Goal: Task Accomplishment & Management: Complete application form

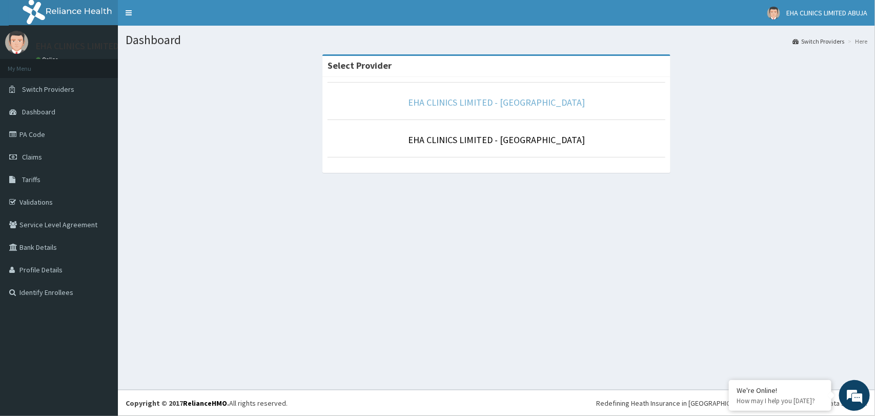
click at [528, 103] on link "EHA CLINICS LIMITED - ABUJA" at bounding box center [496, 102] width 177 height 12
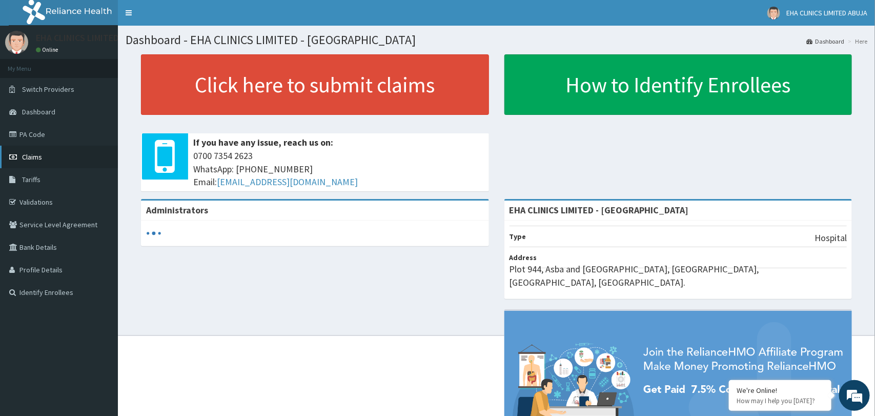
click at [57, 158] on link "Claims" at bounding box center [59, 157] width 118 height 23
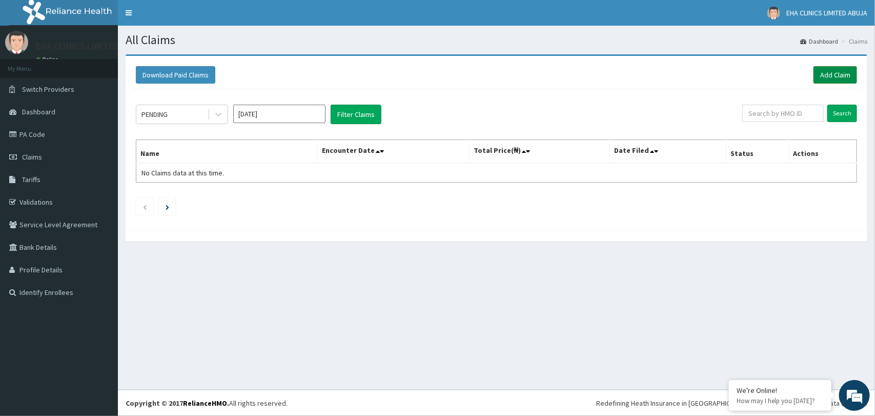
click at [821, 76] on link "Add Claim" at bounding box center [836, 74] width 44 height 17
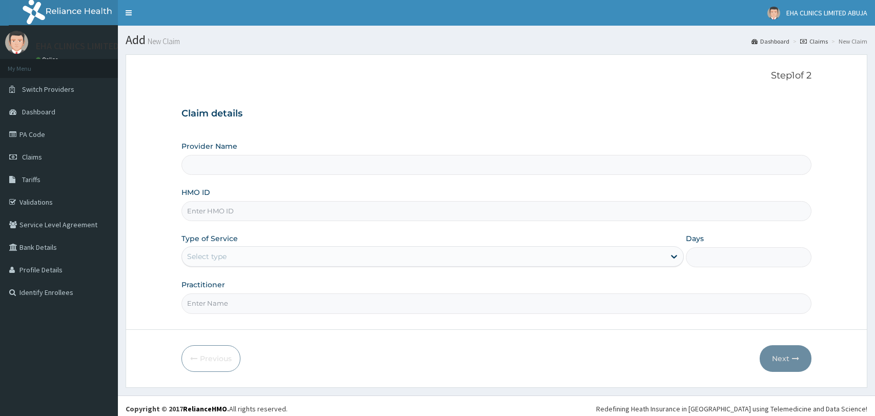
type input "EHA CLINICS LIMITED - ABUJA"
click at [375, 214] on input "HMO ID" at bounding box center [497, 211] width 630 height 20
paste input "NIT/10102/F"
type input "NIT/10102/F"
click at [284, 264] on div "Select type" at bounding box center [423, 256] width 483 height 16
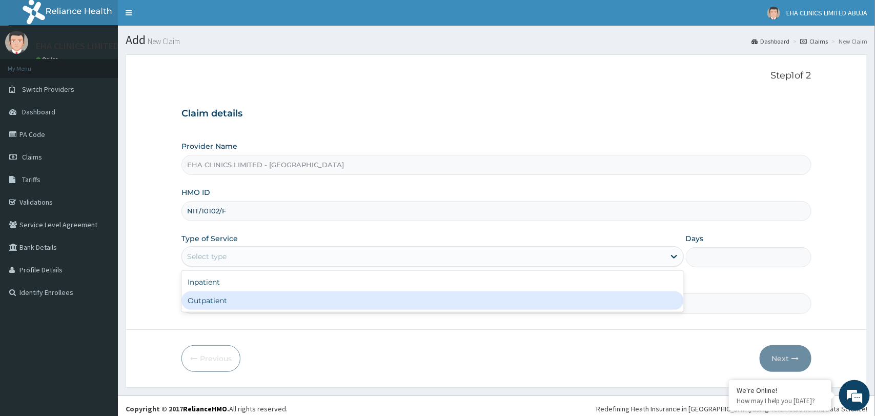
click at [239, 307] on div "Outpatient" at bounding box center [433, 300] width 502 height 18
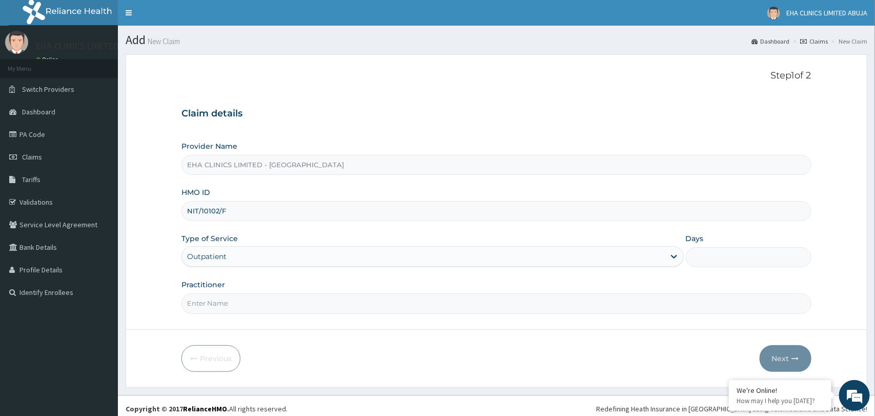
type input "1"
click at [239, 307] on input "Practitioner" at bounding box center [497, 303] width 630 height 20
click at [390, 300] on input "Practitioner" at bounding box center [497, 303] width 630 height 20
type input "Dr. Godspower"
click at [771, 361] on button "Next" at bounding box center [786, 358] width 52 height 27
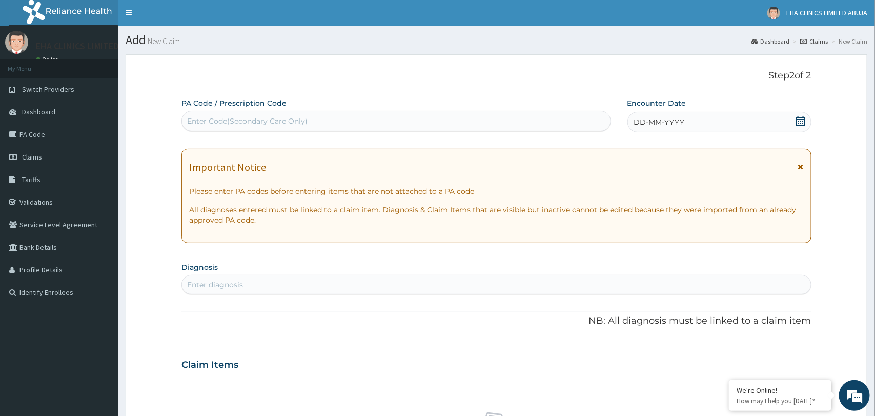
click at [800, 125] on icon at bounding box center [801, 121] width 10 height 10
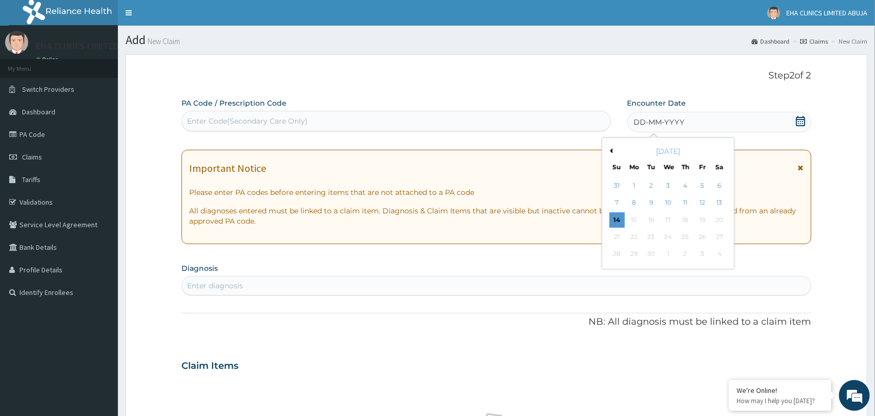
click at [613, 151] on div "September 2025" at bounding box center [669, 151] width 124 height 10
click at [610, 152] on button "Previous Month" at bounding box center [610, 150] width 5 height 5
click at [653, 253] on div "26" at bounding box center [651, 254] width 15 height 15
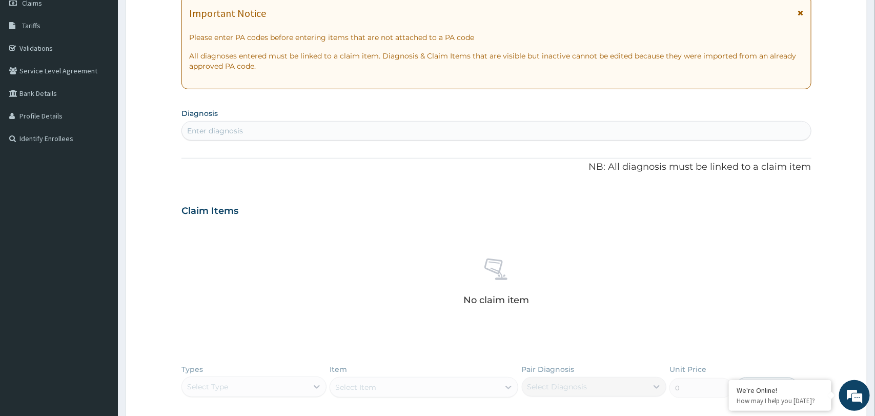
scroll to position [157, 0]
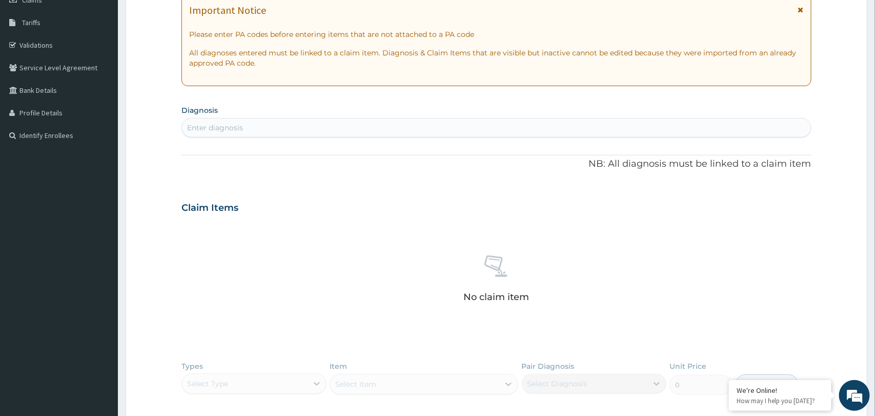
click at [275, 128] on div "Enter diagnosis" at bounding box center [496, 127] width 629 height 16
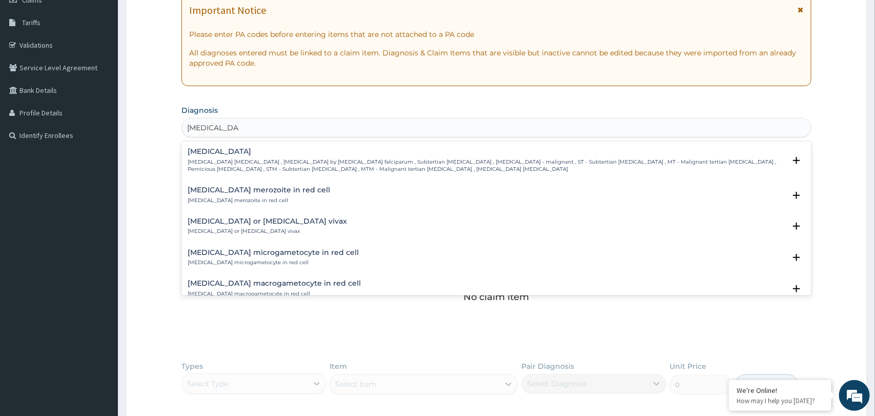
type input "plasmodium fa"
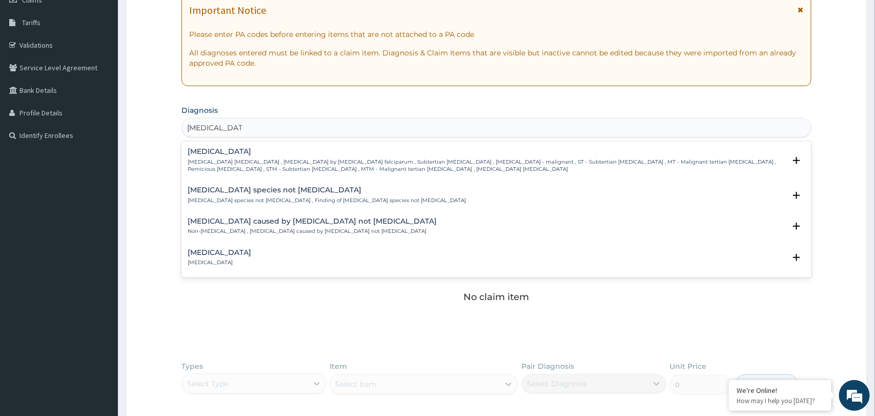
click at [257, 151] on h4 "Falciparum malaria" at bounding box center [486, 152] width 597 height 8
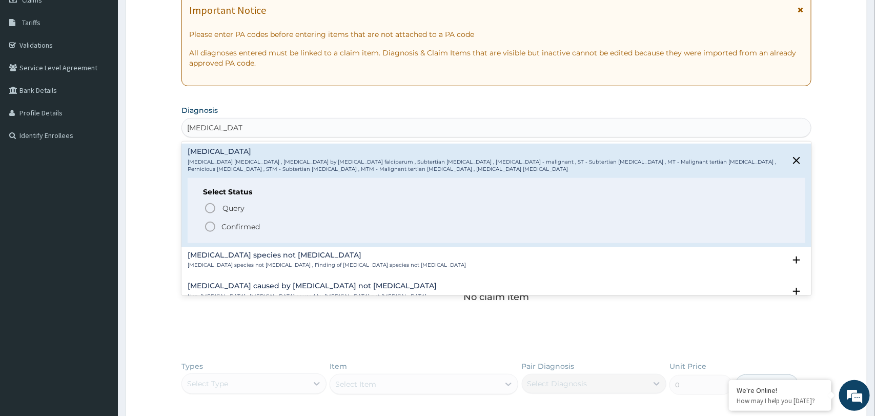
click at [208, 226] on icon "status option filled" at bounding box center [210, 227] width 12 height 12
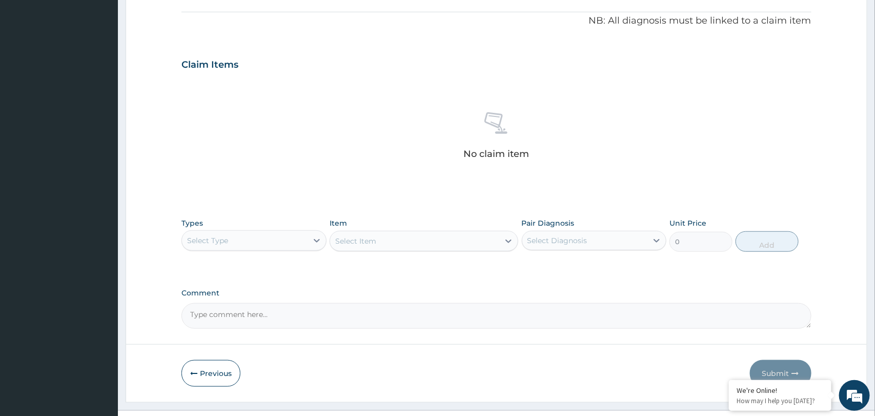
scroll to position [304, 0]
click at [314, 244] on icon at bounding box center [317, 240] width 10 height 10
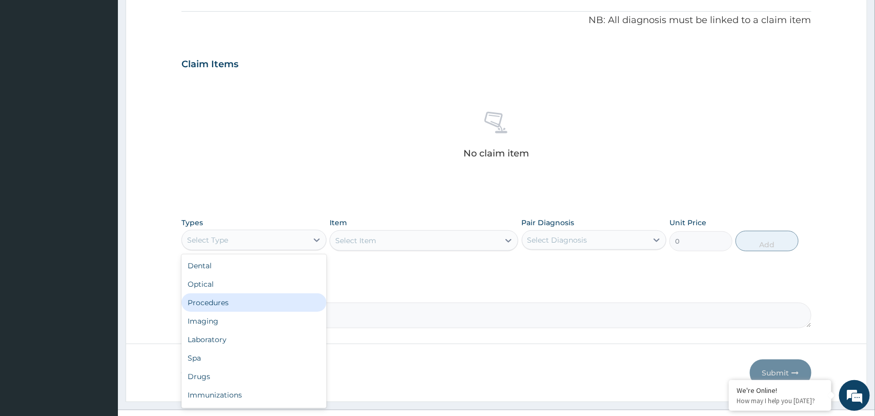
click at [268, 300] on div "Procedures" at bounding box center [254, 302] width 145 height 18
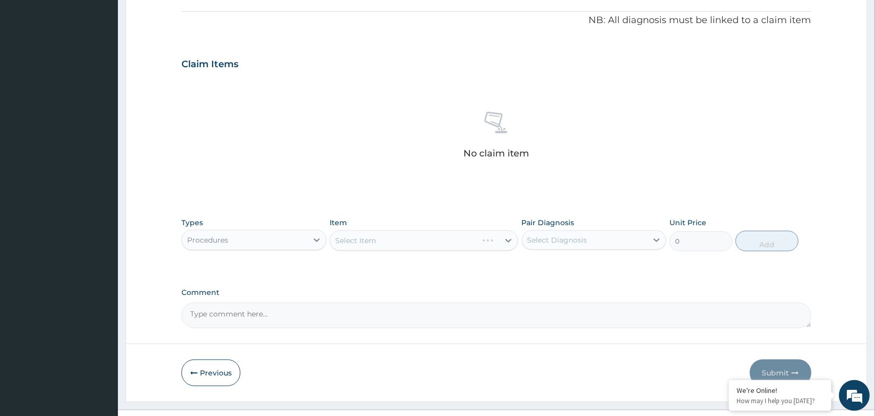
scroll to position [324, 0]
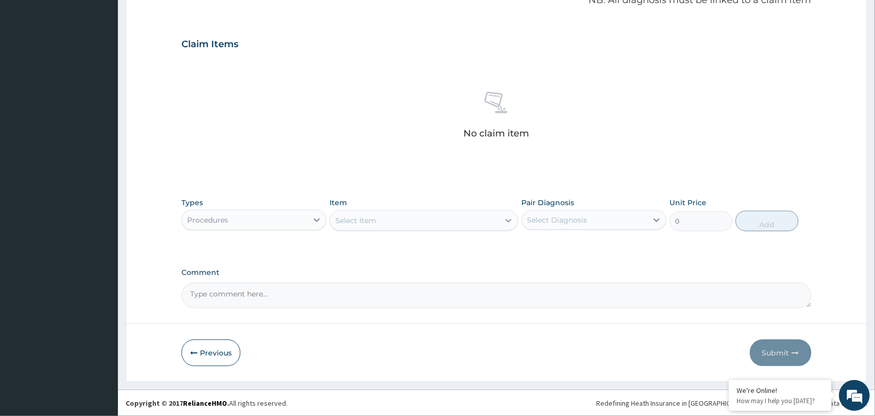
click at [507, 222] on icon at bounding box center [509, 220] width 10 height 10
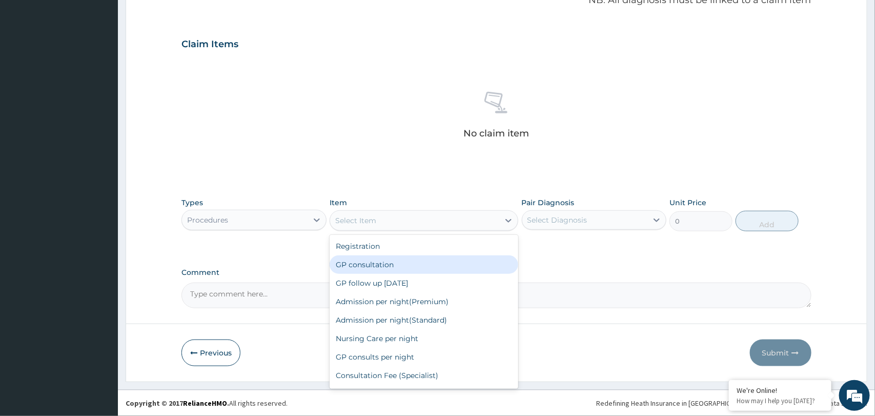
click at [424, 267] on div "GP consultation" at bounding box center [424, 264] width 189 height 18
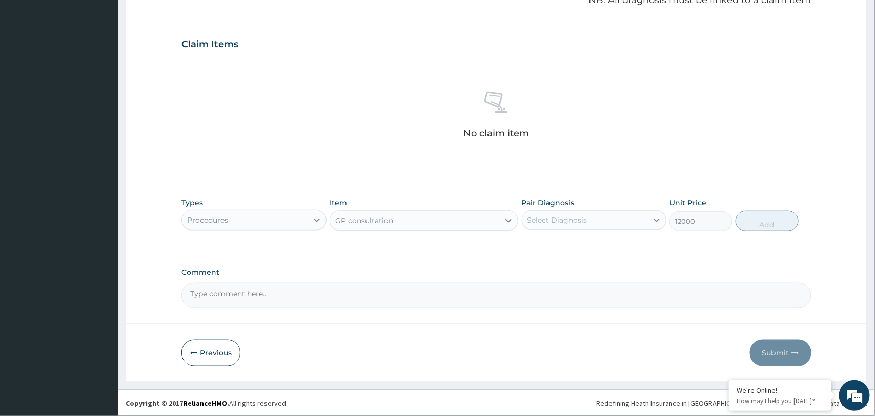
type input "12000"
click at [576, 224] on div "Select Diagnosis" at bounding box center [558, 220] width 60 height 10
click at [573, 245] on label "Falciparum malaria" at bounding box center [571, 245] width 64 height 10
checkbox input "true"
click at [761, 223] on button "Add" at bounding box center [767, 221] width 63 height 21
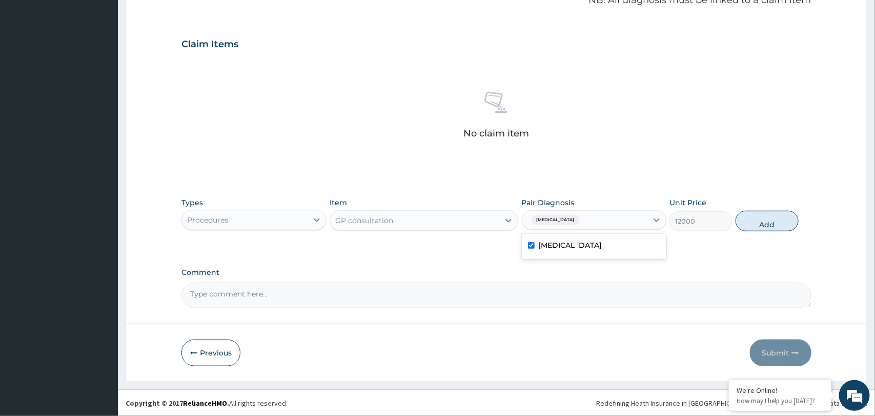
type input "0"
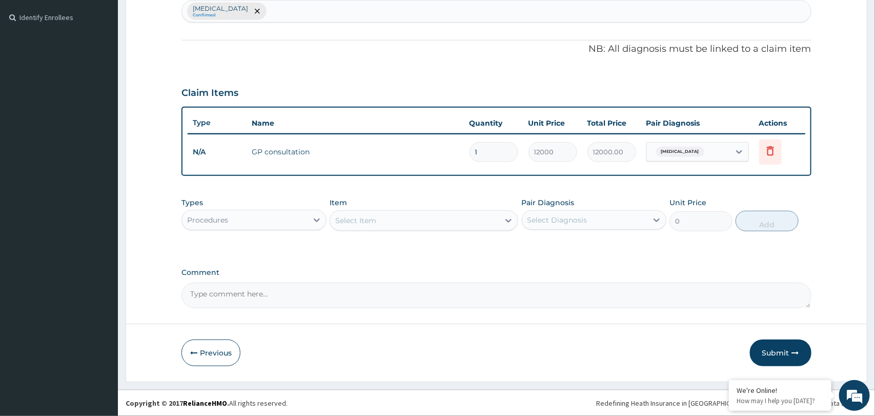
scroll to position [275, 0]
click at [306, 216] on div "Procedures" at bounding box center [244, 220] width 125 height 16
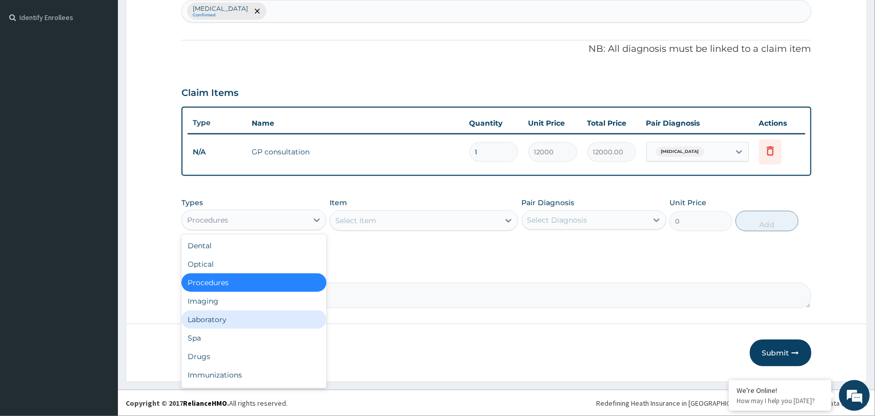
click at [232, 317] on div "Laboratory" at bounding box center [254, 319] width 145 height 18
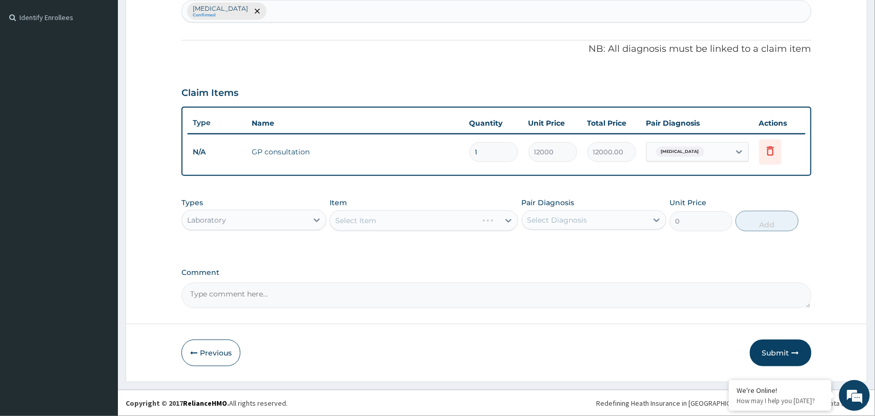
click at [566, 221] on div "Select Diagnosis" at bounding box center [558, 220] width 60 height 10
click at [560, 248] on label "Falciparum malaria" at bounding box center [571, 245] width 64 height 10
checkbox input "true"
click at [498, 226] on div "Select Item" at bounding box center [414, 220] width 169 height 16
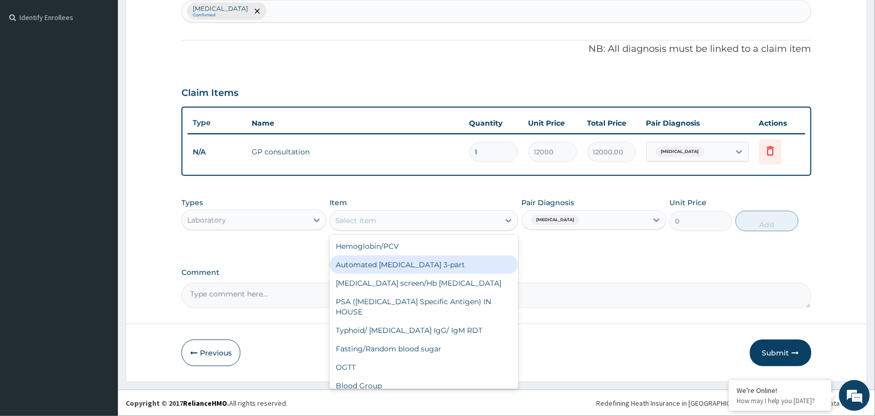
click at [446, 268] on div "Automated Full blood count 3-part" at bounding box center [424, 264] width 189 height 18
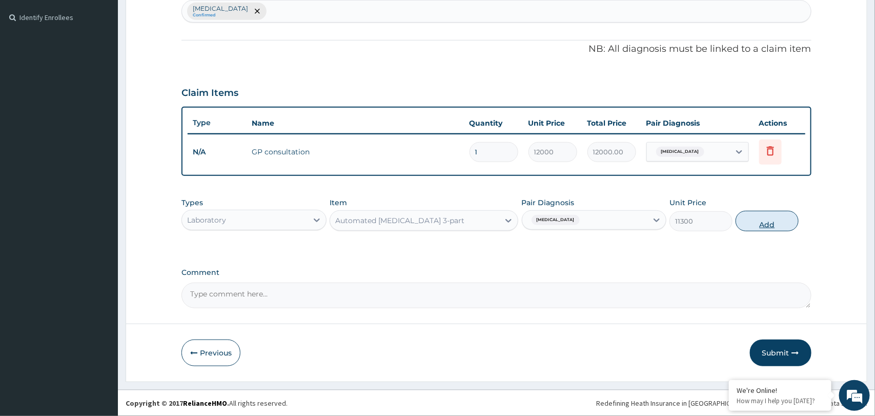
click at [769, 225] on button "Add" at bounding box center [767, 221] width 63 height 21
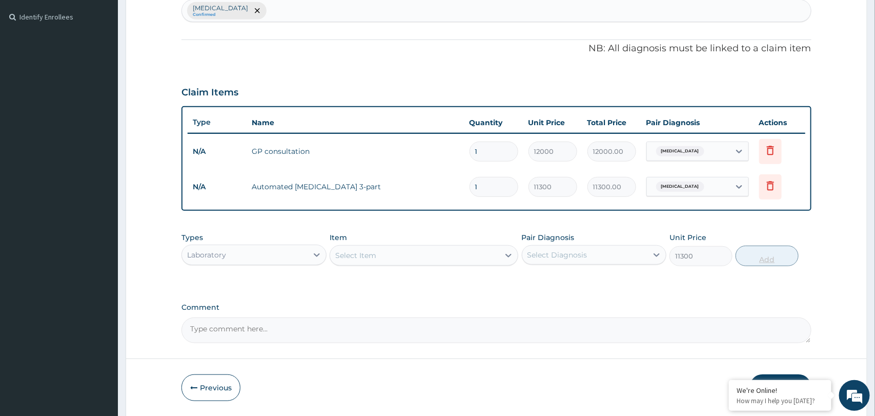
type input "0"
click at [410, 257] on div "Select Item" at bounding box center [414, 255] width 169 height 16
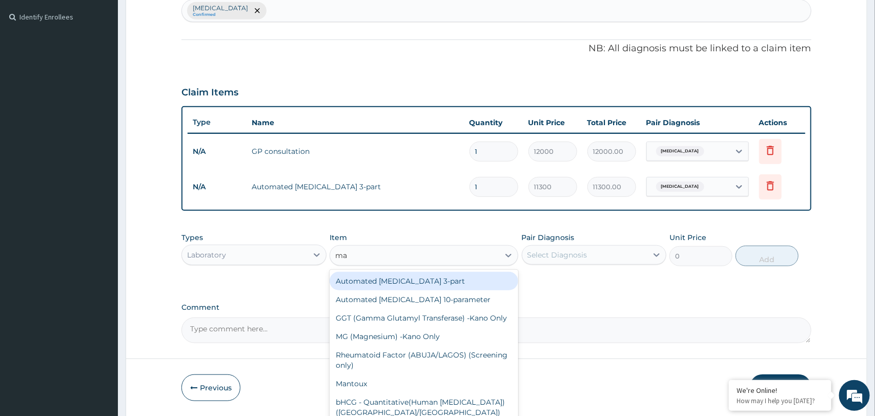
type input "mal"
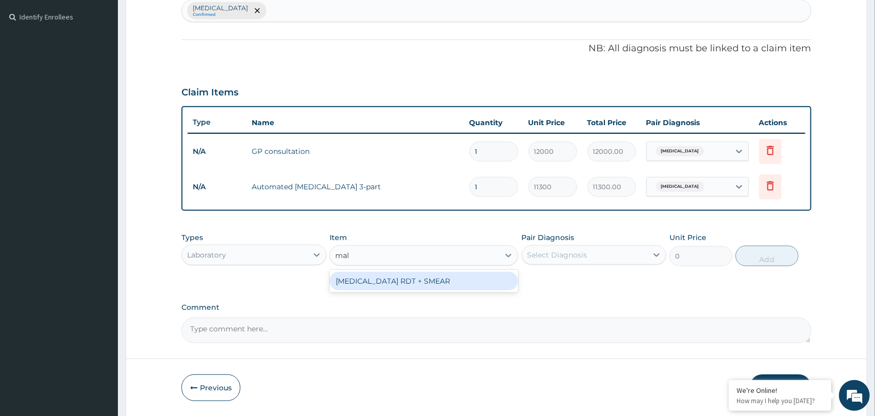
click at [404, 283] on div "MALARIA RDT + SMEAR" at bounding box center [424, 281] width 189 height 18
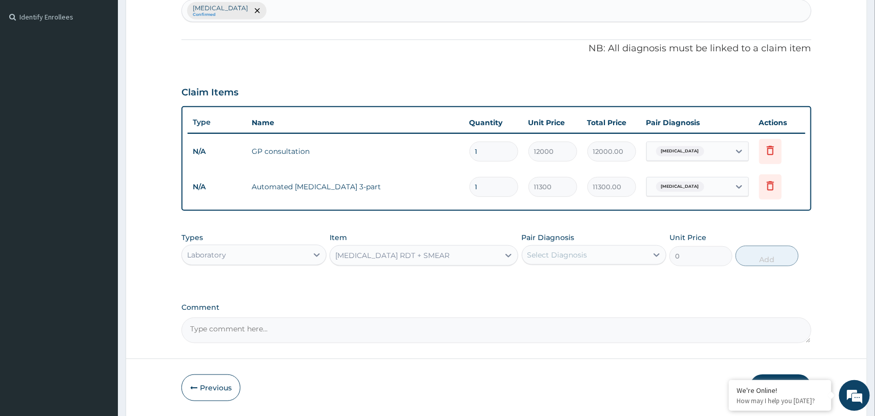
type input "6500"
click at [585, 254] on div "Select Diagnosis" at bounding box center [558, 255] width 60 height 10
click at [584, 284] on label "Falciparum malaria" at bounding box center [571, 280] width 64 height 10
checkbox input "true"
click at [759, 262] on button "Add" at bounding box center [767, 256] width 63 height 21
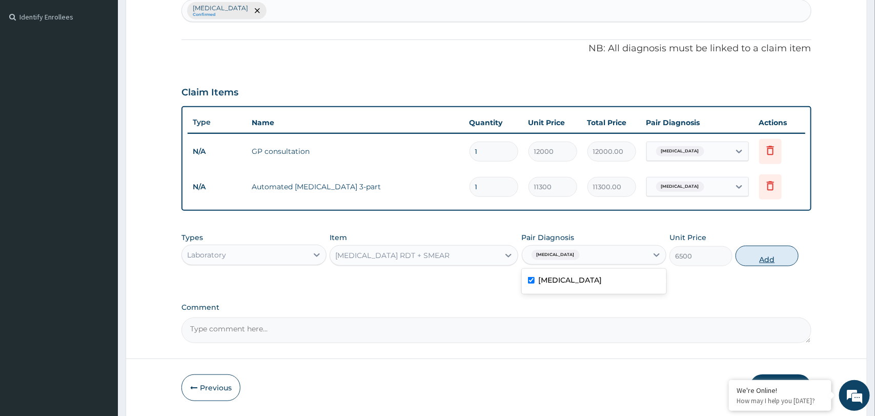
type input "0"
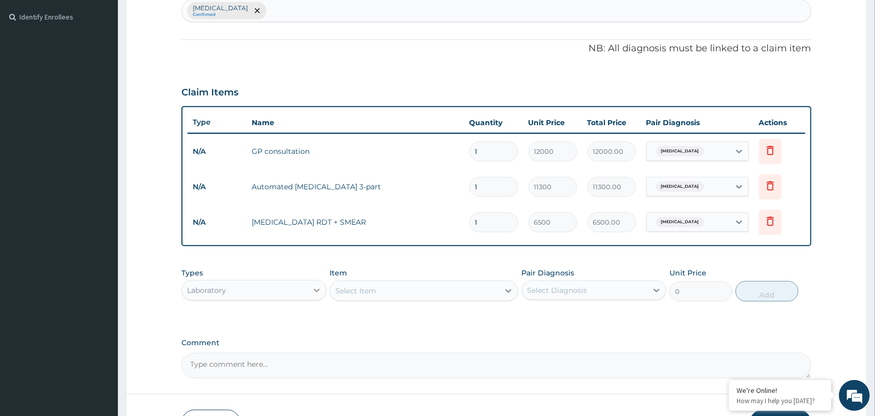
click at [319, 287] on icon at bounding box center [317, 290] width 10 height 10
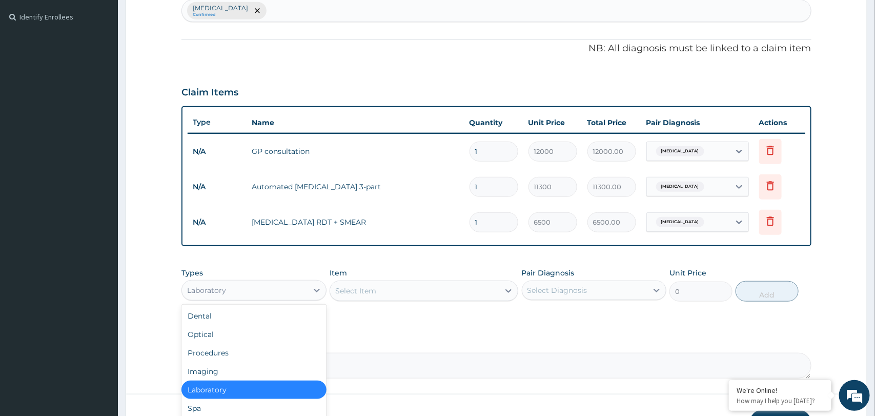
scroll to position [34, 0]
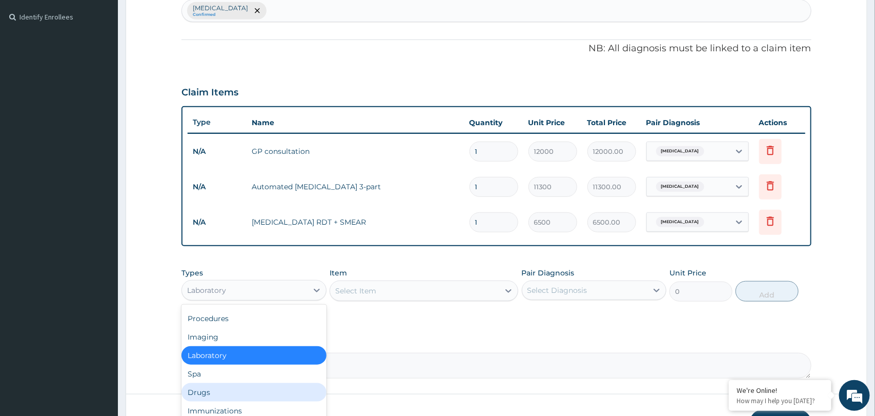
click at [234, 394] on div "Drugs" at bounding box center [254, 392] width 145 height 18
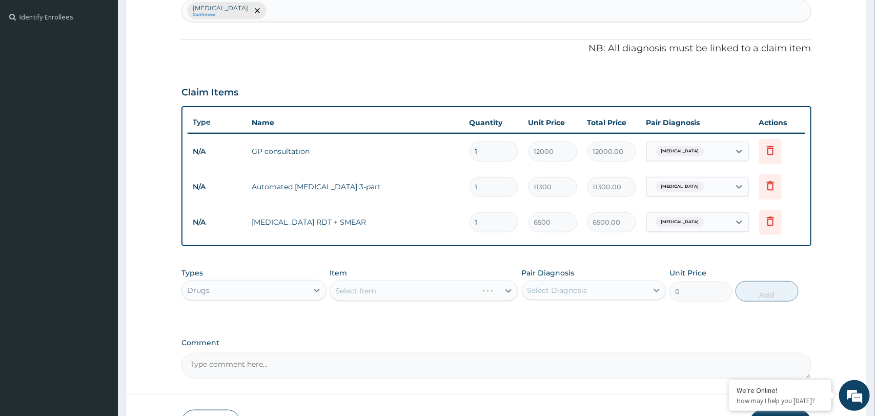
click at [589, 292] on div "Select Diagnosis" at bounding box center [585, 290] width 125 height 16
click at [575, 318] on label "Falciparum malaria" at bounding box center [571, 315] width 64 height 10
checkbox input "true"
type input "d"
click at [544, 313] on label "Falciparum malaria" at bounding box center [571, 315] width 64 height 10
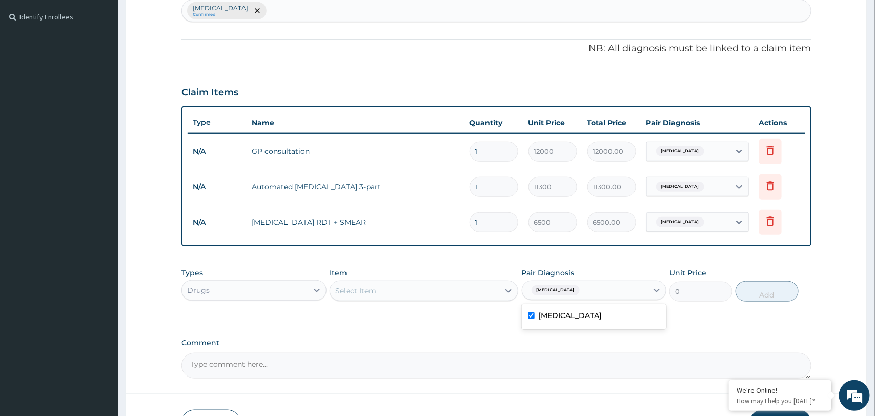
checkbox input "true"
click at [368, 288] on div "Select Item" at bounding box center [355, 291] width 41 height 10
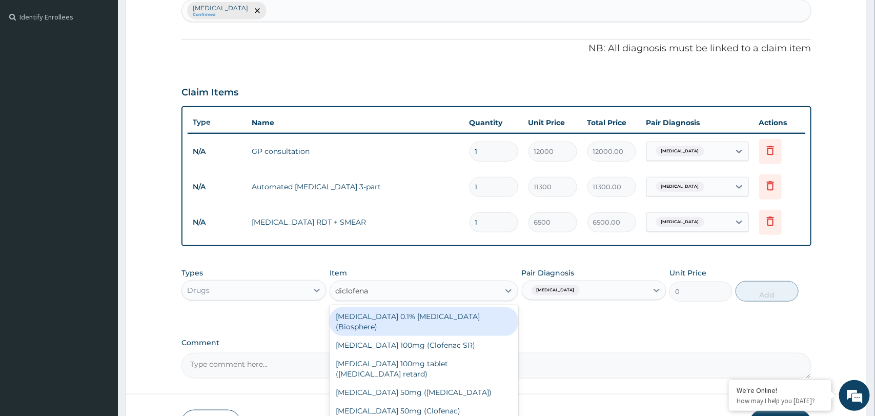
type input "diclofenac"
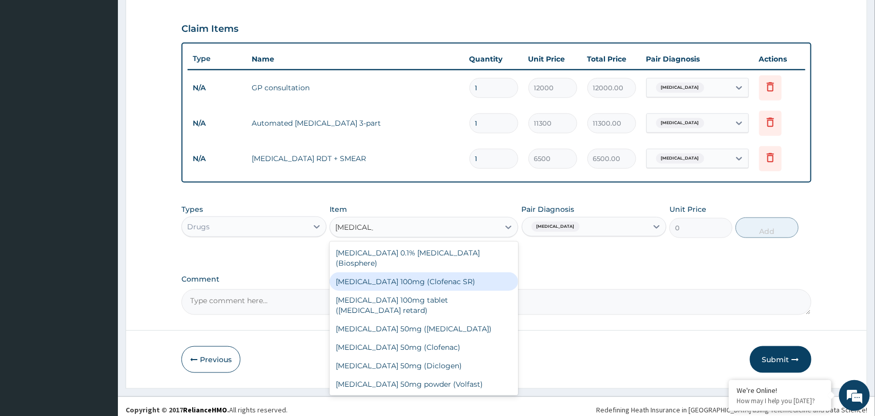
scroll to position [346, 0]
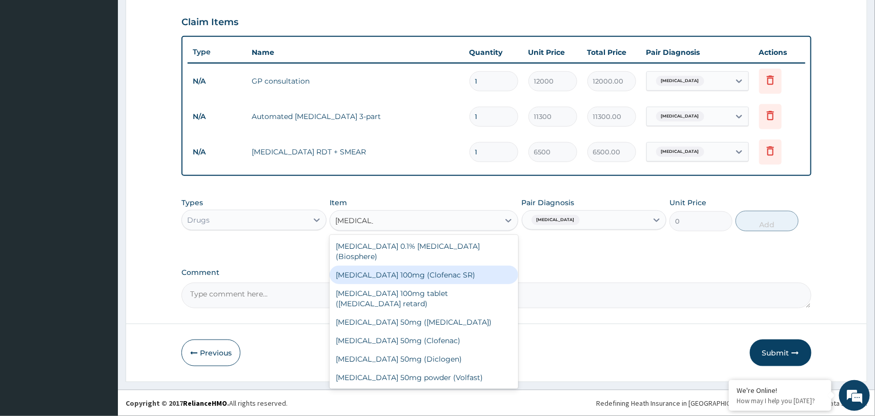
click at [424, 266] on div "Diclofenac 100mg (Clofenac SR)" at bounding box center [424, 275] width 189 height 18
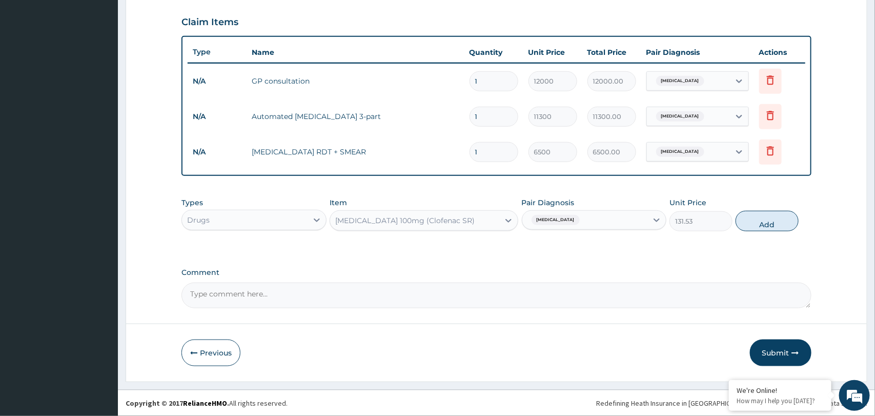
click at [446, 215] on div "Diclofenac 100mg (Clofenac SR)" at bounding box center [404, 220] width 139 height 10
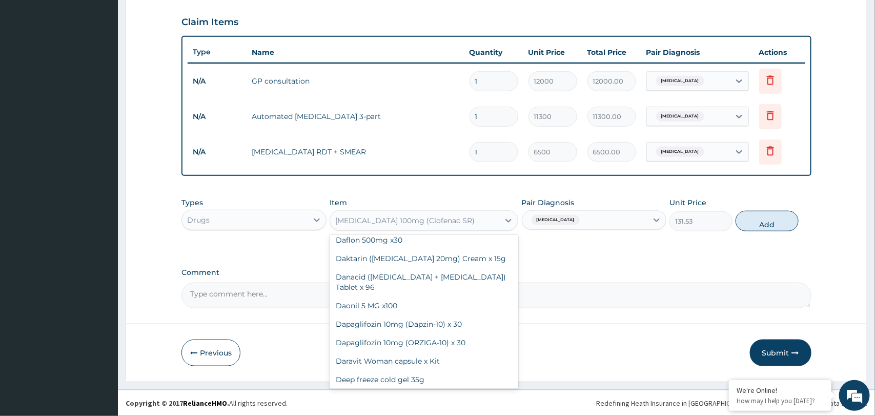
scroll to position [11313, 0]
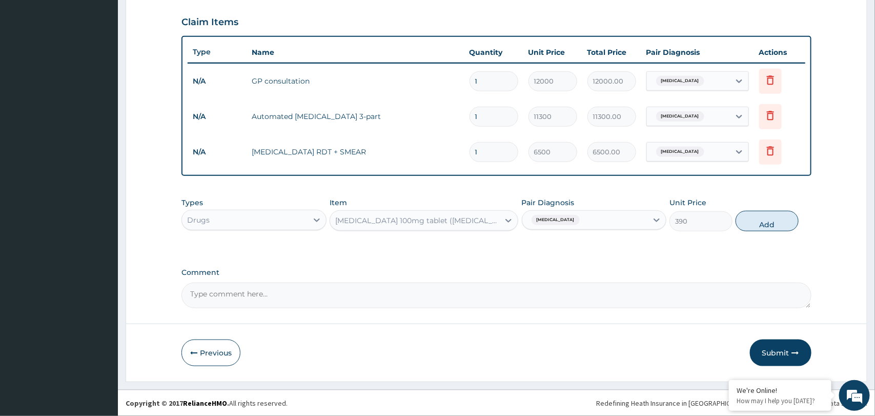
click at [444, 222] on div "Diclofenac 100mg tablet (Voltaren retard)" at bounding box center [417, 220] width 165 height 10
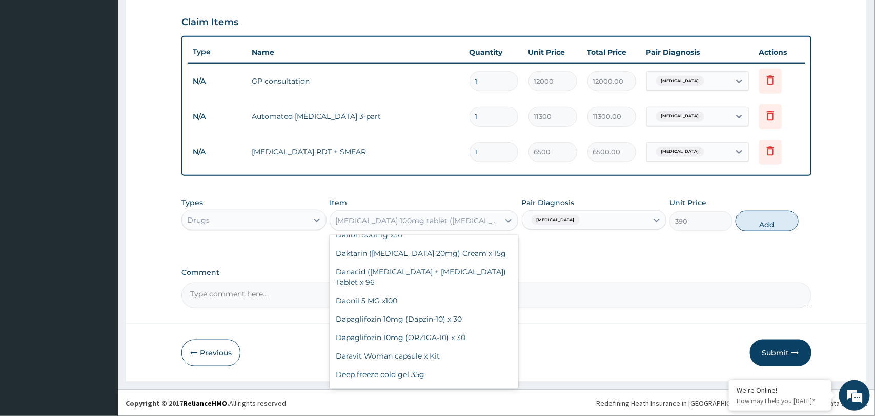
scroll to position [11316, 0]
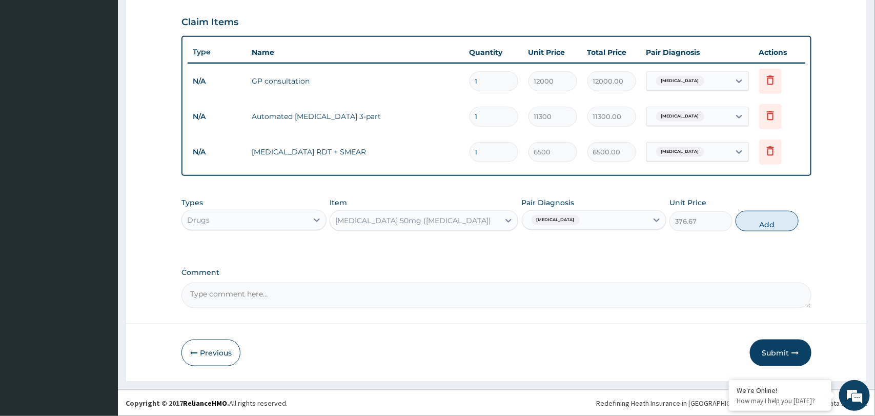
click at [429, 222] on div "Diclofenac 50mg (Cataflam)" at bounding box center [413, 220] width 156 height 10
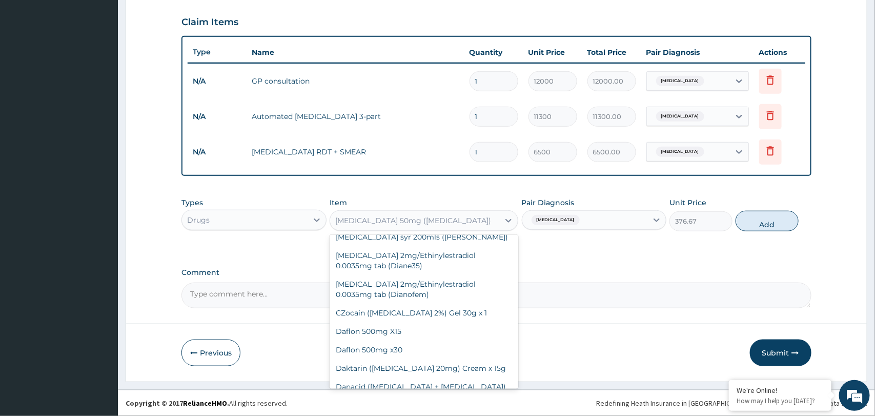
scroll to position [11297, 0]
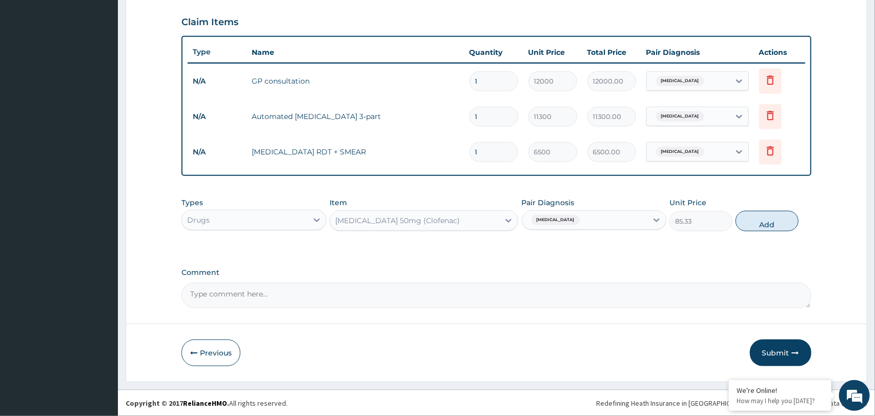
click at [417, 223] on div "Diclofenac 50mg (Clofenac)" at bounding box center [397, 220] width 125 height 10
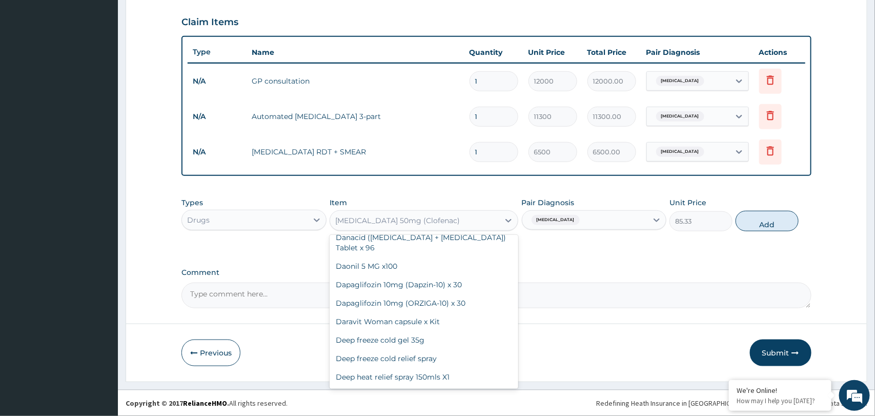
scroll to position [11352, 0]
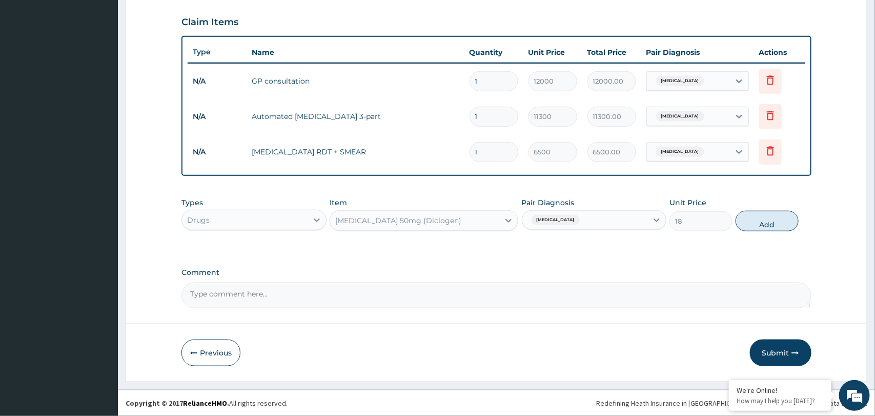
click at [415, 224] on div "Diclofenac 50mg (Diclogen)" at bounding box center [398, 220] width 126 height 10
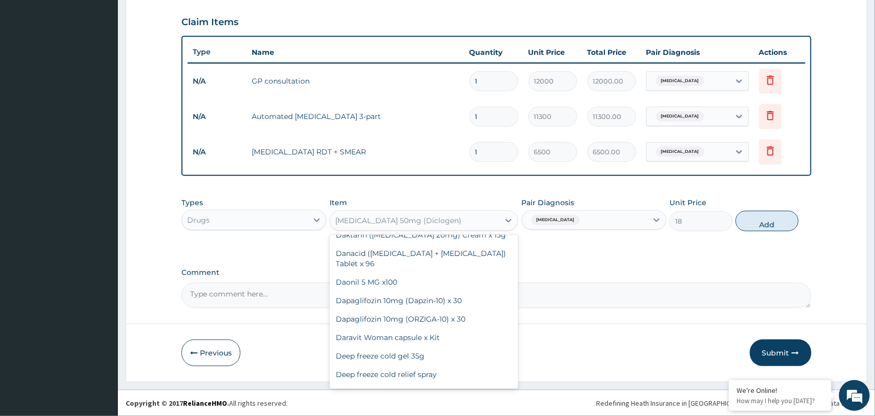
scroll to position [11346, 0]
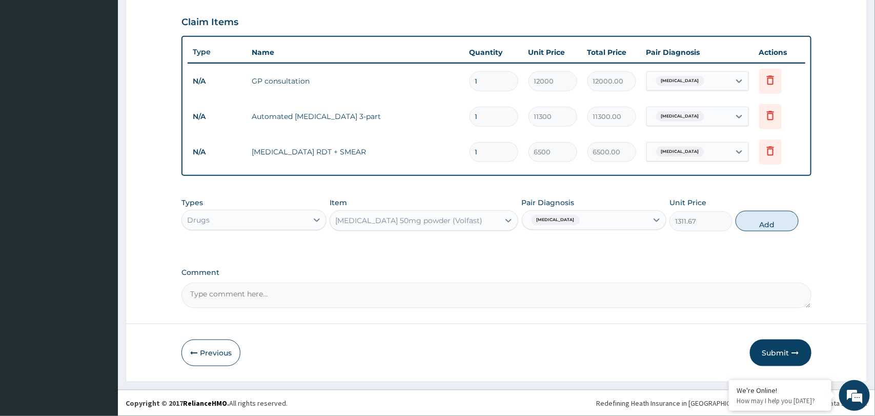
click at [423, 225] on div "Diclofenac 50mg powder (Volfast)" at bounding box center [414, 220] width 169 height 16
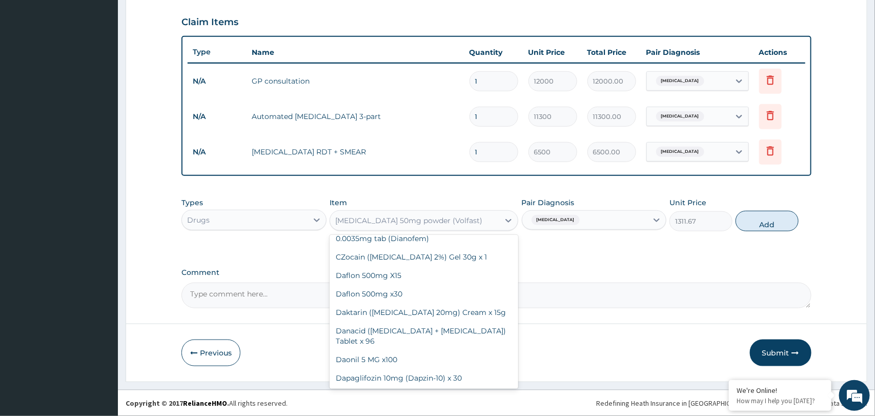
scroll to position [11369, 0]
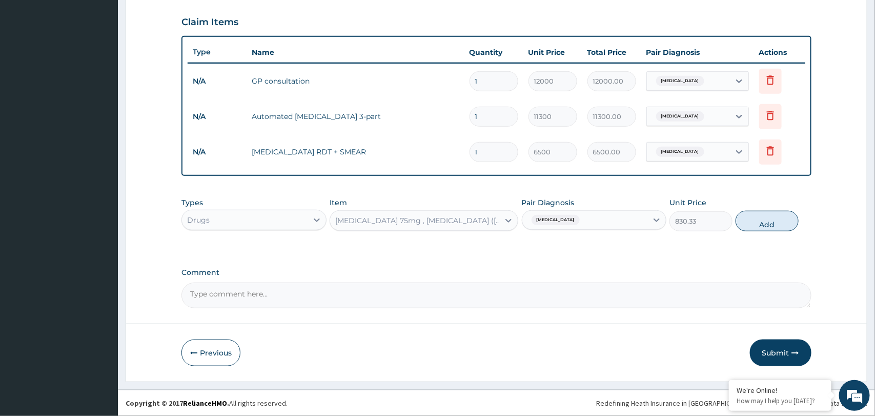
click at [433, 219] on div "Diclofenac 75mg , Misoprostol (Arthrotec) x 100" at bounding box center [417, 220] width 165 height 10
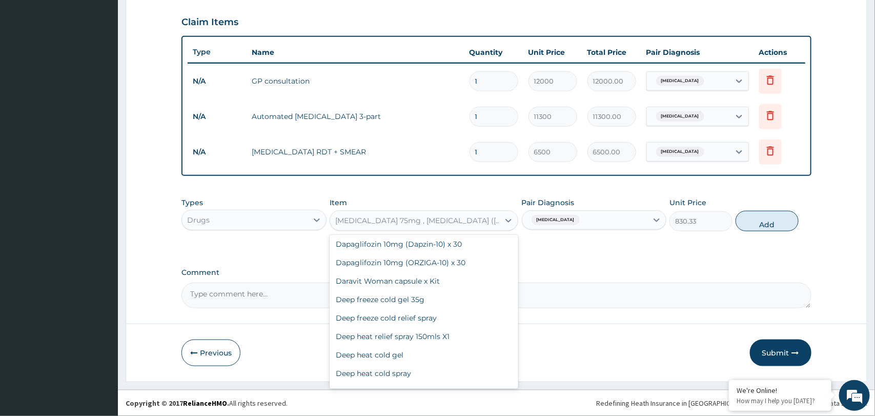
scroll to position [11393, 0]
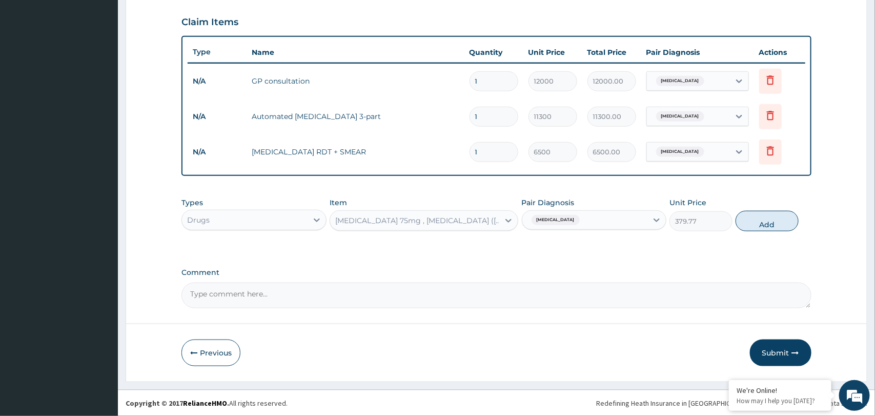
click at [439, 218] on div "Diclofenac 75mg , Misoprostol (Arthrotec) x 20" at bounding box center [417, 220] width 165 height 10
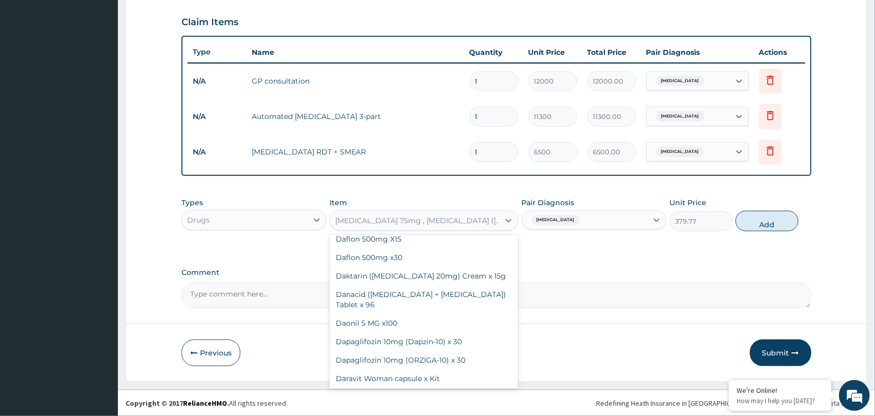
scroll to position [11427, 0]
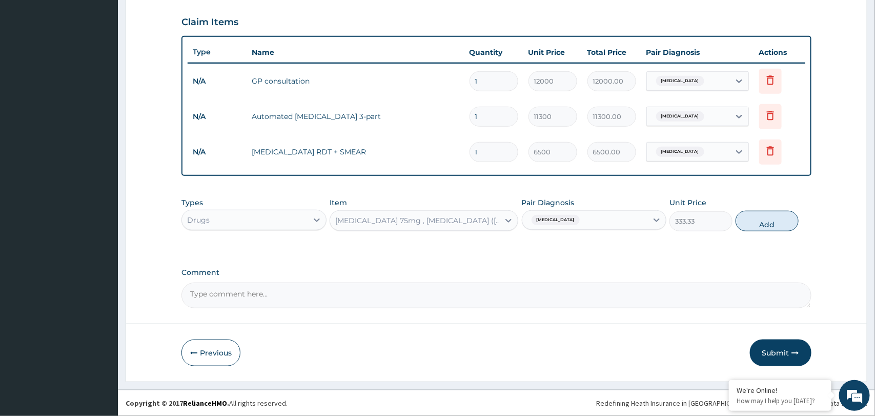
click at [412, 221] on div "Diclofenac 75mg , Misoprostol (Arthrotec) x 20" at bounding box center [417, 220] width 165 height 10
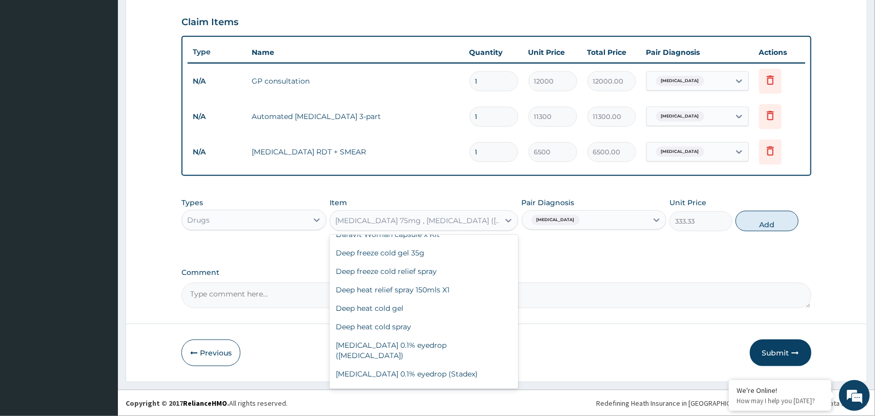
scroll to position [11440, 0]
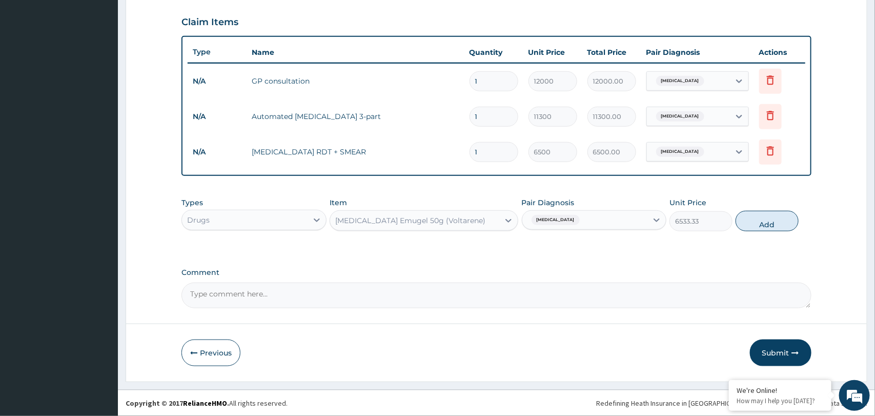
click at [420, 221] on div "Diclofenac Emugel 50g (Voltarene)" at bounding box center [410, 220] width 150 height 10
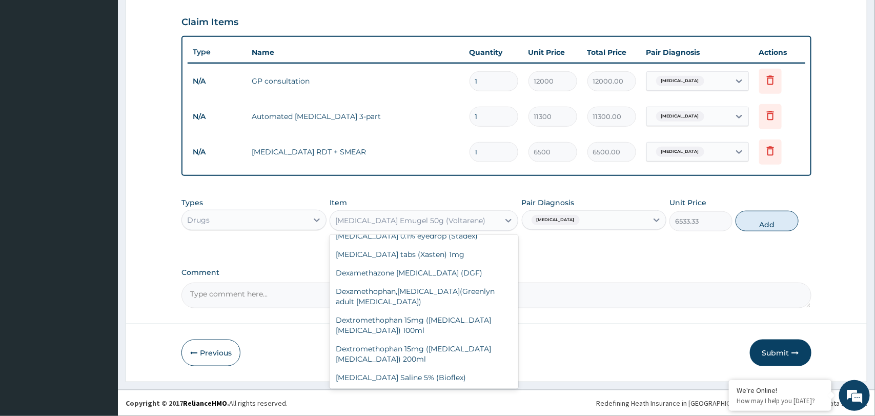
scroll to position [11579, 0]
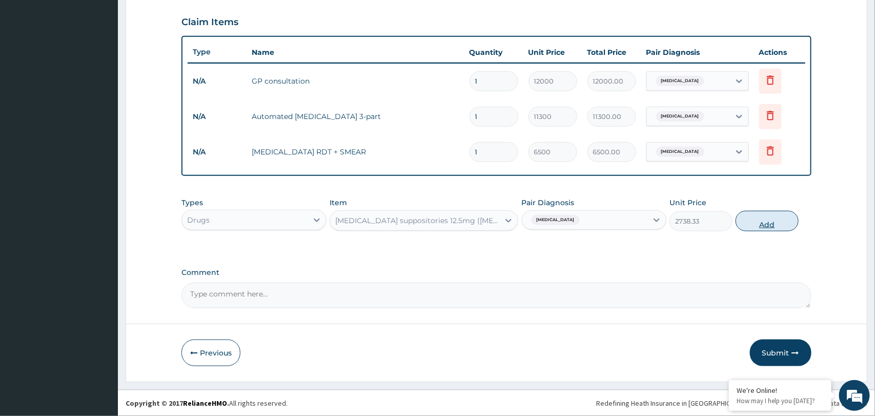
click at [768, 228] on button "Add" at bounding box center [767, 221] width 63 height 21
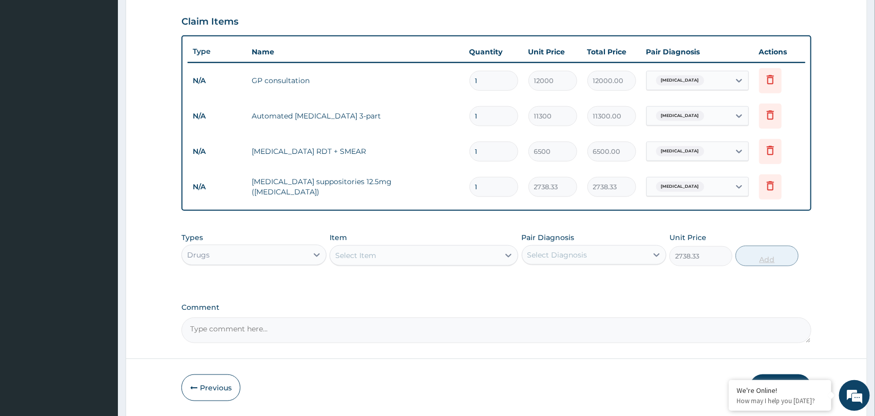
type input "0"
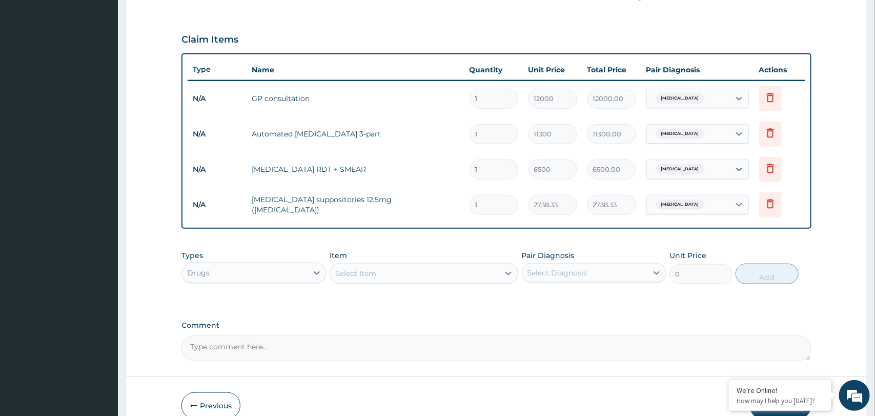
scroll to position [382, 0]
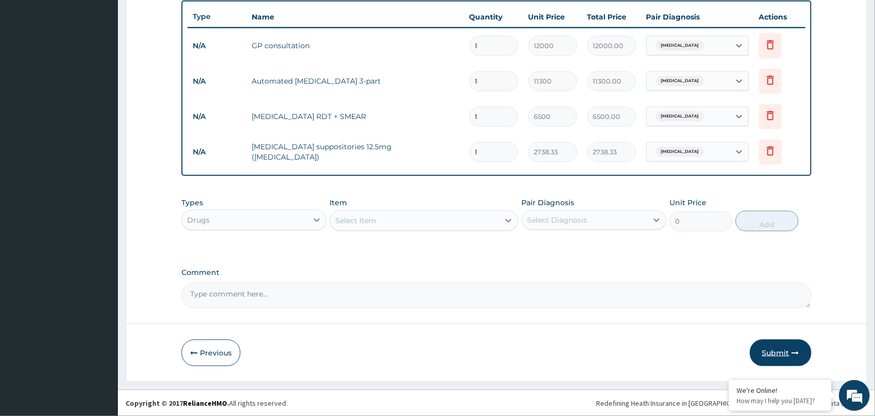
click at [772, 352] on button "Submit" at bounding box center [781, 352] width 62 height 27
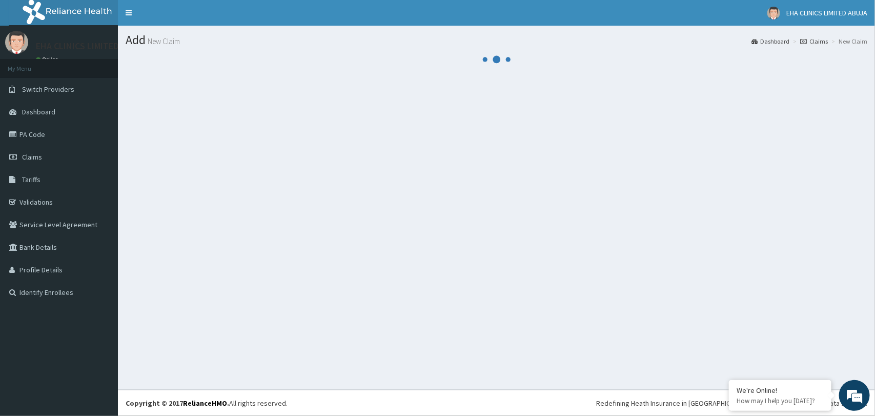
scroll to position [0, 0]
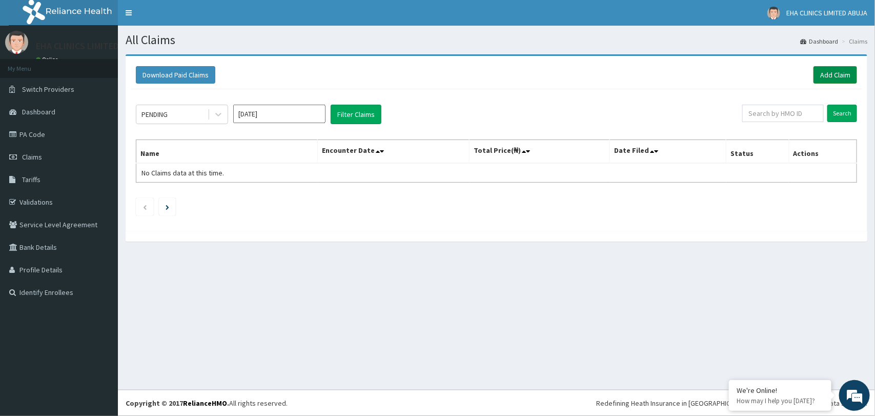
click at [840, 78] on link "Add Claim" at bounding box center [836, 74] width 44 height 17
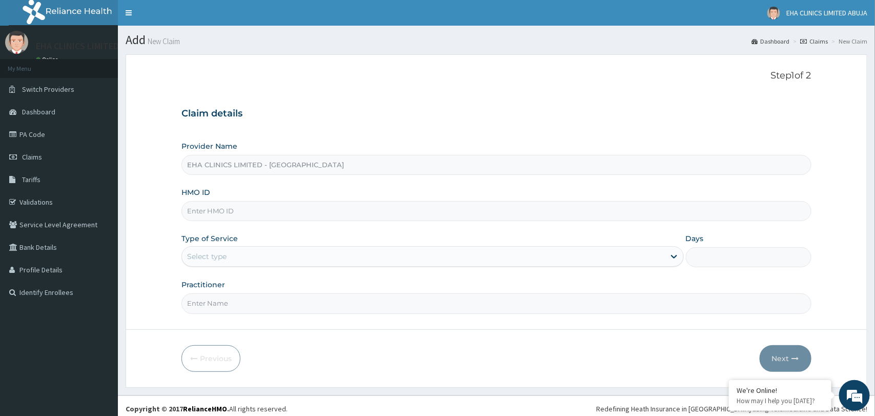
click at [312, 215] on input "HMO ID" at bounding box center [497, 211] width 630 height 20
paste input "LLD/10158/C"
type input "LLD/10158/C"
click at [249, 259] on div "Select type" at bounding box center [423, 256] width 483 height 16
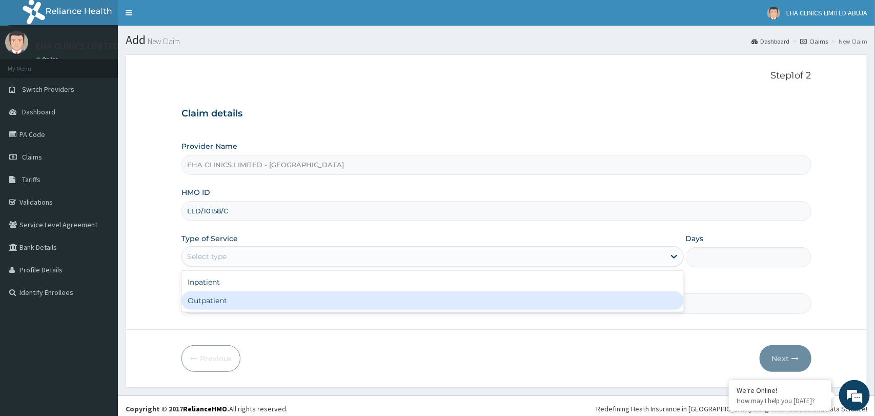
click at [219, 300] on div "Outpatient" at bounding box center [433, 300] width 502 height 18
type input "1"
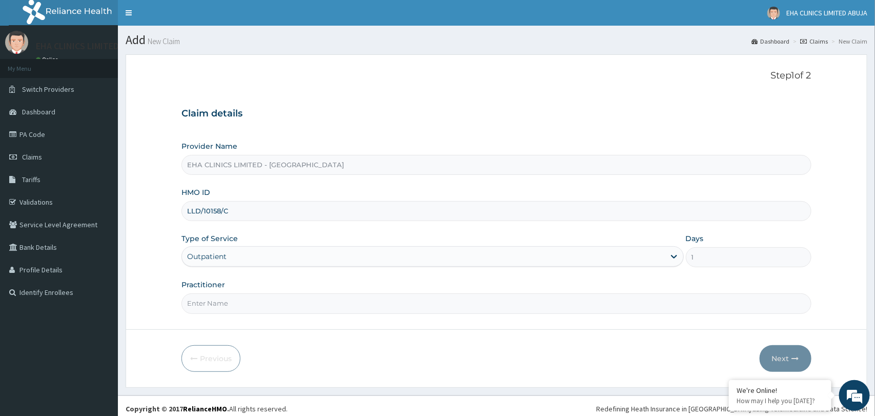
click at [249, 304] on input "Practitioner" at bounding box center [497, 303] width 630 height 20
type input "Dr. Godspower"
click at [774, 362] on button "Next" at bounding box center [786, 358] width 52 height 27
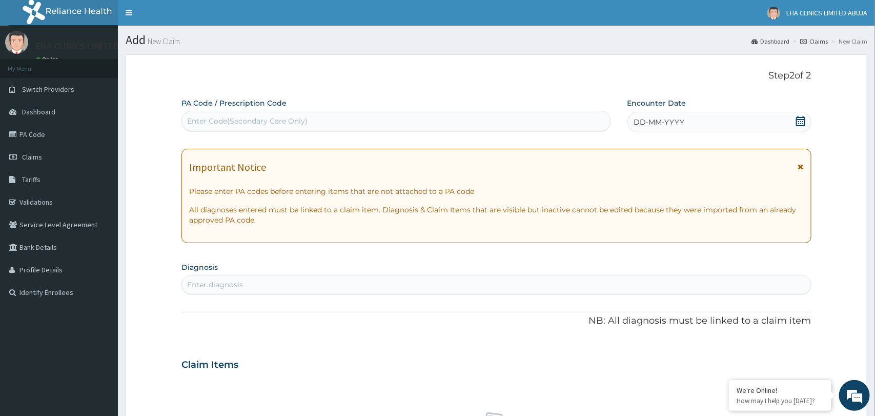
click at [797, 122] on icon at bounding box center [800, 121] width 9 height 10
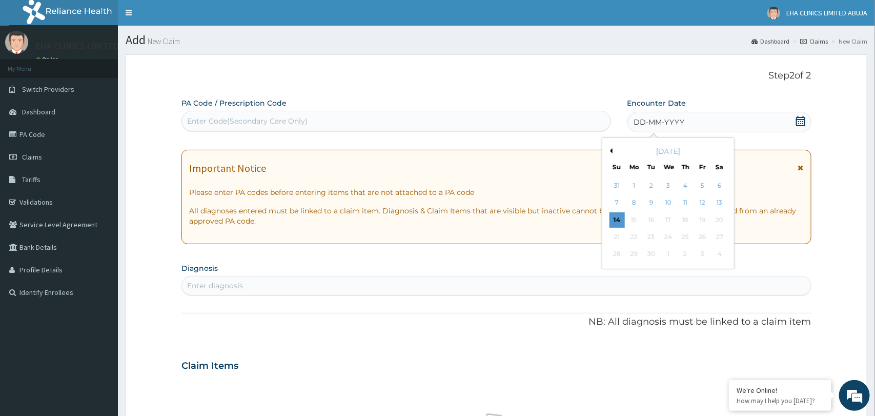
click at [610, 151] on button "Previous Month" at bounding box center [610, 150] width 5 height 5
click at [688, 257] on div "28" at bounding box center [685, 254] width 15 height 15
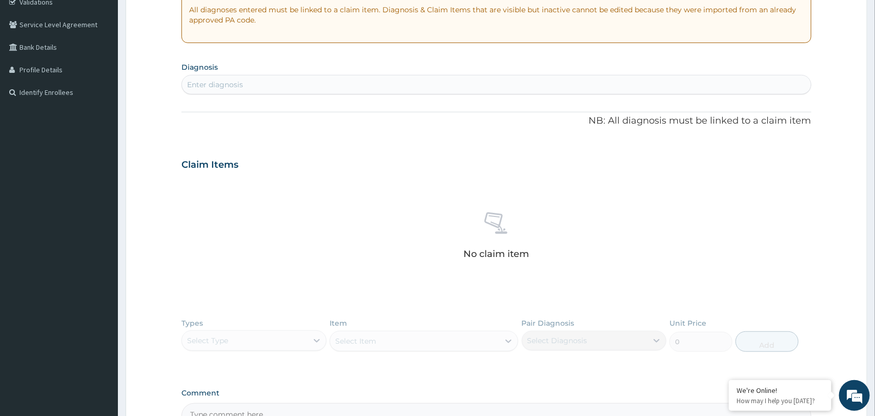
scroll to position [203, 0]
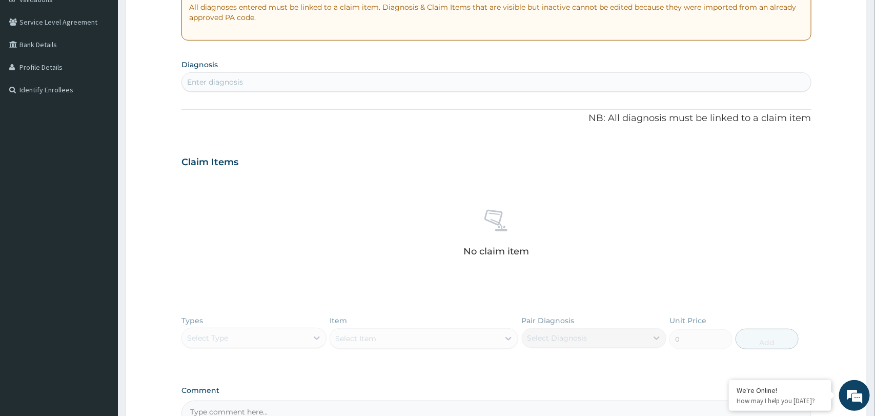
click at [372, 82] on div "Enter diagnosis" at bounding box center [496, 82] width 629 height 16
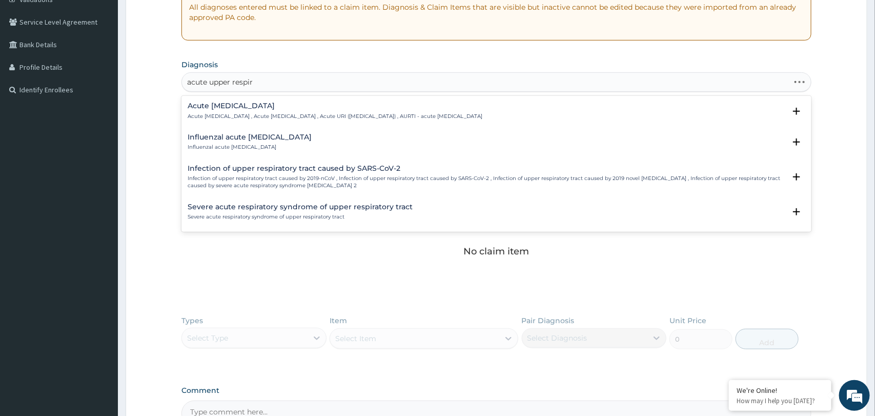
type input "acute upper respira"
click at [353, 114] on p "Acute [MEDICAL_DATA] , Acute [MEDICAL_DATA] , Acute URI ([MEDICAL_DATA]) , AURT…" at bounding box center [335, 116] width 295 height 7
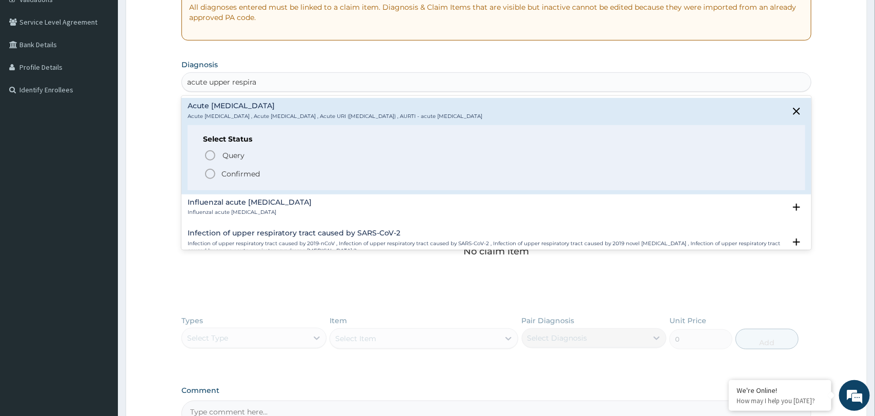
click at [210, 177] on icon "status option filled" at bounding box center [210, 174] width 12 height 12
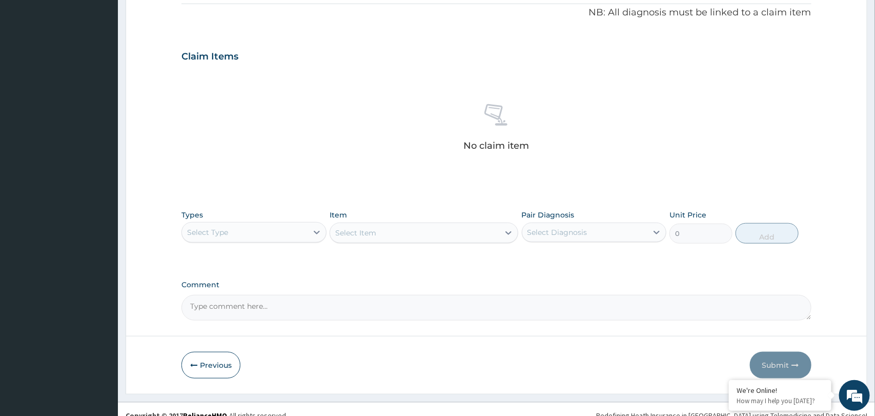
scroll to position [312, 0]
click at [302, 230] on div "Select Type" at bounding box center [244, 232] width 125 height 16
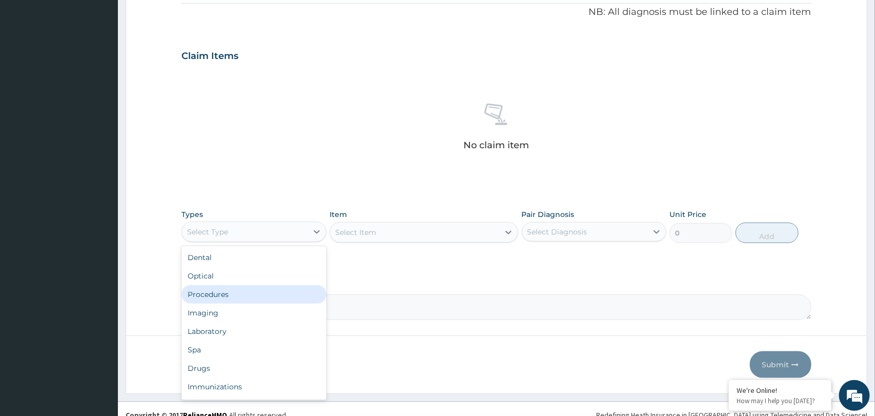
click at [225, 293] on div "Procedures" at bounding box center [254, 294] width 145 height 18
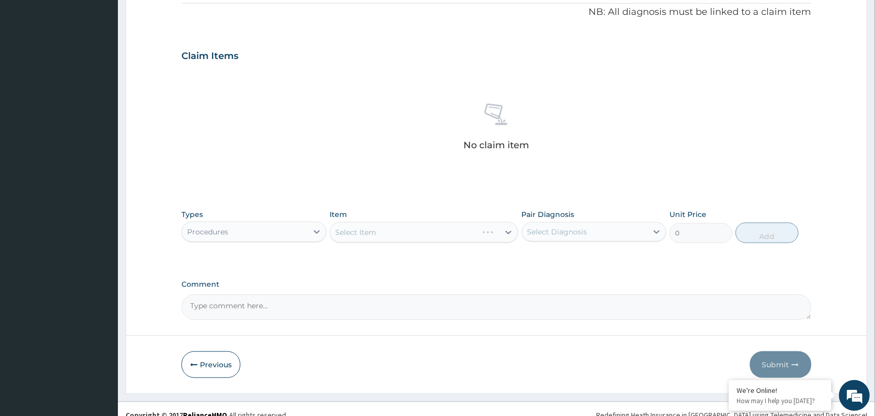
click at [386, 231] on div "Select Item" at bounding box center [424, 232] width 189 height 21
click at [575, 235] on div "Select Diagnosis" at bounding box center [558, 232] width 60 height 10
click at [565, 259] on label "Acute upper respiratory infection" at bounding box center [582, 257] width 87 height 10
checkbox input "true"
click at [470, 232] on div "Select Item" at bounding box center [414, 232] width 169 height 16
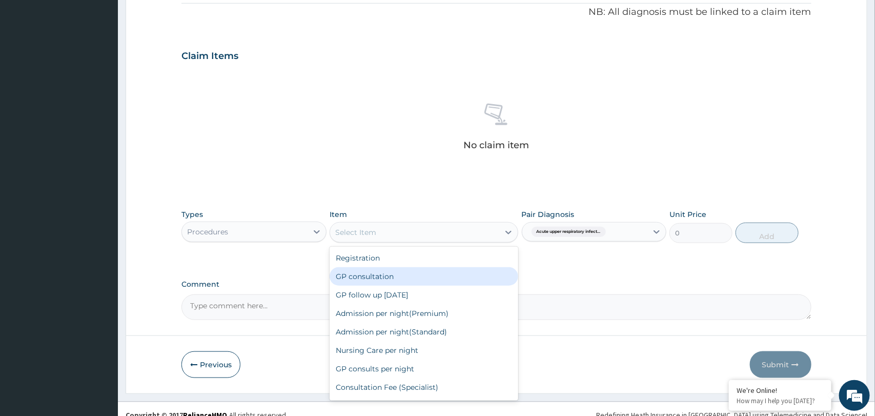
click at [420, 276] on div "GP consultation" at bounding box center [424, 276] width 189 height 18
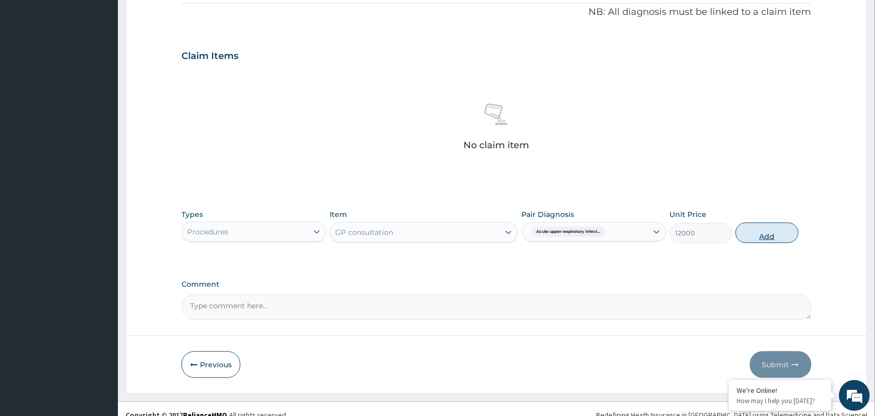
click at [766, 237] on button "Add" at bounding box center [767, 233] width 63 height 21
type input "0"
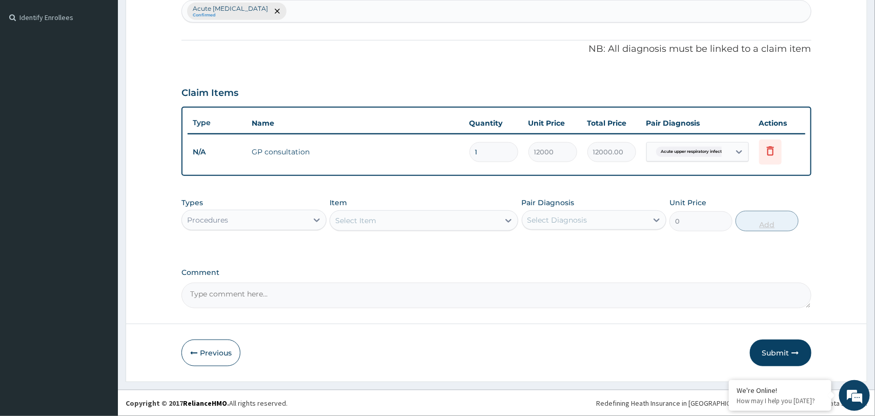
scroll to position [275, 0]
click at [316, 223] on icon at bounding box center [317, 220] width 10 height 10
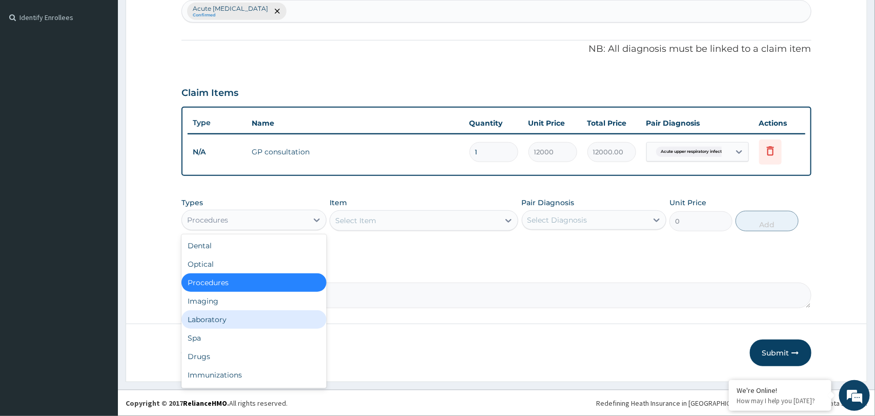
click at [245, 314] on div "Laboratory" at bounding box center [254, 319] width 145 height 18
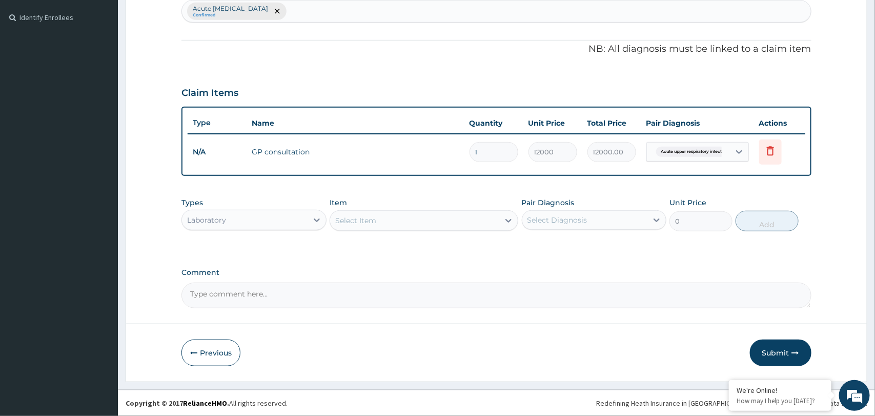
click at [299, 222] on div "Laboratory" at bounding box center [244, 220] width 125 height 16
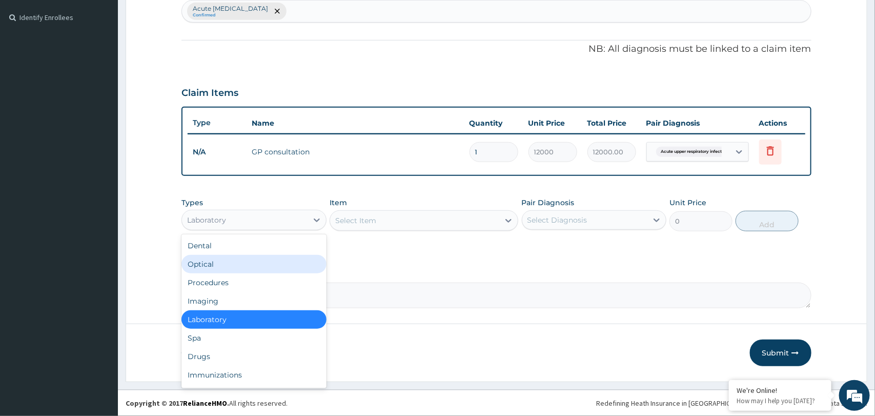
scroll to position [34, 0]
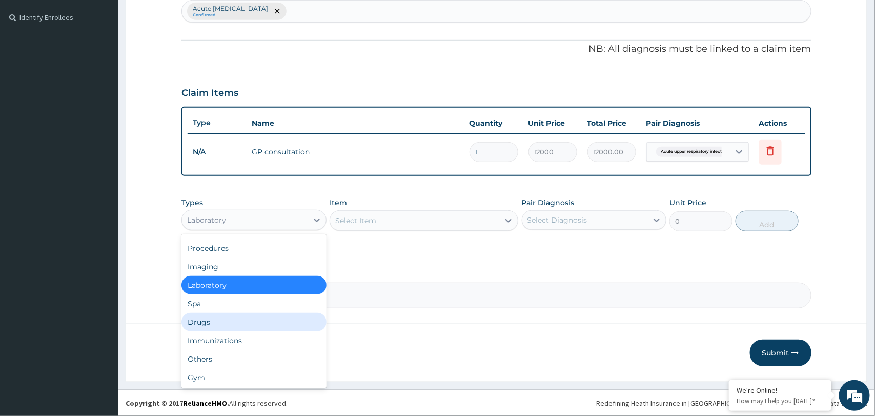
click at [252, 320] on div "Drugs" at bounding box center [254, 322] width 145 height 18
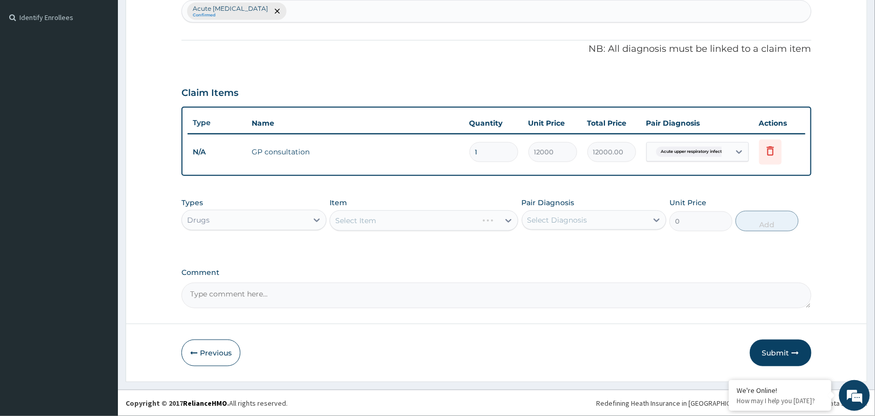
click at [603, 221] on div "Select Diagnosis" at bounding box center [585, 220] width 125 height 16
click at [584, 247] on label "Acute upper respiratory infection" at bounding box center [582, 245] width 87 height 10
checkbox input "true"
click at [459, 216] on div "Select Item" at bounding box center [414, 220] width 169 height 16
click at [446, 222] on div "Select Item" at bounding box center [414, 220] width 169 height 16
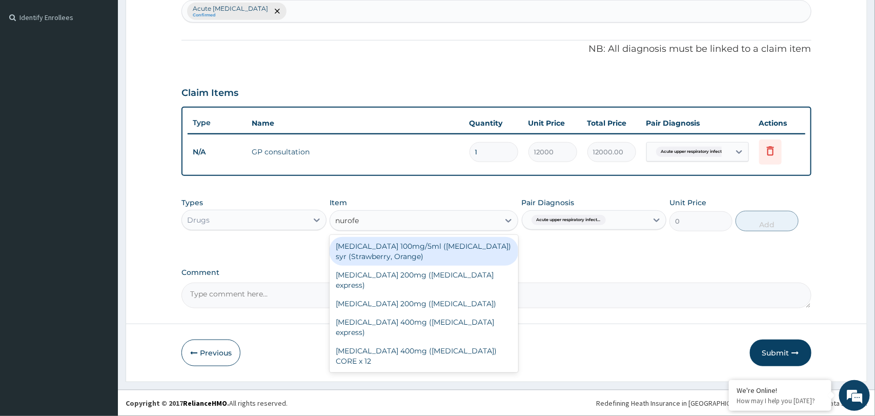
type input "nurofen"
click at [436, 251] on div "Ibuprofen 100mg/5ml (Nurofen) syr (Strawberry, Orange)" at bounding box center [424, 251] width 189 height 29
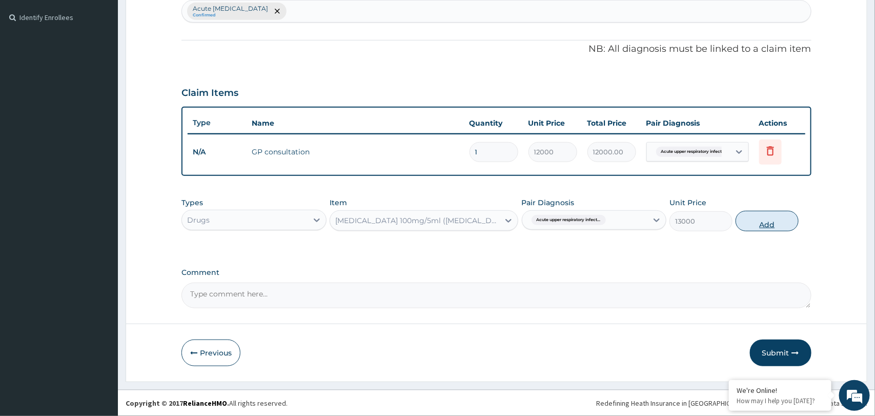
click at [769, 221] on button "Add" at bounding box center [767, 221] width 63 height 21
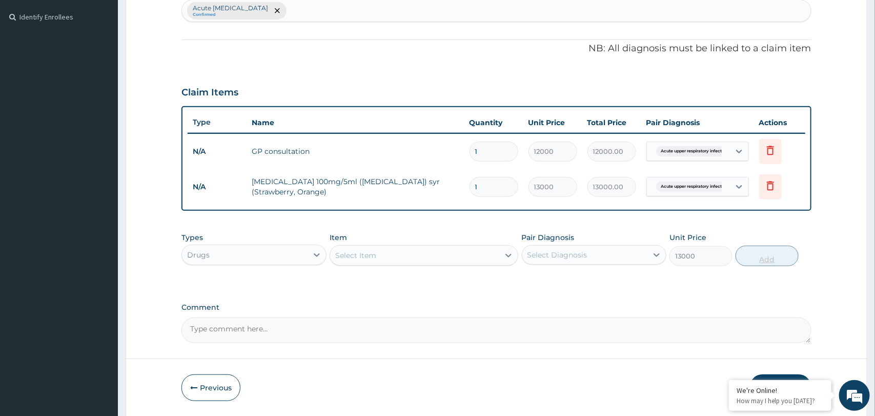
type input "0"
click at [396, 259] on div "Select Item" at bounding box center [414, 255] width 169 height 16
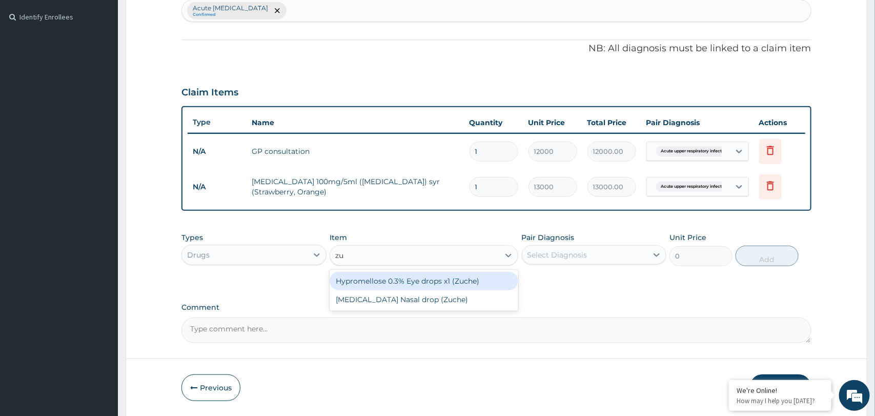
type input "z"
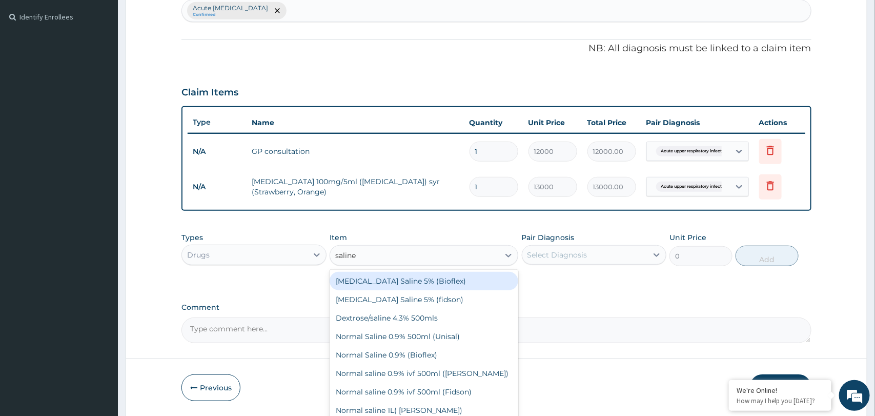
type input "saline"
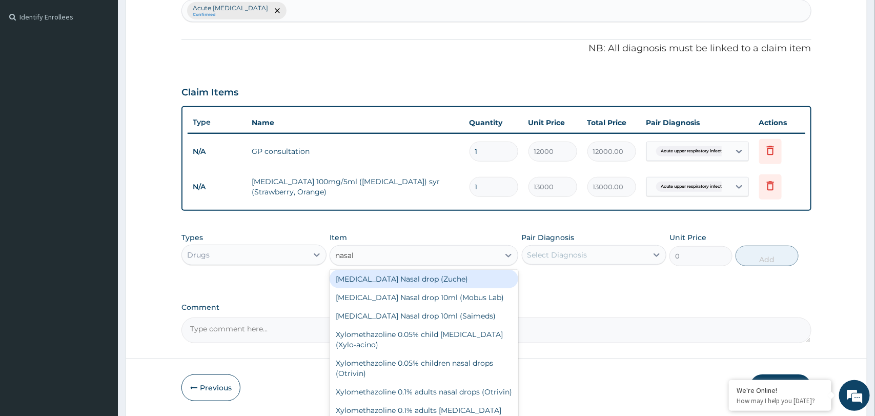
scroll to position [94, 0]
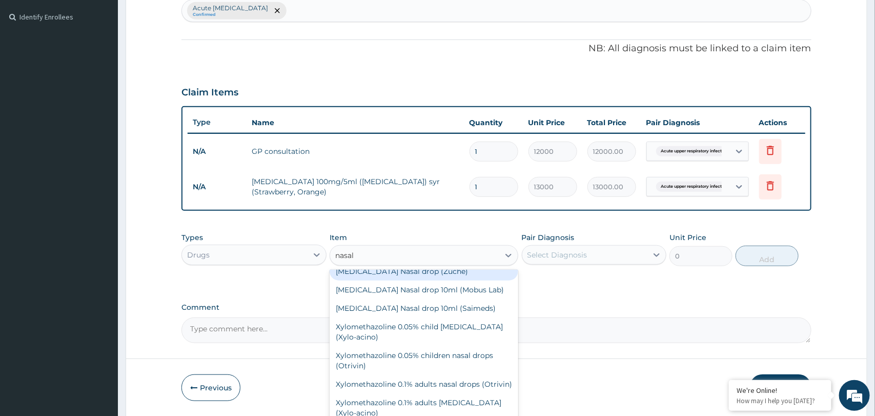
click at [336, 253] on input "nasal" at bounding box center [345, 255] width 20 height 10
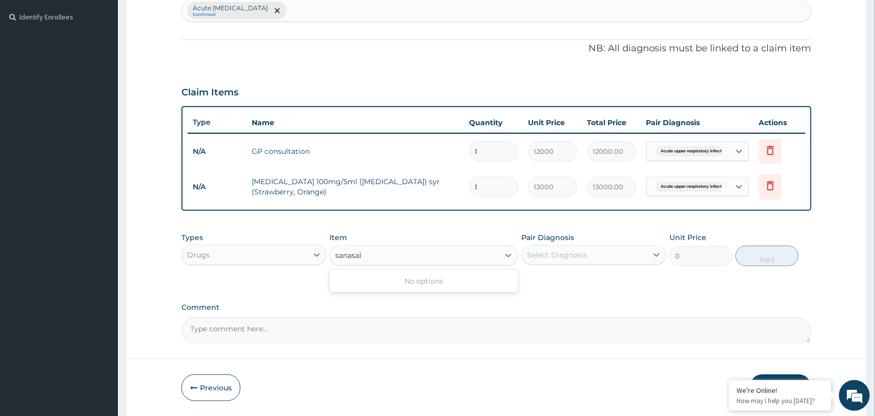
scroll to position [0, 0]
type input "saline nasal"
click at [408, 259] on div "saline nasal saline nasal" at bounding box center [414, 255] width 169 height 16
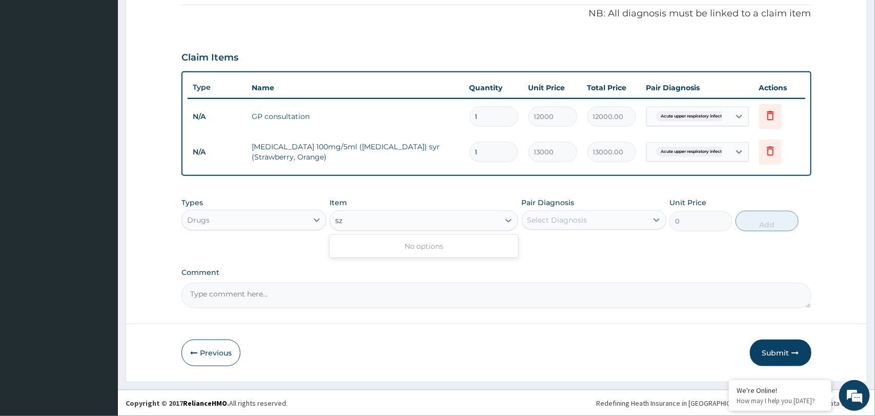
type input "s"
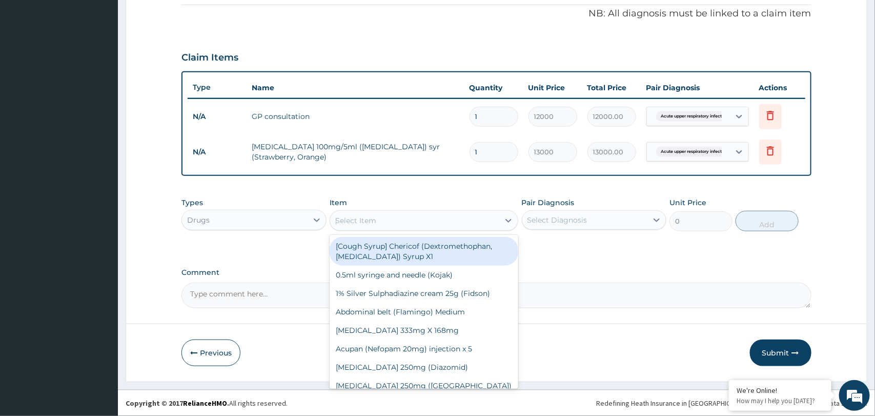
type input "zuche"
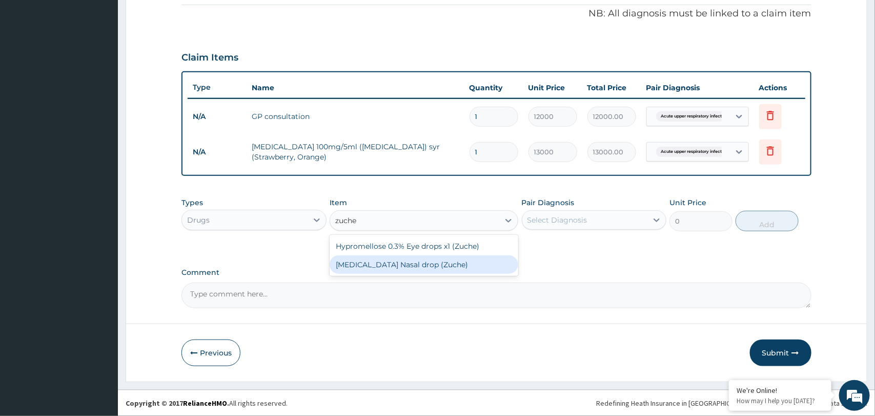
click at [437, 266] on div "Sodium Chloride Nasal drop (Zuche)" at bounding box center [424, 264] width 189 height 18
type input "8333.33"
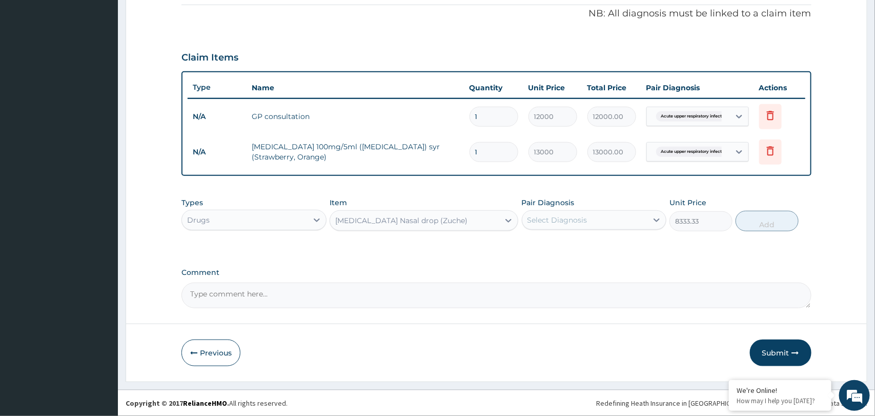
click at [429, 218] on div "Sodium Chloride Nasal drop (Zuche)" at bounding box center [401, 220] width 132 height 10
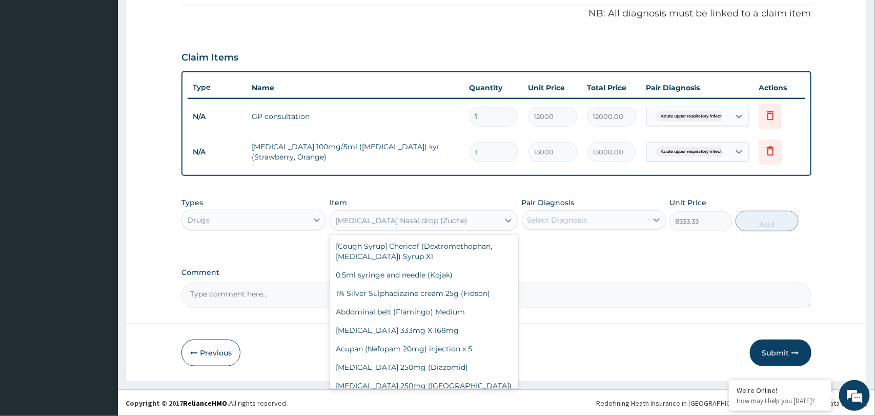
scroll to position [30376, 0]
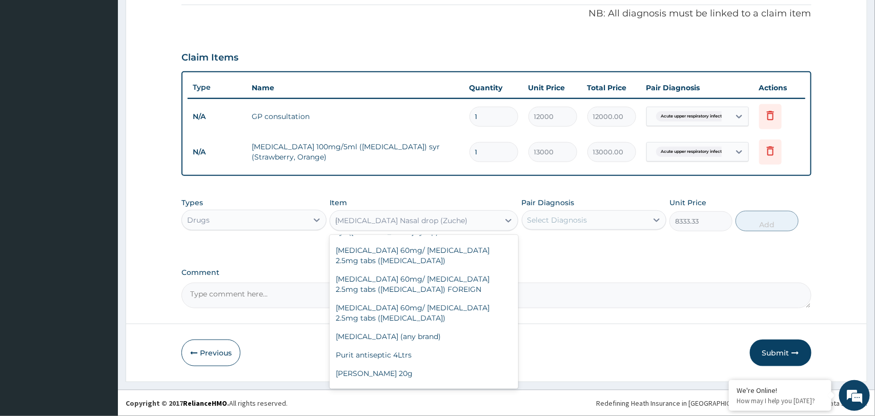
type input "nasal"
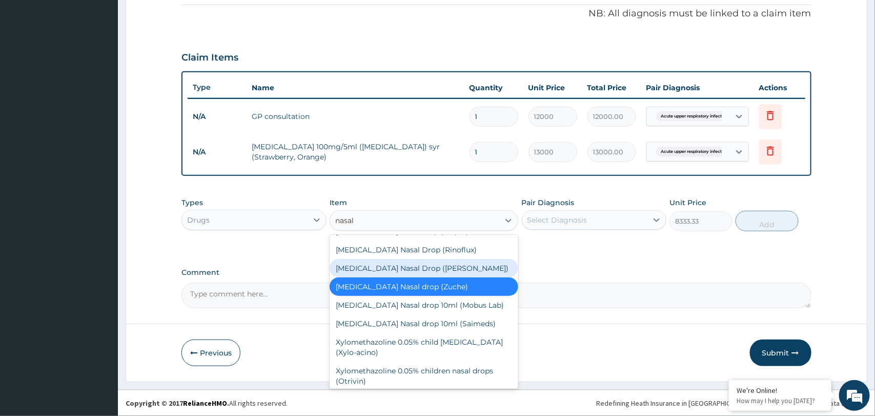
scroll to position [0, 0]
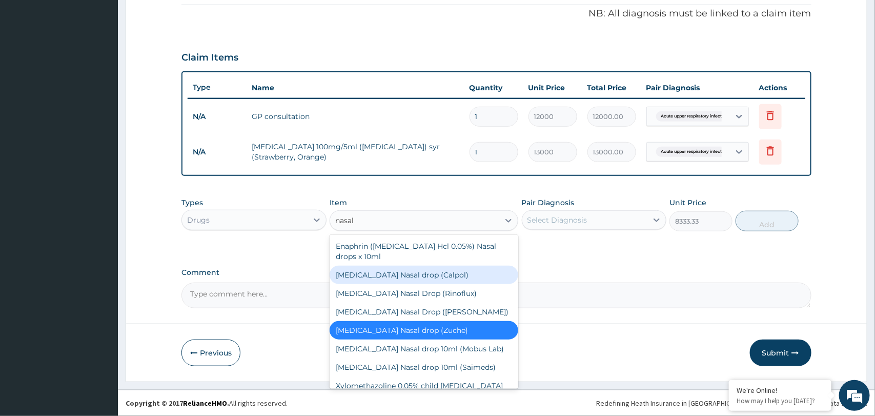
click at [415, 279] on div "Sodium Chloride Nasal drop (Calpol)" at bounding box center [424, 275] width 189 height 18
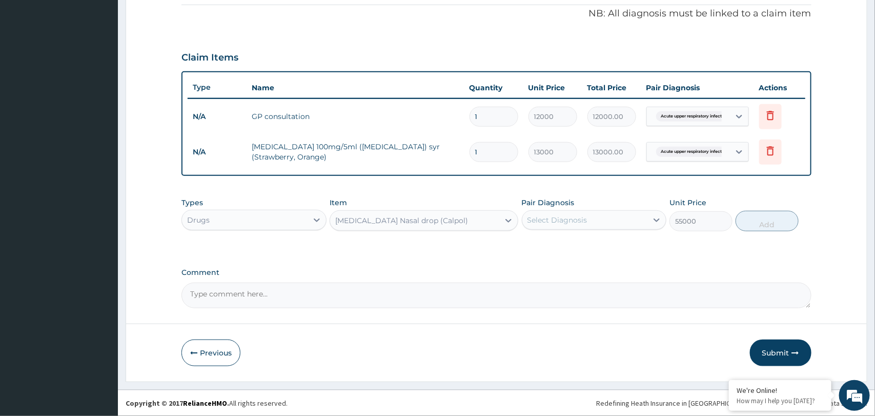
click at [472, 224] on div "Sodium Chloride Nasal drop (Calpol)" at bounding box center [414, 220] width 169 height 16
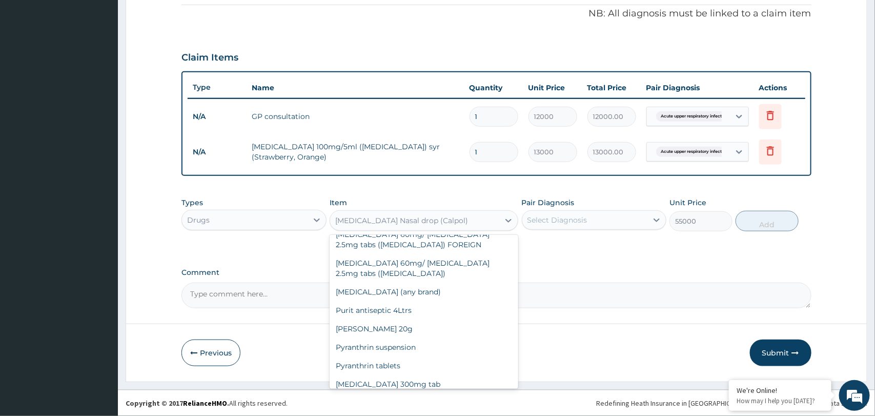
scroll to position [30439, 0]
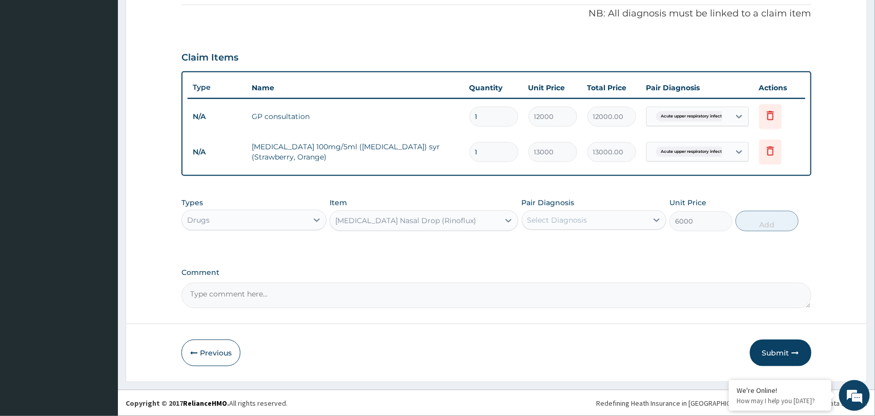
click at [445, 219] on div "Sodium Chloride Nasal Drop (Rinoflux)" at bounding box center [405, 220] width 141 height 10
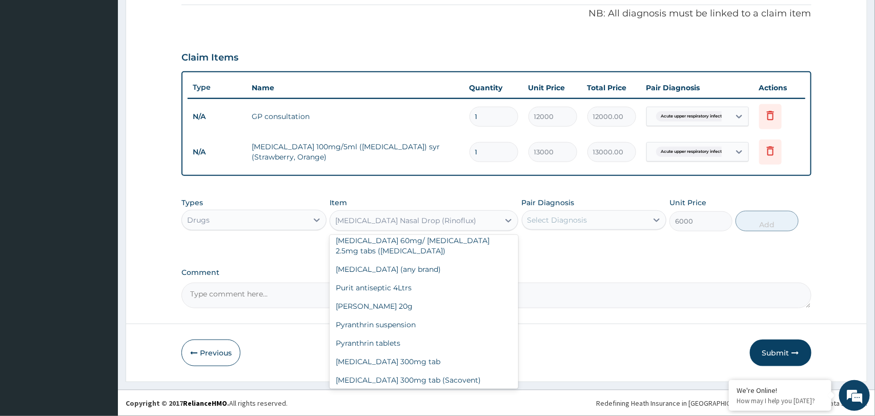
scroll to position [30443, 0]
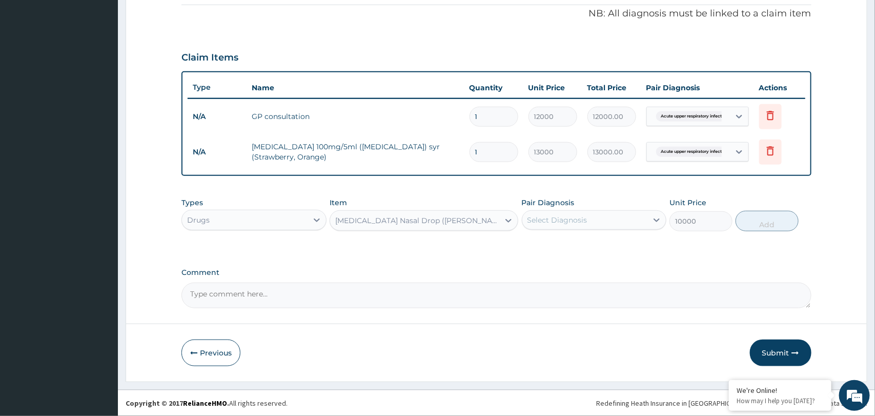
click at [435, 225] on div "Sodium Chloride Nasal Drop (Saloni)" at bounding box center [417, 220] width 165 height 10
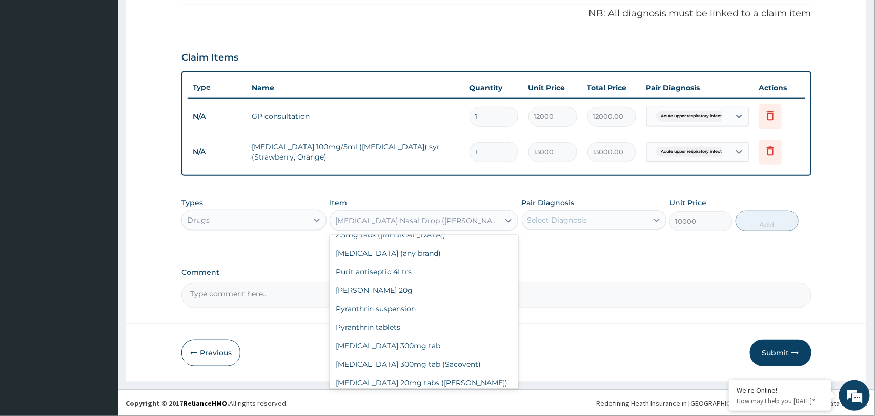
scroll to position [30459, 0]
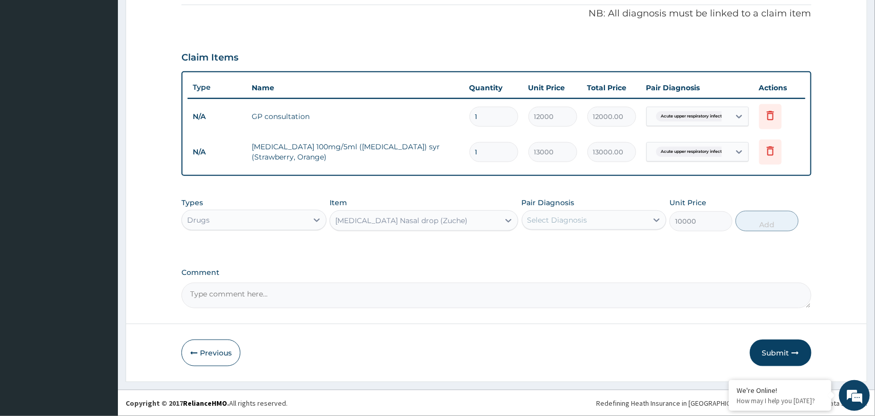
type input "8333.33"
click at [595, 223] on div "Select Diagnosis" at bounding box center [585, 220] width 125 height 16
click at [591, 247] on label "Acute upper respiratory infection" at bounding box center [582, 245] width 87 height 10
checkbox input "true"
click at [776, 351] on button "Submit" at bounding box center [781, 352] width 62 height 27
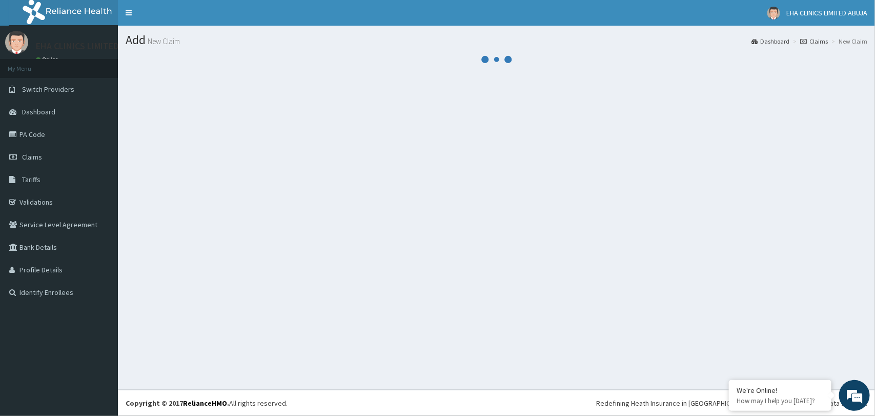
scroll to position [0, 0]
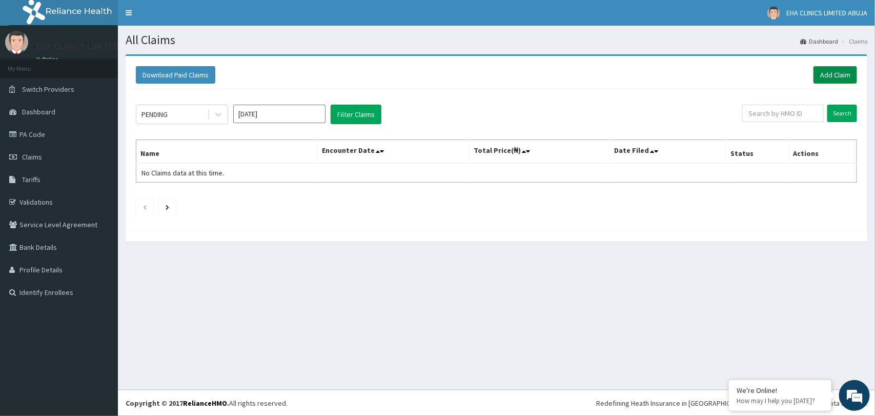
click at [838, 78] on link "Add Claim" at bounding box center [836, 74] width 44 height 17
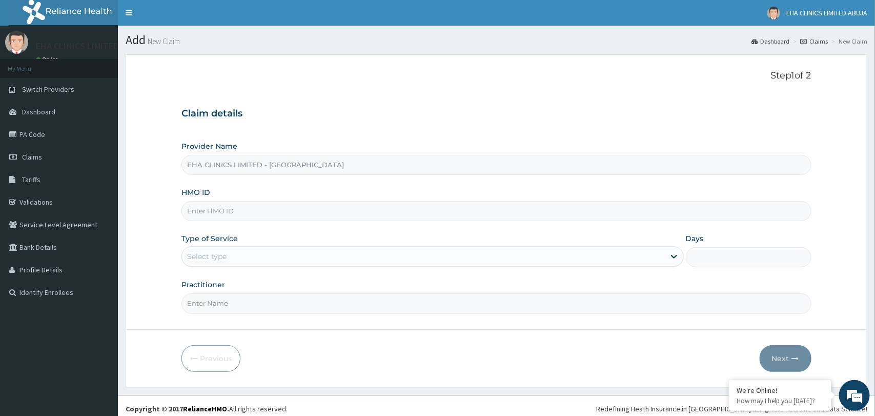
click at [397, 212] on input "HMO ID" at bounding box center [497, 211] width 630 height 20
paste input "NBE/10003/B"
type input "NBE/10003/B"
click at [350, 252] on div "Select type" at bounding box center [423, 256] width 483 height 16
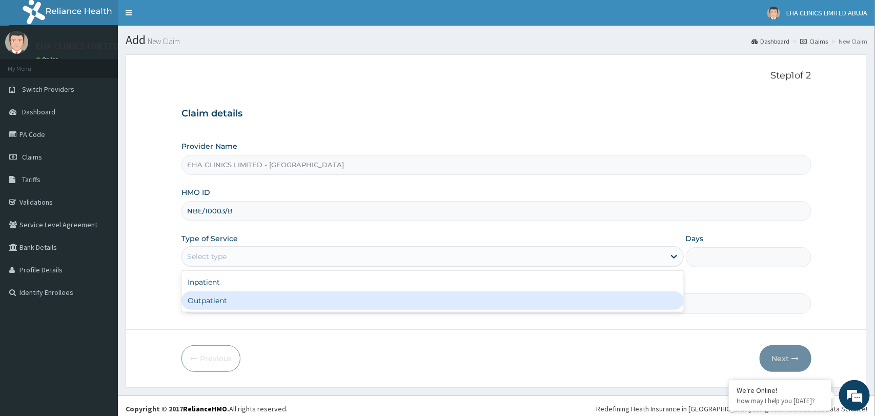
click at [314, 298] on div "Outpatient" at bounding box center [433, 300] width 502 height 18
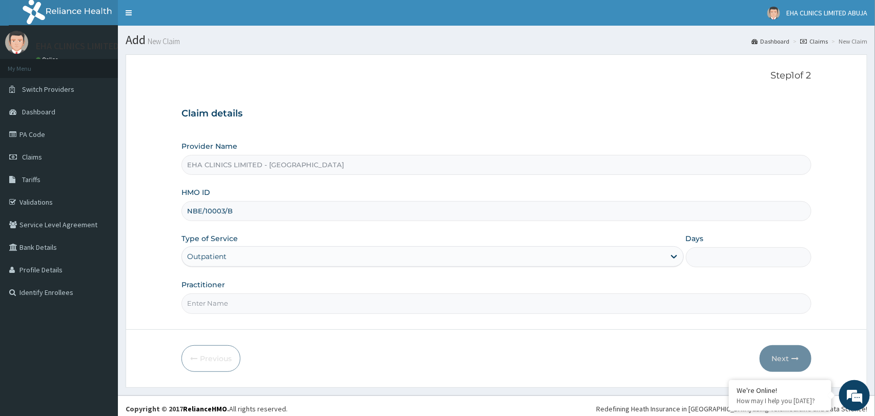
type input "1"
click at [248, 307] on input "Practitioner" at bounding box center [497, 303] width 630 height 20
type input "Dr. Zainab"
click at [777, 364] on button "Next" at bounding box center [786, 358] width 52 height 27
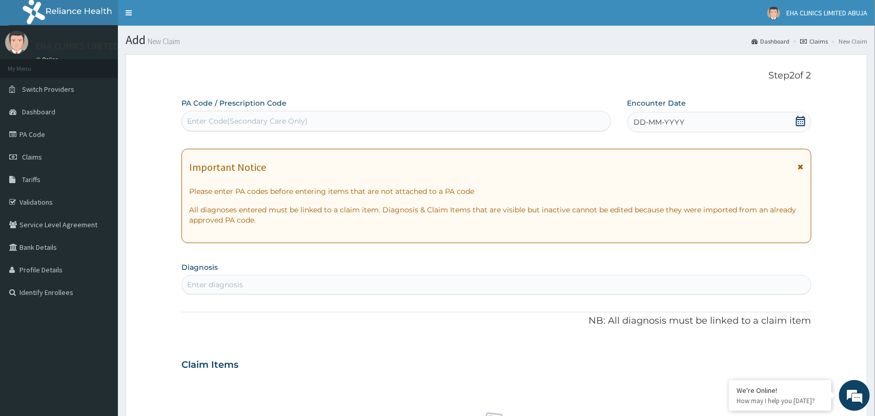
click at [290, 286] on div "Enter diagnosis" at bounding box center [496, 284] width 629 height 16
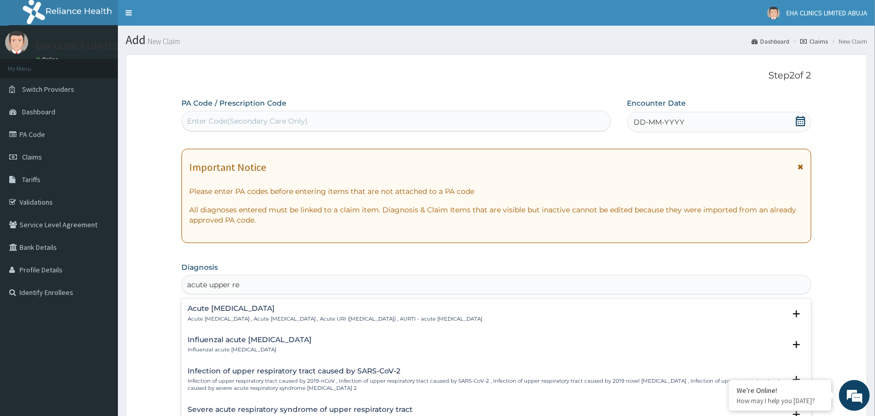
type input "acute upper res"
click at [244, 314] on div "Acute upper respiratory infection Acute upper respiratory infection , Acute upp…" at bounding box center [335, 314] width 295 height 18
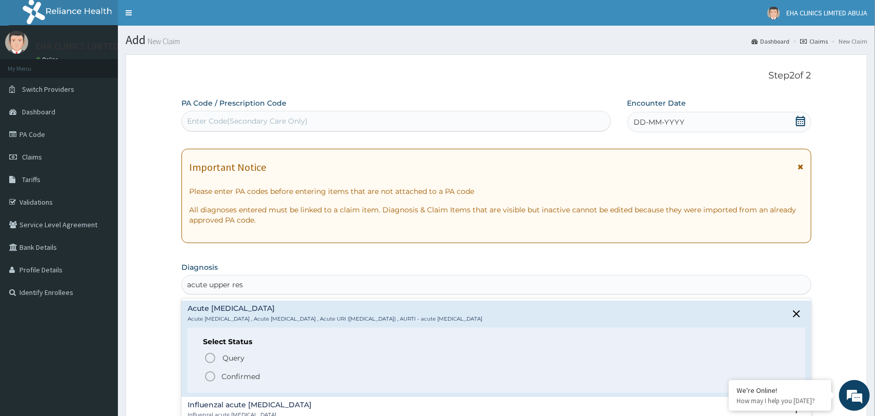
click at [209, 376] on icon "status option filled" at bounding box center [210, 376] width 12 height 12
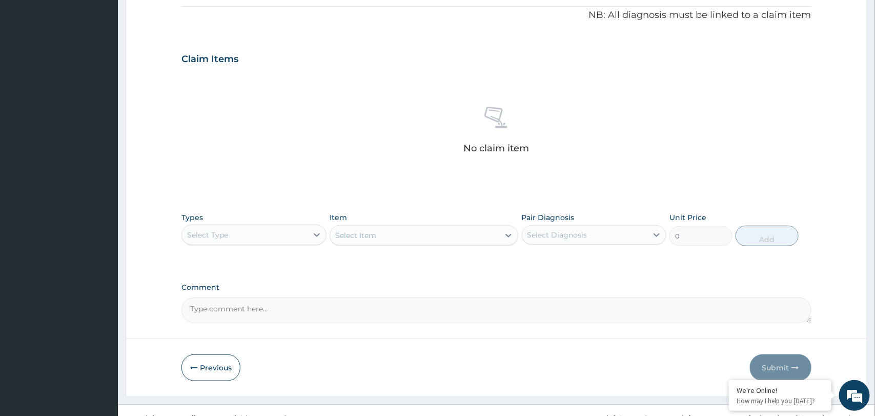
scroll to position [314, 0]
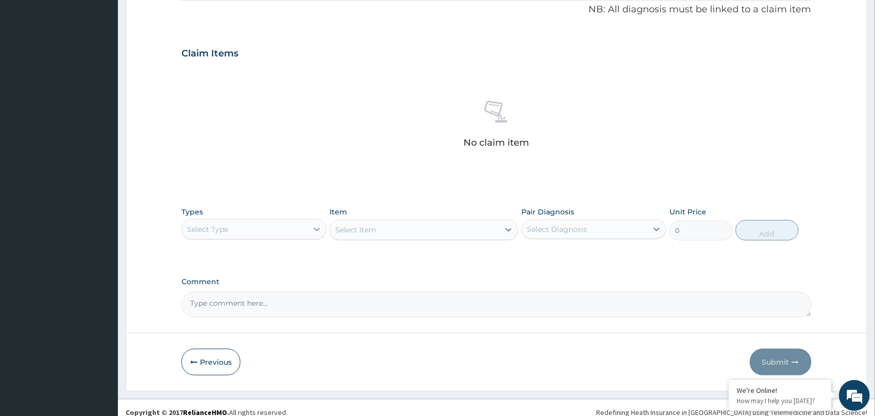
click at [321, 227] on icon at bounding box center [317, 229] width 10 height 10
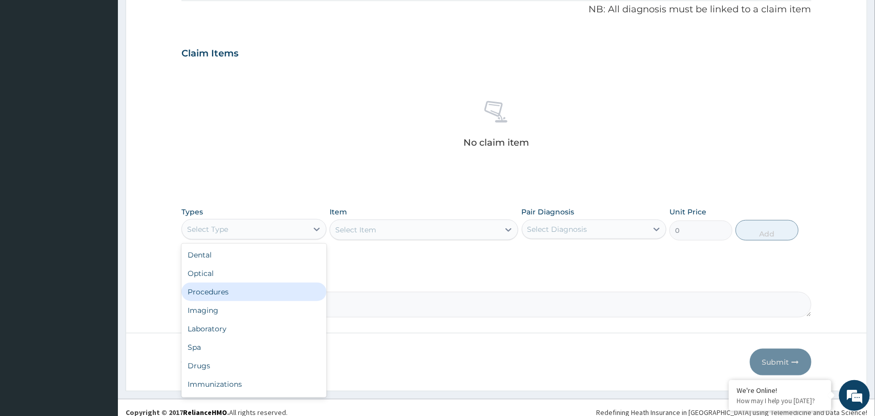
click at [257, 297] on div "Procedures" at bounding box center [254, 292] width 145 height 18
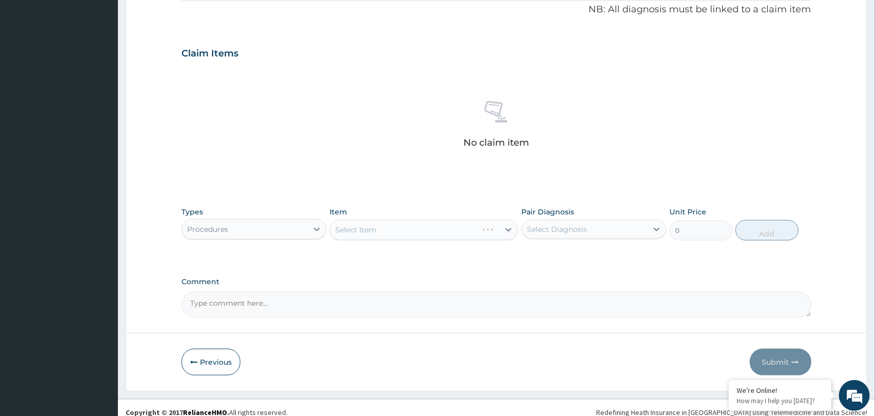
click at [580, 231] on div "Select Diagnosis" at bounding box center [558, 229] width 60 height 10
click at [568, 254] on label "Acute upper respiratory infection" at bounding box center [582, 254] width 87 height 10
checkbox input "true"
click at [498, 229] on div "Select Item" at bounding box center [414, 230] width 169 height 16
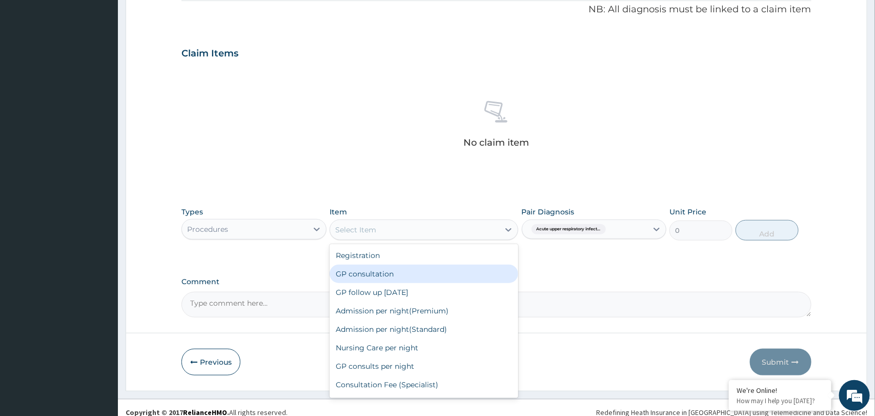
click at [451, 278] on div "GP consultation" at bounding box center [424, 274] width 189 height 18
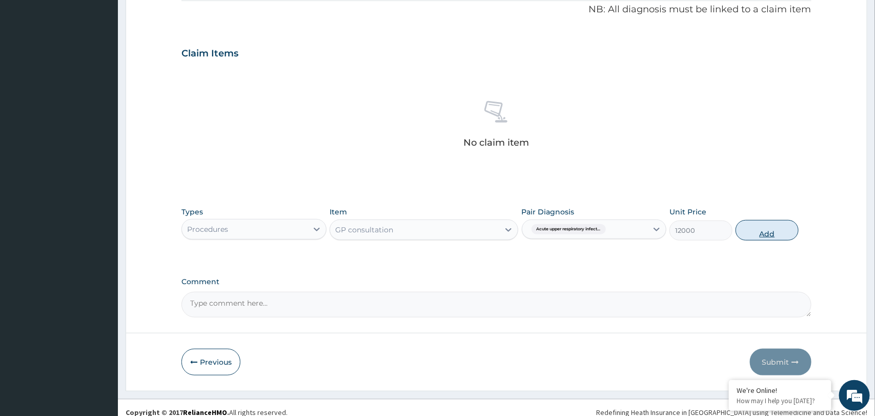
click at [765, 232] on button "Add" at bounding box center [767, 230] width 63 height 21
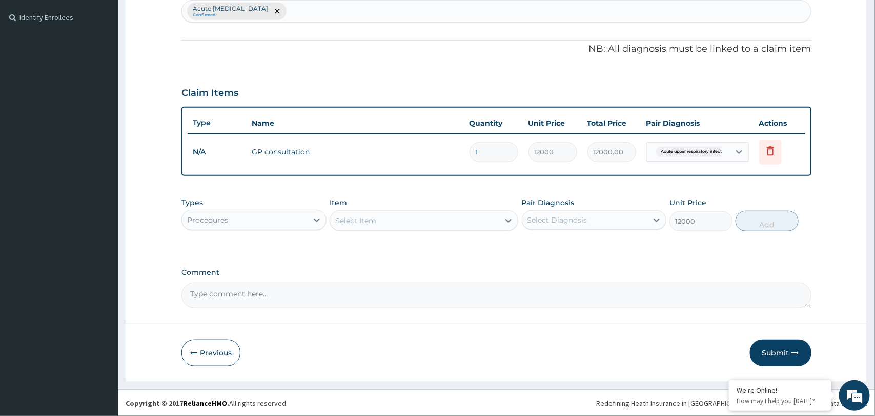
type input "0"
click at [314, 223] on icon at bounding box center [317, 220] width 10 height 10
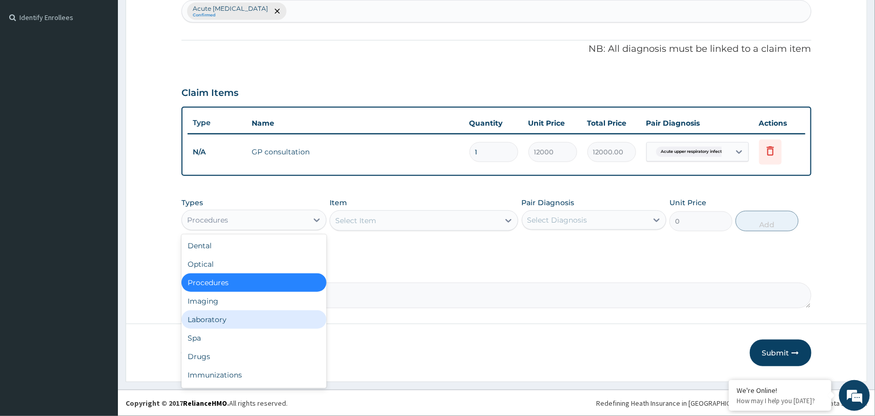
click at [231, 316] on div "Laboratory" at bounding box center [254, 319] width 145 height 18
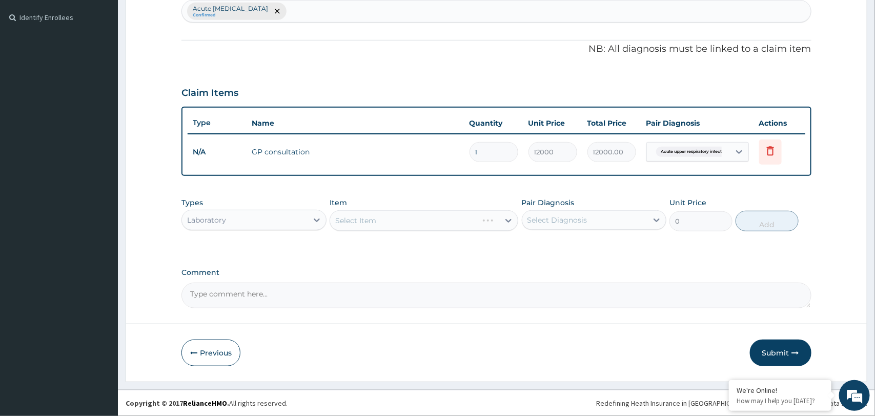
click at [584, 225] on div "Select Diagnosis" at bounding box center [585, 220] width 125 height 16
click at [573, 244] on label "Acute upper respiratory infection" at bounding box center [582, 245] width 87 height 10
checkbox input "true"
click at [499, 218] on div "Select Item" at bounding box center [414, 220] width 169 height 16
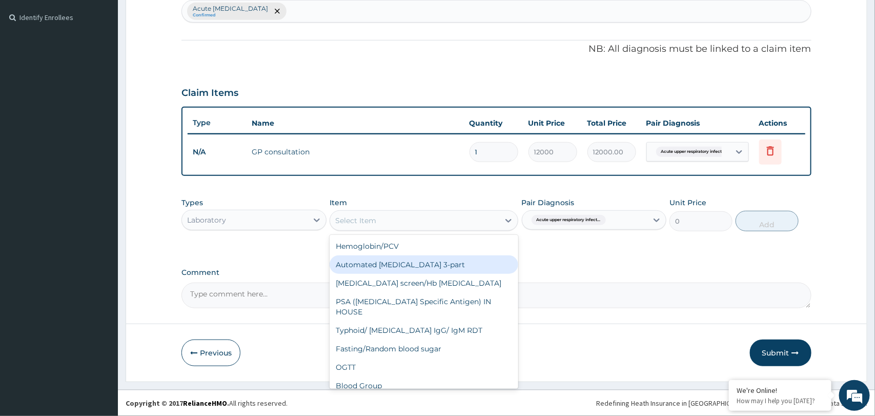
click at [450, 266] on div "Automated Full blood count 3-part" at bounding box center [424, 264] width 189 height 18
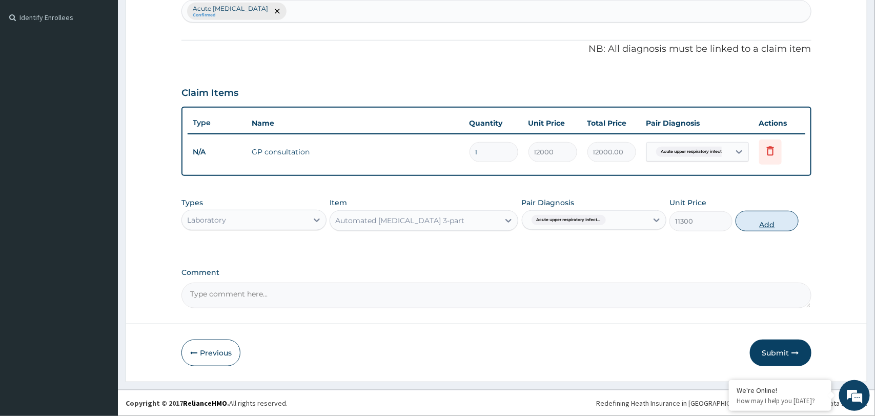
click at [767, 222] on button "Add" at bounding box center [767, 221] width 63 height 21
type input "0"
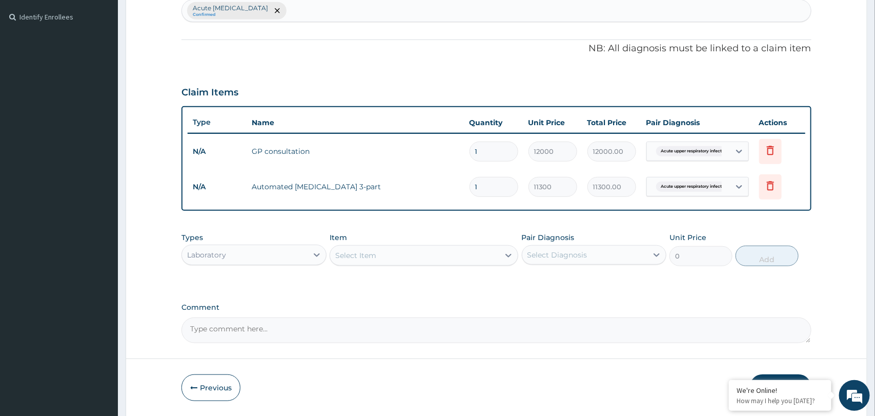
click at [462, 259] on div "Select Item" at bounding box center [414, 255] width 169 height 16
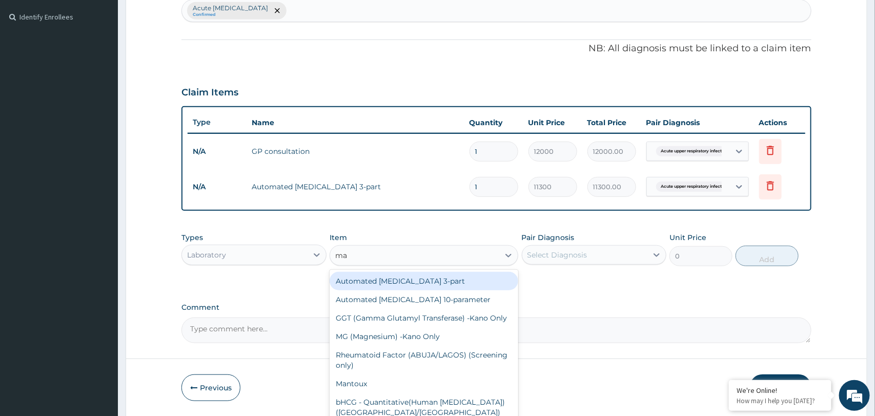
type input "mal"
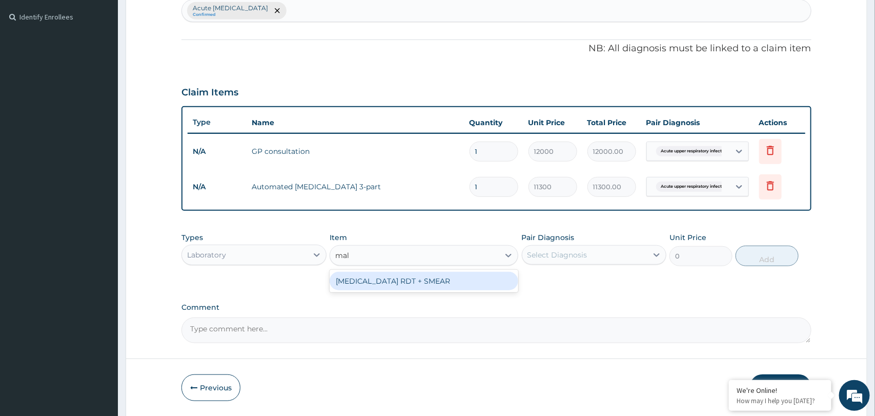
click at [464, 281] on div "MALARIA RDT + SMEAR" at bounding box center [424, 281] width 189 height 18
type input "6500"
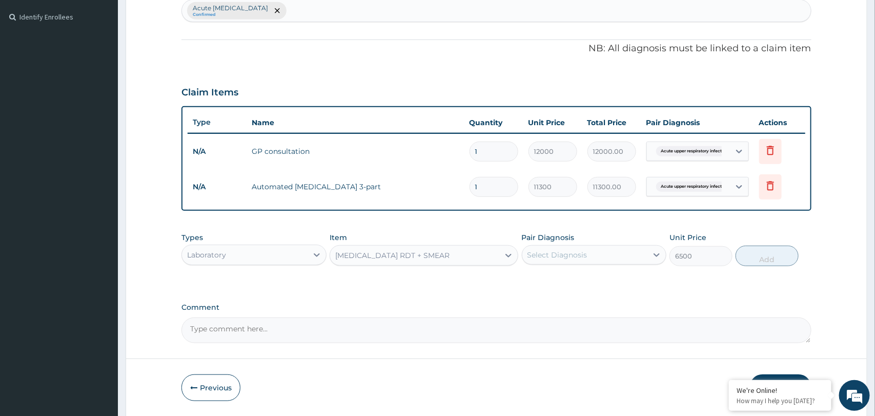
click at [579, 256] on div "Select Diagnosis" at bounding box center [558, 255] width 60 height 10
click at [574, 282] on label "Acute upper respiratory infection" at bounding box center [582, 280] width 87 height 10
checkbox input "true"
click at [760, 263] on button "Add" at bounding box center [767, 256] width 63 height 21
type input "0"
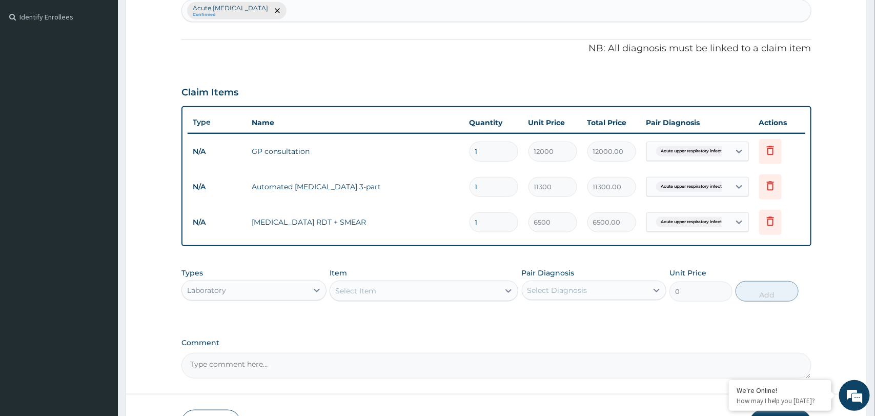
click at [305, 289] on div "Laboratory" at bounding box center [244, 290] width 125 height 16
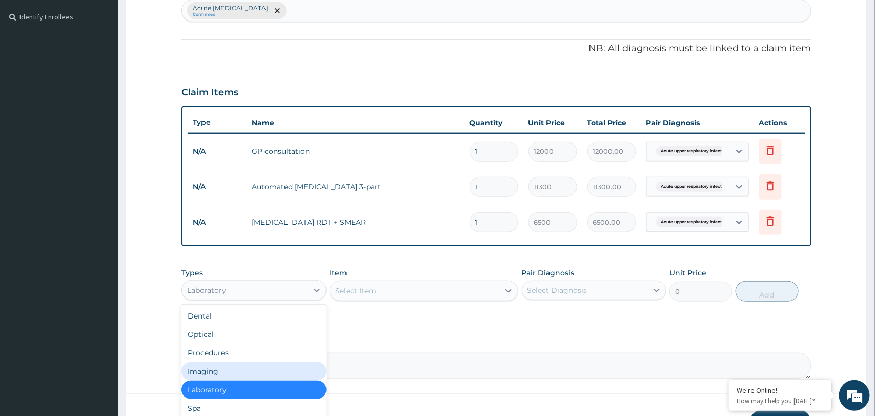
scroll to position [34, 0]
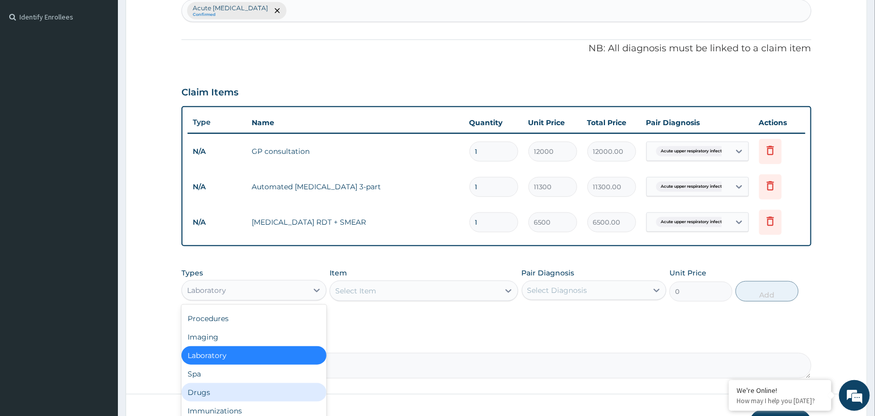
click at [228, 394] on div "Drugs" at bounding box center [254, 392] width 145 height 18
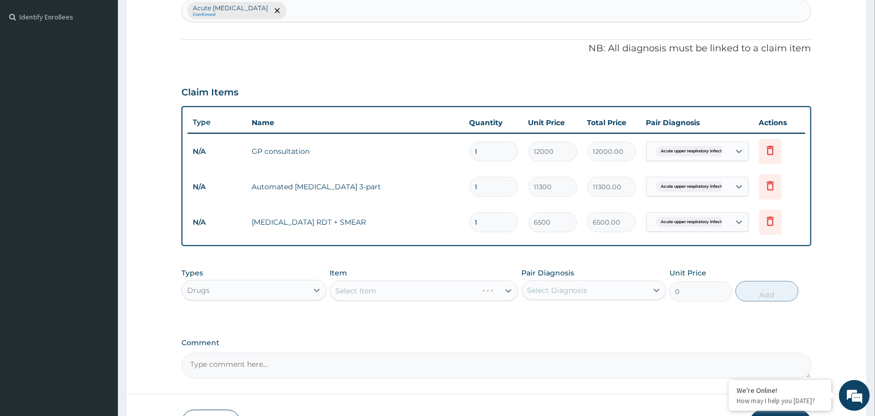
click at [570, 293] on div "Select Diagnosis" at bounding box center [558, 290] width 60 height 10
click at [564, 318] on label "Acute upper respiratory infection" at bounding box center [582, 315] width 87 height 10
checkbox input "true"
click at [476, 290] on div "Select Item" at bounding box center [414, 291] width 169 height 16
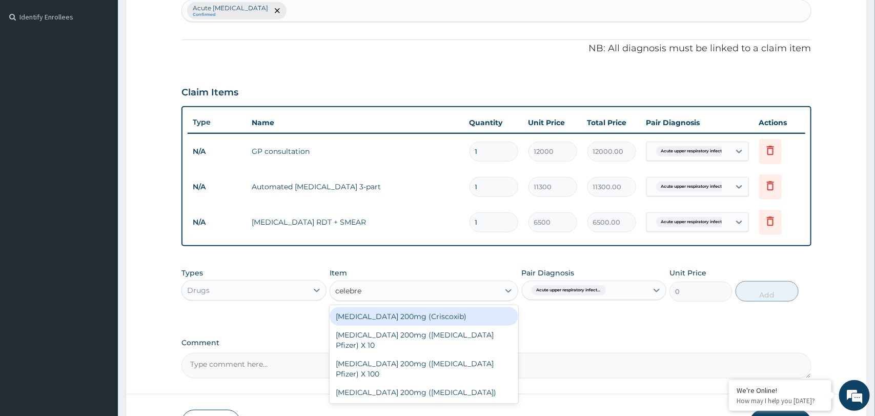
type input "celebrex"
click at [418, 321] on div "Celebrex 200mg (Criscoxib)" at bounding box center [424, 316] width 189 height 18
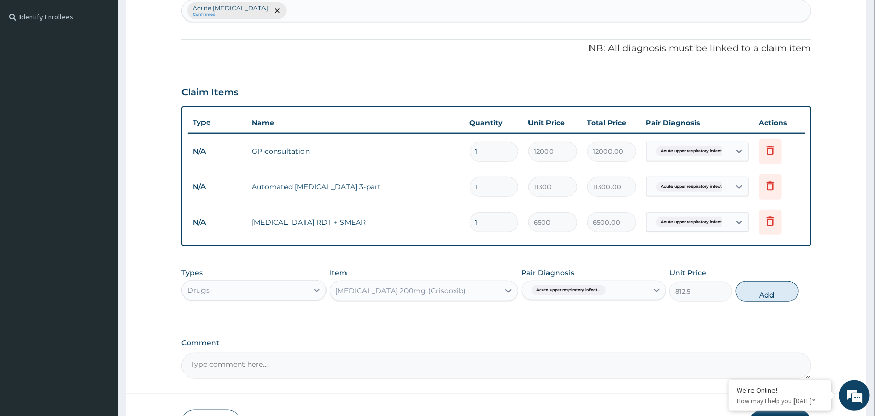
click at [464, 294] on div "Celebrex 200mg (Criscoxib)" at bounding box center [414, 291] width 169 height 16
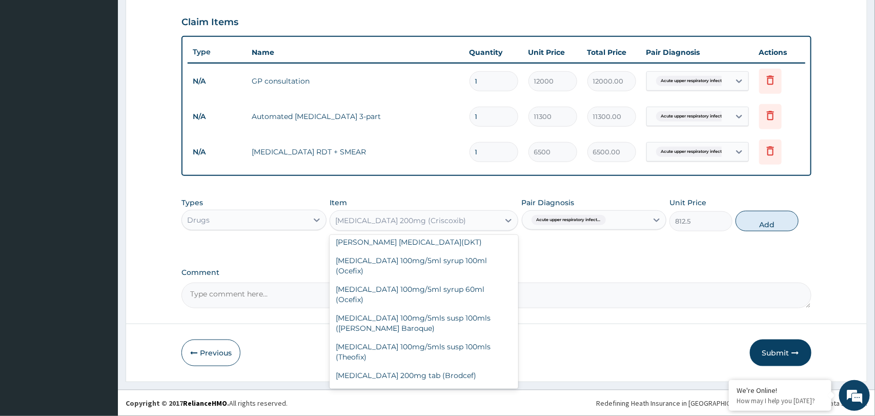
scroll to position [7449, 0]
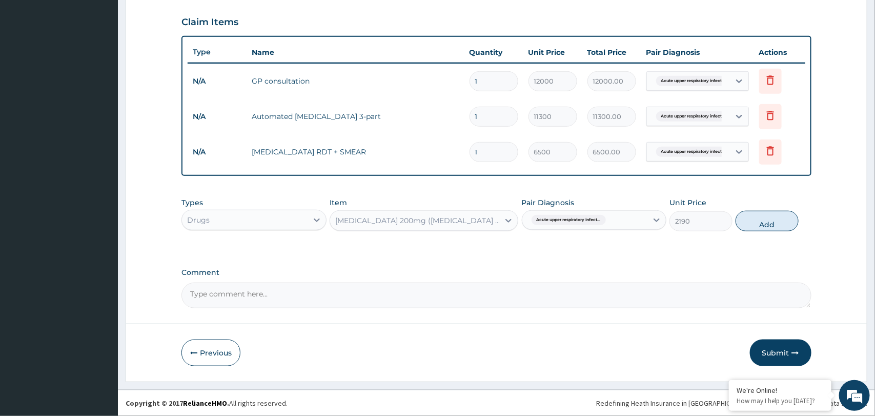
click at [448, 222] on div "Celecoxib 200mg (Celebrex Pfizer) X 10" at bounding box center [417, 220] width 165 height 10
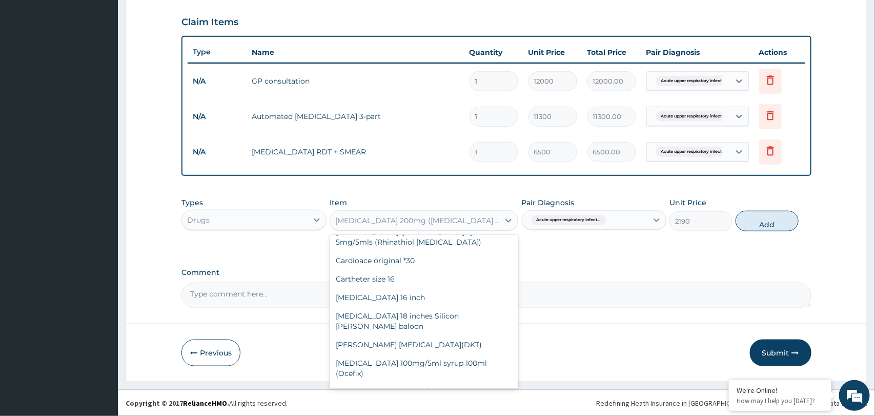
scroll to position [7423, 0]
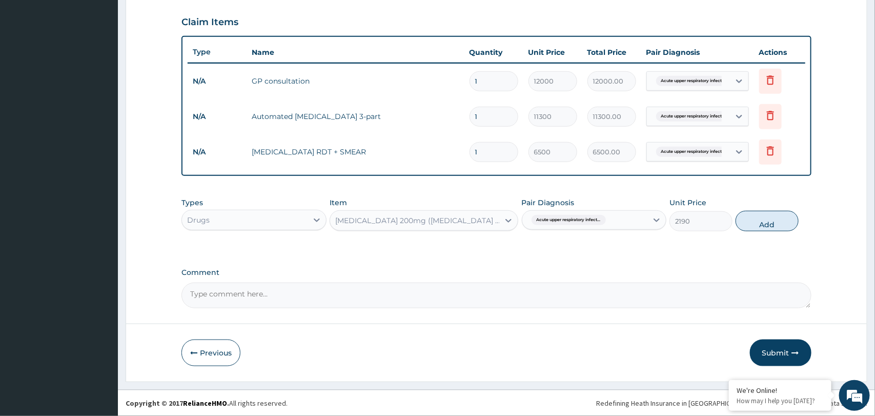
click at [458, 222] on div "Celecoxib 200mg (Celebrex Pfizer) X 100" at bounding box center [417, 220] width 165 height 10
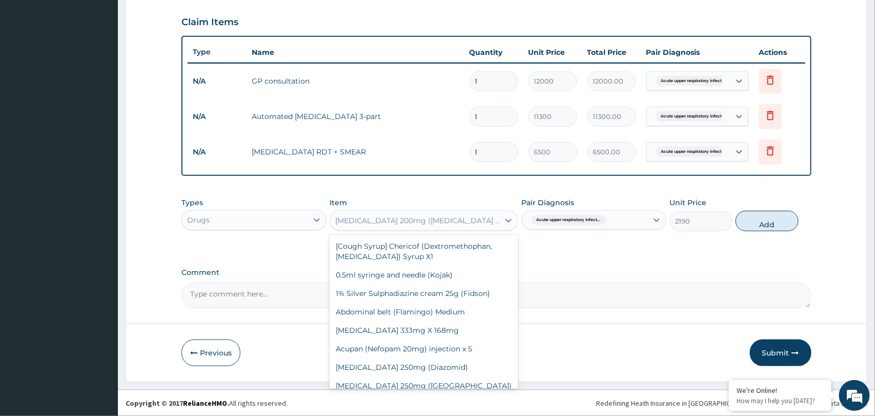
scroll to position [7408, 0]
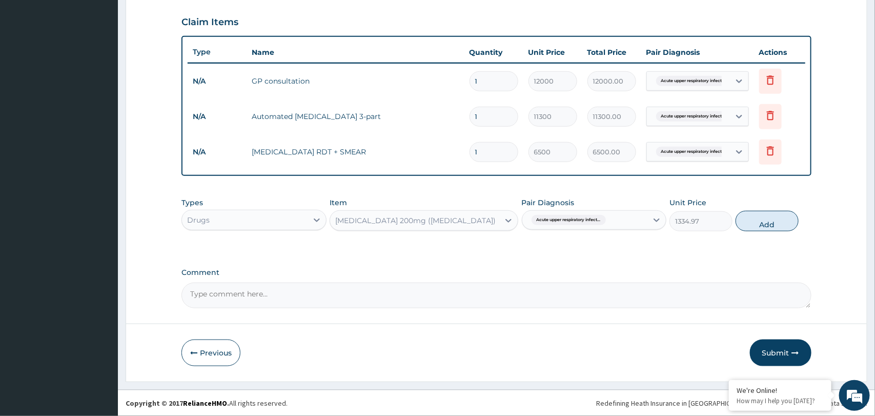
click at [473, 218] on div "Celecoxib 200mg (Celebrex)" at bounding box center [414, 220] width 169 height 16
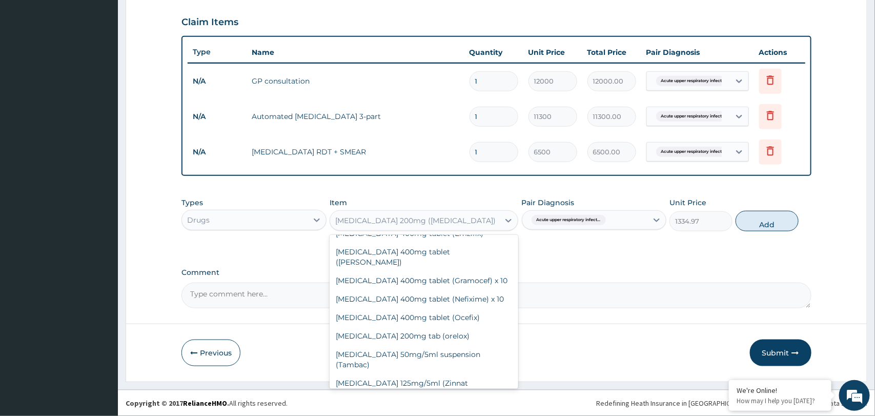
scroll to position [7650, 0]
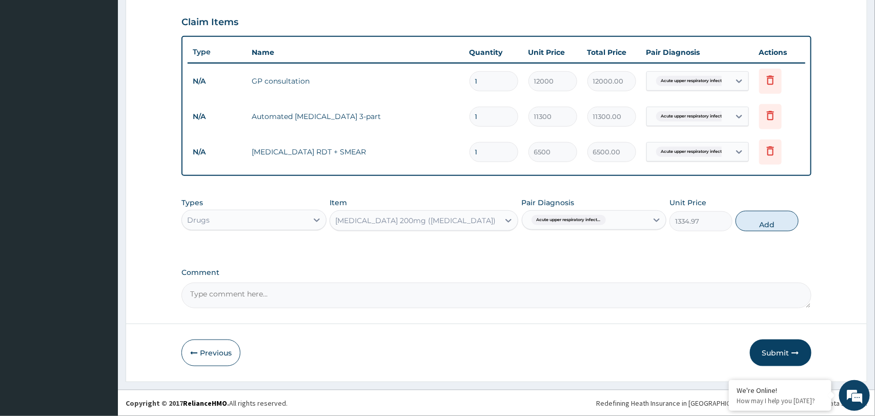
click at [457, 225] on div "Celecoxib 200mg (Celebrex)" at bounding box center [414, 220] width 169 height 16
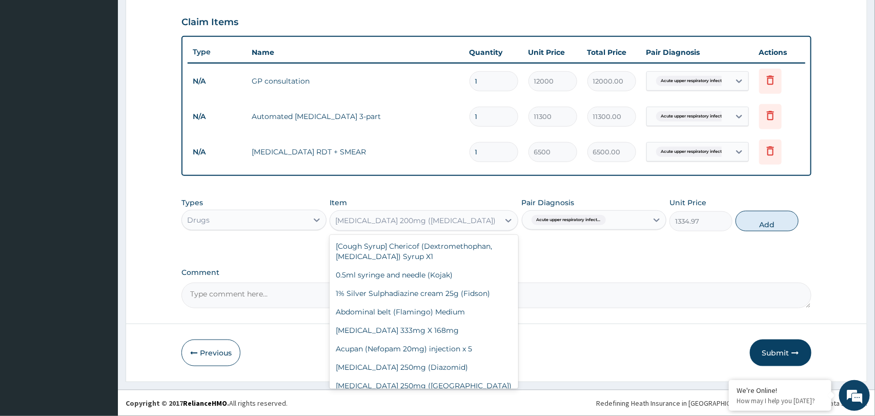
scroll to position [7369, 0]
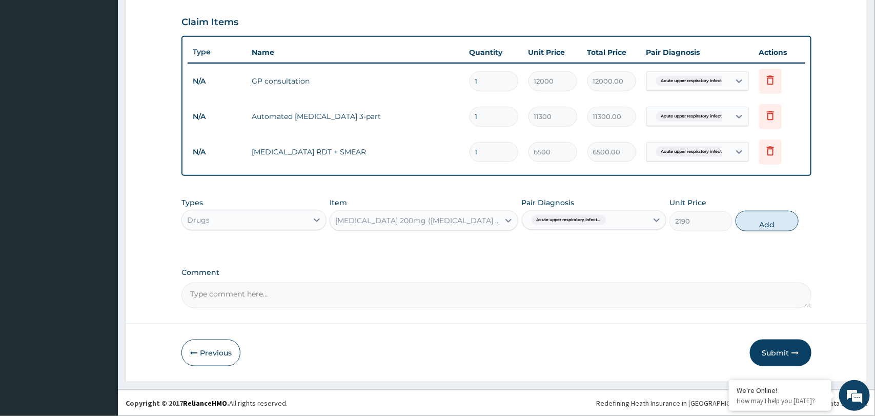
click at [460, 218] on div "Celecoxib 200mg (Celebrex Pfizer) X 100" at bounding box center [417, 220] width 165 height 10
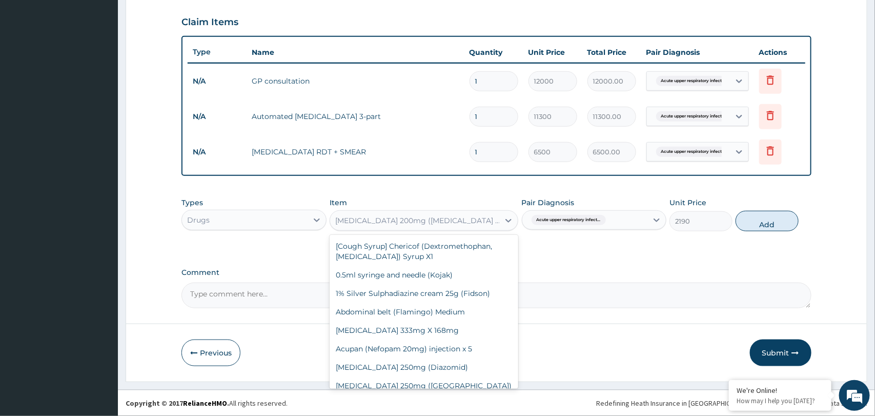
scroll to position [7351, 0]
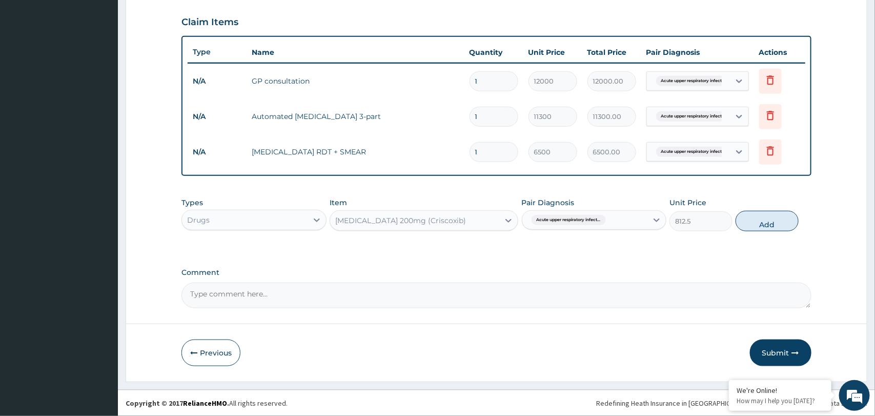
click at [464, 221] on div "Celebrex 200mg (Criscoxib)" at bounding box center [414, 220] width 169 height 16
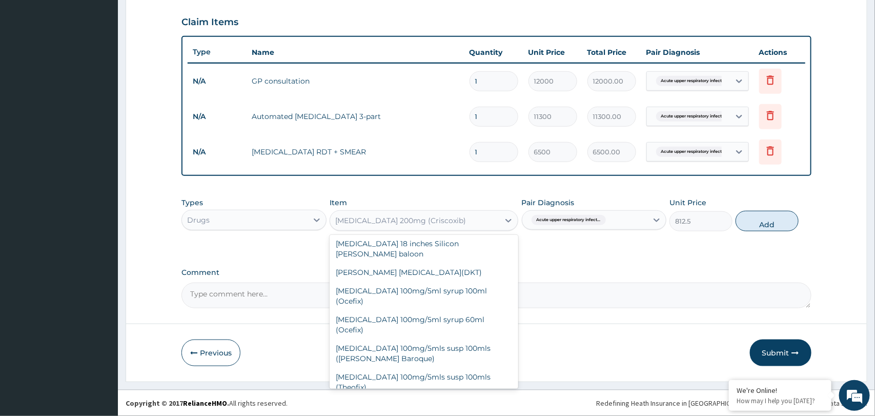
scroll to position [7407, 0]
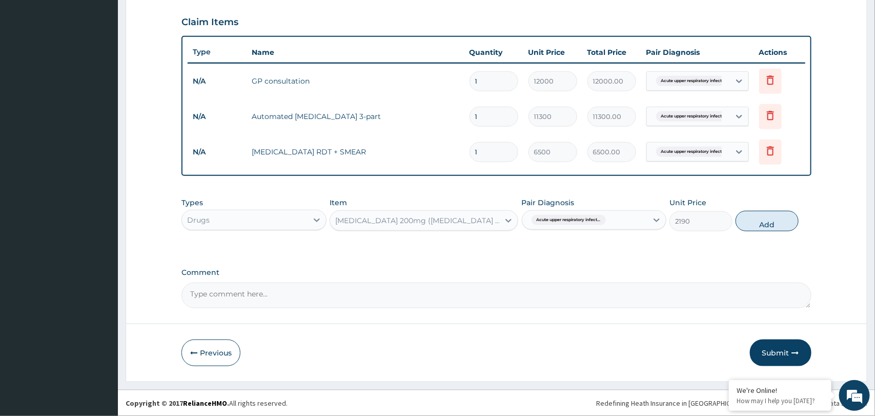
click at [474, 219] on div "Celecoxib 200mg (Celebrex Pfizer) X 10" at bounding box center [414, 220] width 169 height 16
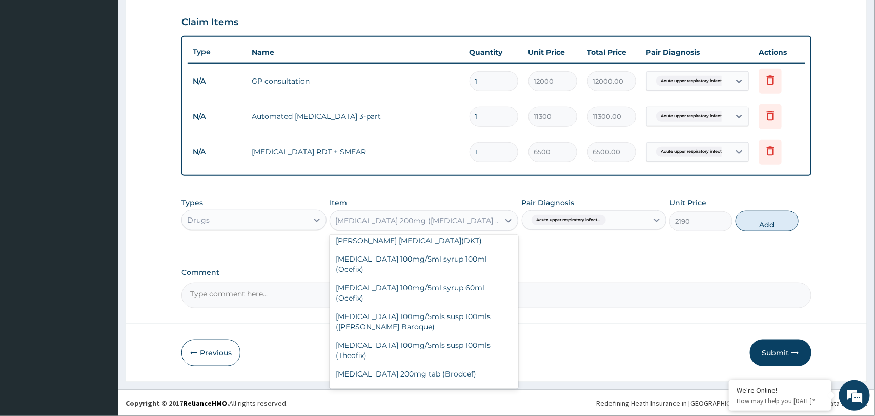
scroll to position [7440, 0]
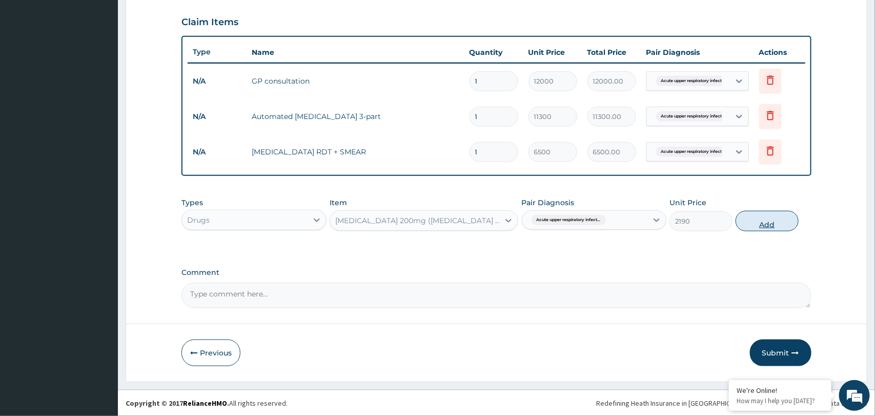
click at [753, 226] on button "Add" at bounding box center [767, 221] width 63 height 21
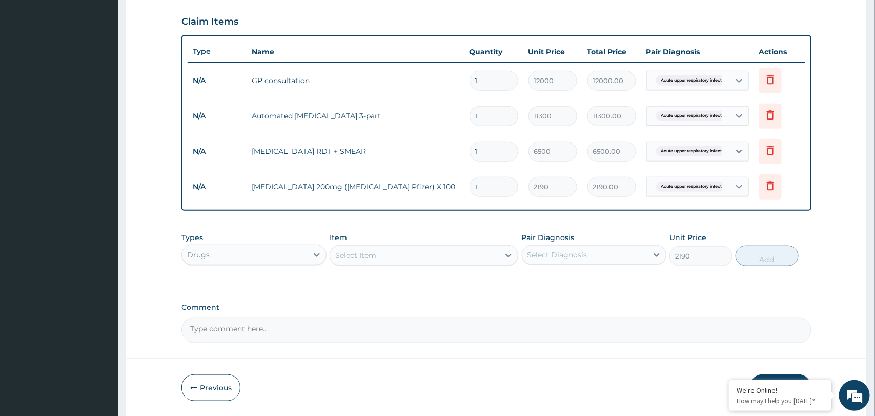
type input "0"
click at [500, 255] on div at bounding box center [508, 255] width 18 height 18
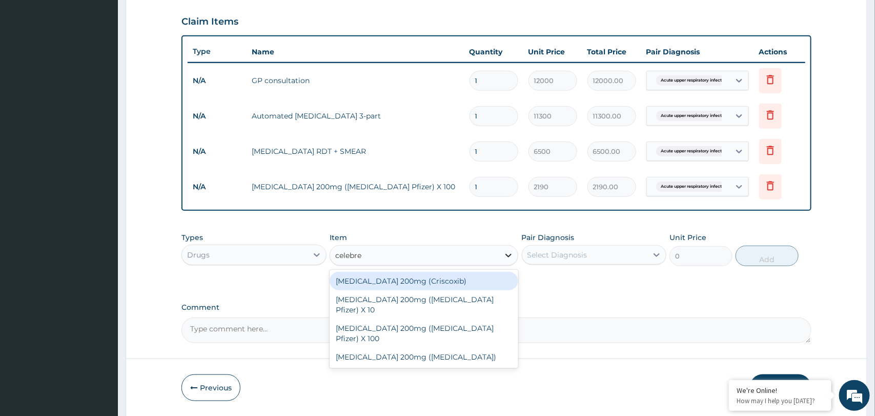
type input "celebrex"
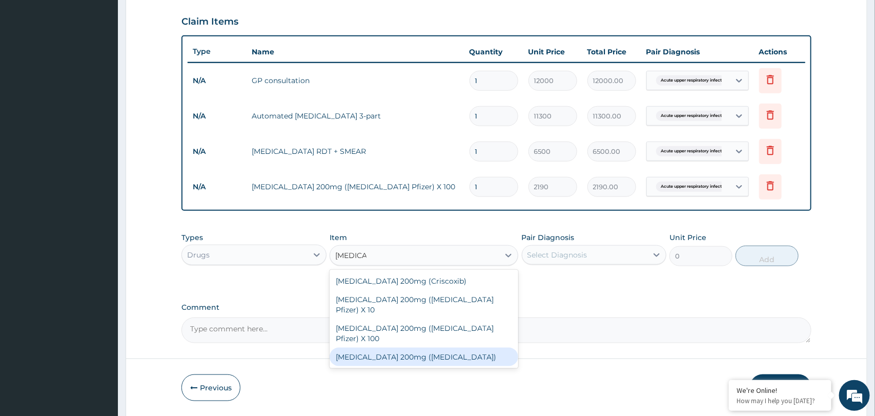
click at [478, 348] on div "Celecoxib 200mg (Celebrex)" at bounding box center [424, 357] width 189 height 18
type input "1334.97"
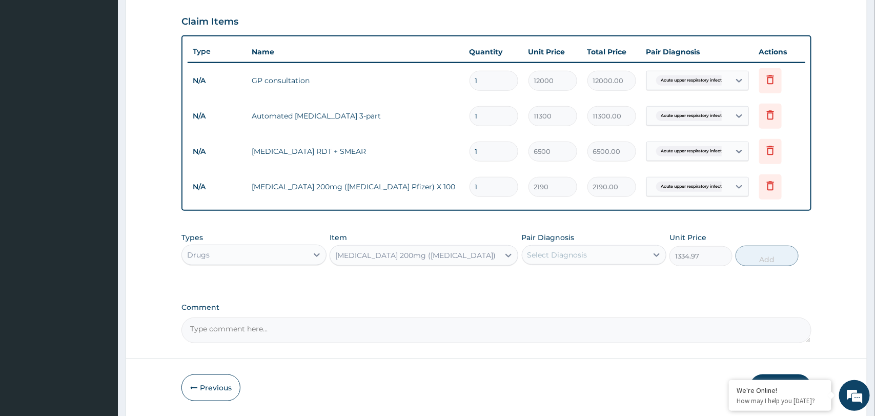
click at [496, 257] on div "Celecoxib 200mg (Celebrex)" at bounding box center [414, 255] width 169 height 16
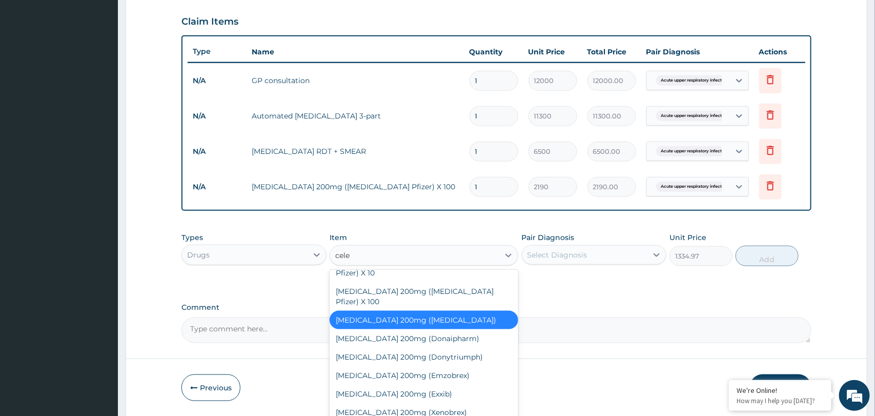
scroll to position [0, 0]
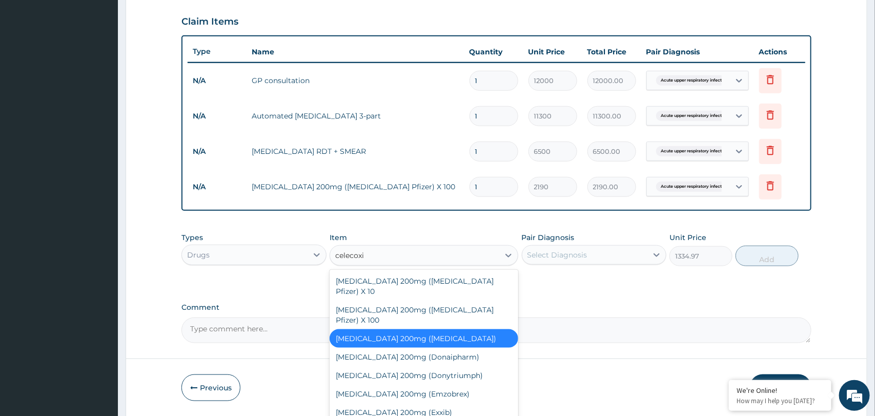
type input "celecoxib"
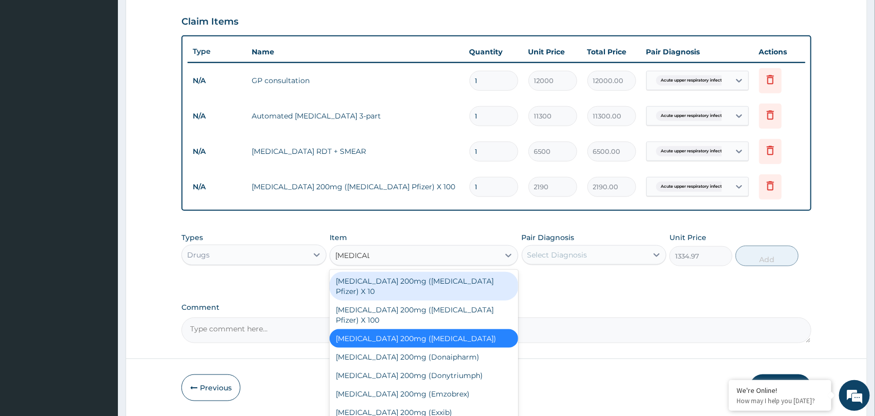
click at [460, 280] on div "Celecoxib 200mg (Celebrex Pfizer) X 10" at bounding box center [424, 286] width 189 height 29
type input "2190"
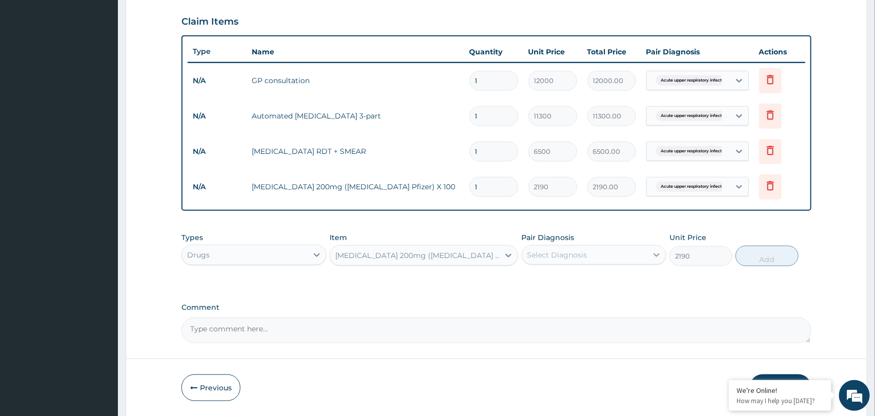
click at [656, 259] on icon at bounding box center [657, 255] width 10 height 10
click at [588, 284] on label "Acute upper respiratory infection" at bounding box center [582, 280] width 87 height 10
checkbox input "true"
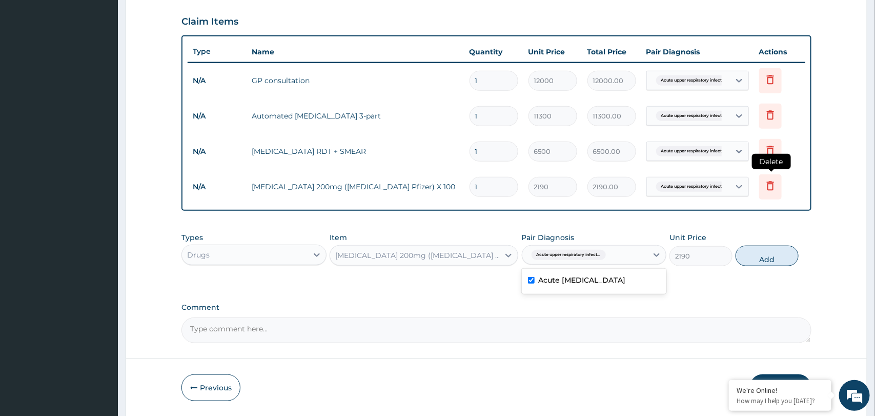
click at [768, 187] on icon at bounding box center [770, 185] width 7 height 9
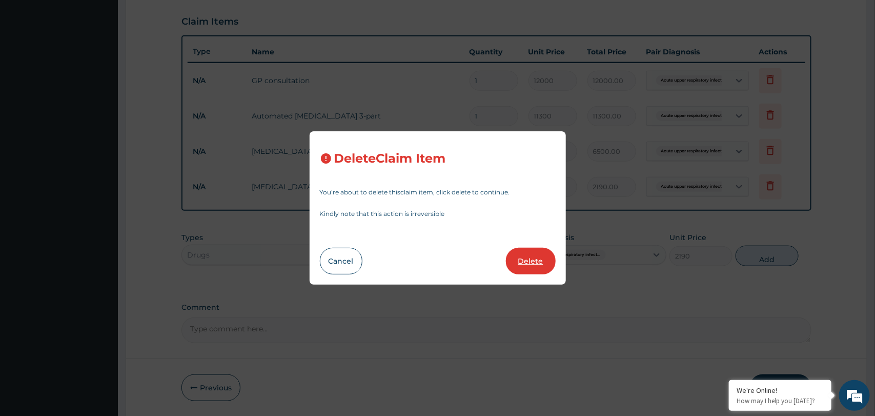
click at [527, 264] on button "Delete" at bounding box center [531, 261] width 50 height 27
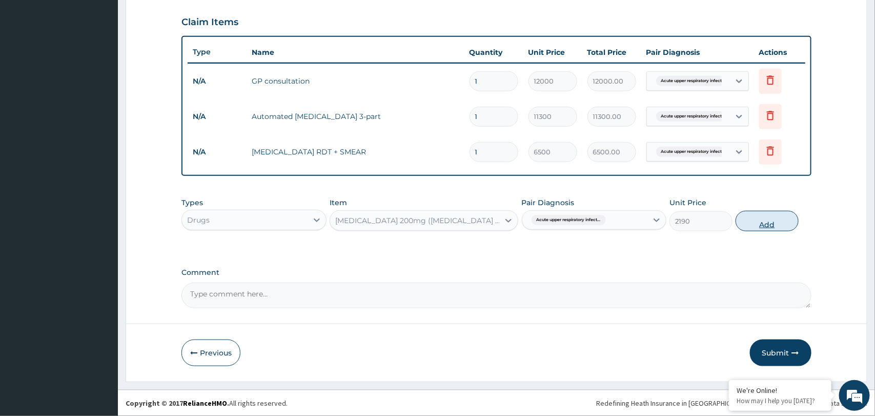
click at [759, 224] on button "Add" at bounding box center [767, 221] width 63 height 21
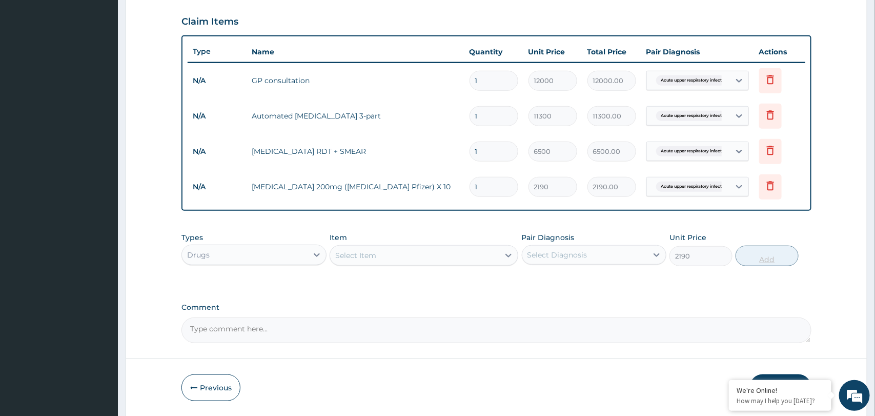
type input "0"
type input "10"
type input "21900.00"
type input "10"
click at [831, 247] on form "Step 2 of 2 PA Code / Prescription Code Enter Code(Secondary Care Only) Encount…" at bounding box center [497, 62] width 742 height 708
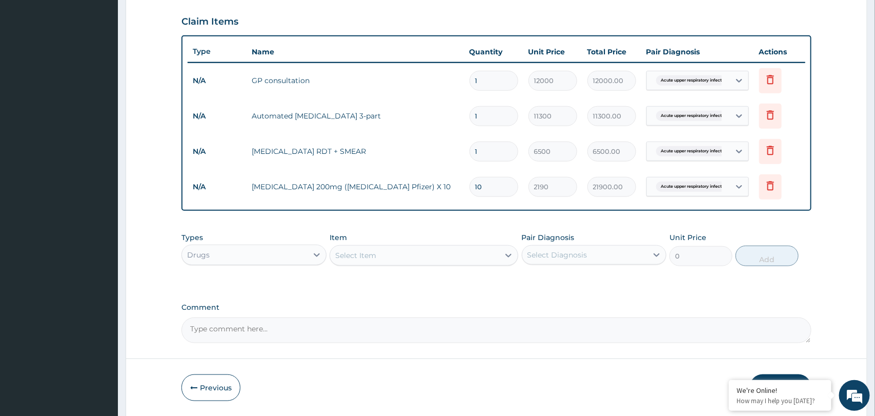
click at [375, 255] on div "Select Item" at bounding box center [355, 255] width 41 height 10
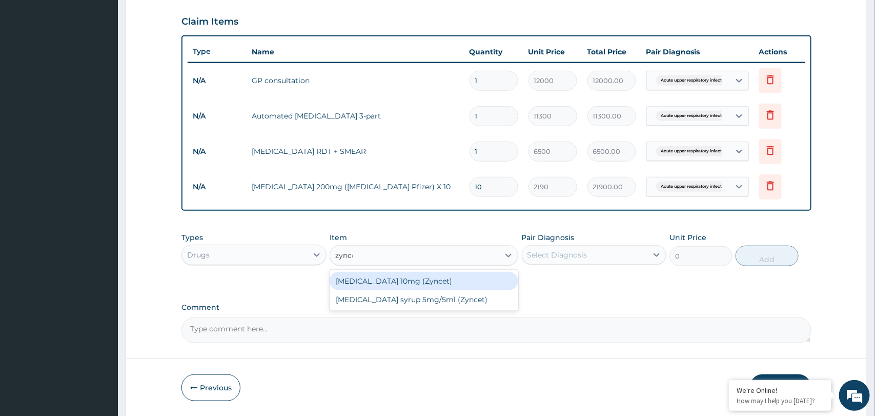
type input "zyncet"
click at [431, 280] on div "Cetirizine 10mg (Zyncet)" at bounding box center [424, 281] width 189 height 18
type input "337.33"
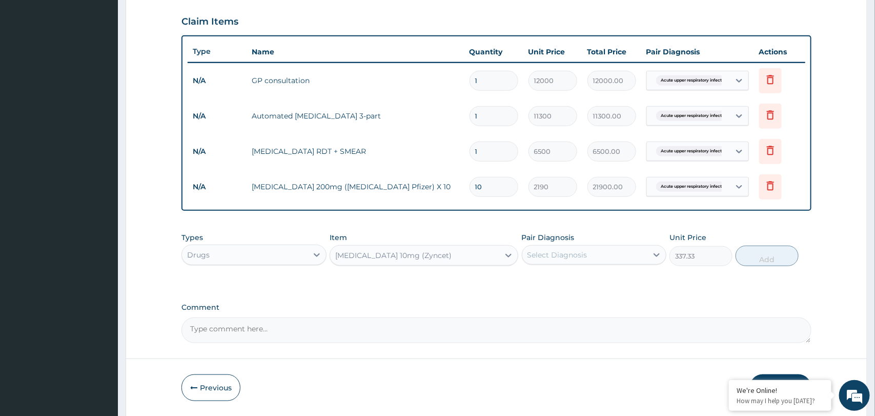
click at [555, 256] on div "Select Diagnosis" at bounding box center [558, 255] width 60 height 10
click at [555, 288] on div "Acute upper respiratory infection" at bounding box center [594, 281] width 145 height 21
checkbox input "true"
click at [771, 259] on button "Add" at bounding box center [767, 256] width 63 height 21
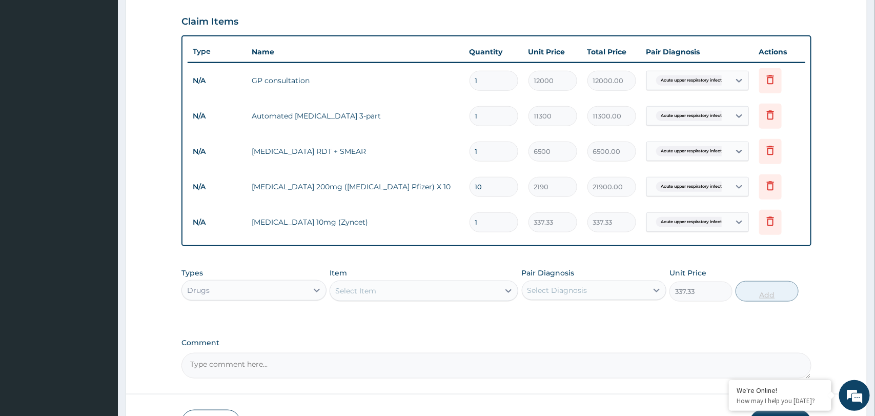
type input "0"
type input "0.00"
type input "4"
type input "1349.32"
type input "4"
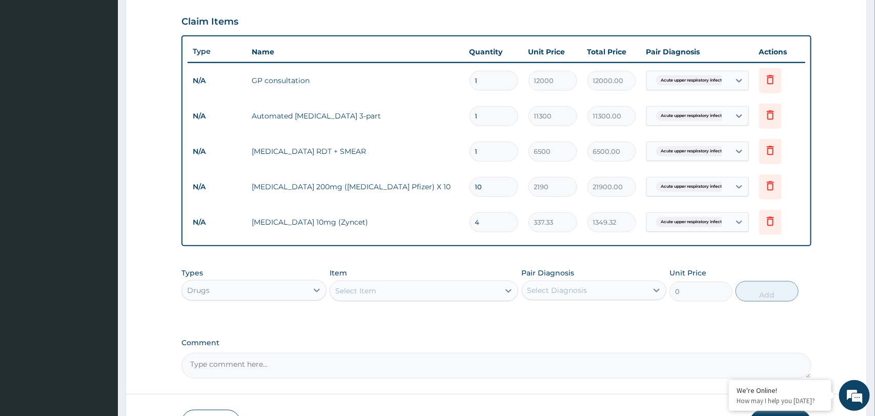
click at [758, 263] on div "Types Drugs Item Select Item Pair Diagnosis Select Diagnosis Unit Price 0 Add" at bounding box center [497, 285] width 630 height 44
click at [448, 290] on div "Select Item" at bounding box center [414, 291] width 169 height 16
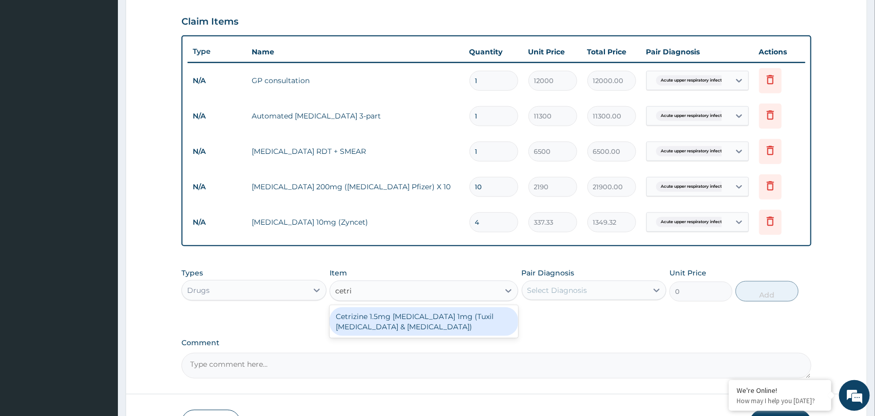
type input "cetriz"
click at [391, 324] on div "Cetrizine 1.5mg Menthol 1mg (Tuxil Runny Nose & Catarrh)" at bounding box center [424, 321] width 189 height 29
type input "2333.33"
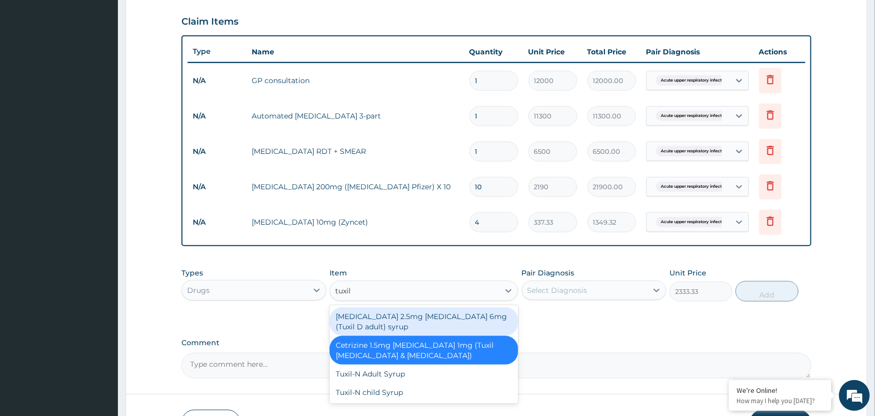
type input "tuxil d"
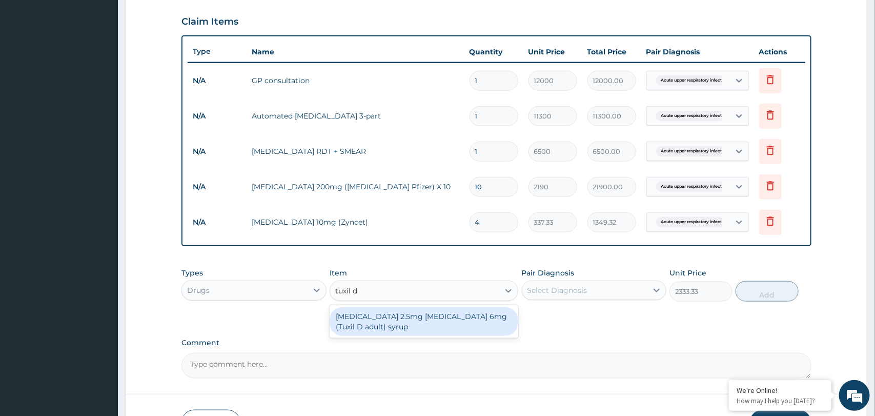
click at [433, 321] on div "Cetirizine 2.5mg ephedrine 6mg (Tuxil D adult) syrup" at bounding box center [424, 321] width 189 height 29
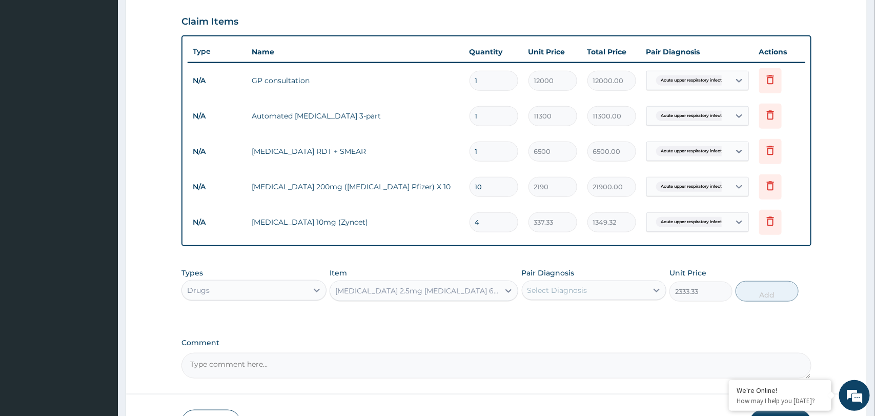
type input "3266.67"
click at [557, 295] on div "Select Diagnosis" at bounding box center [558, 290] width 60 height 10
click at [556, 321] on div "Acute upper respiratory infection" at bounding box center [594, 316] width 145 height 21
checkbox input "true"
click at [769, 300] on button "Add" at bounding box center [767, 291] width 63 height 21
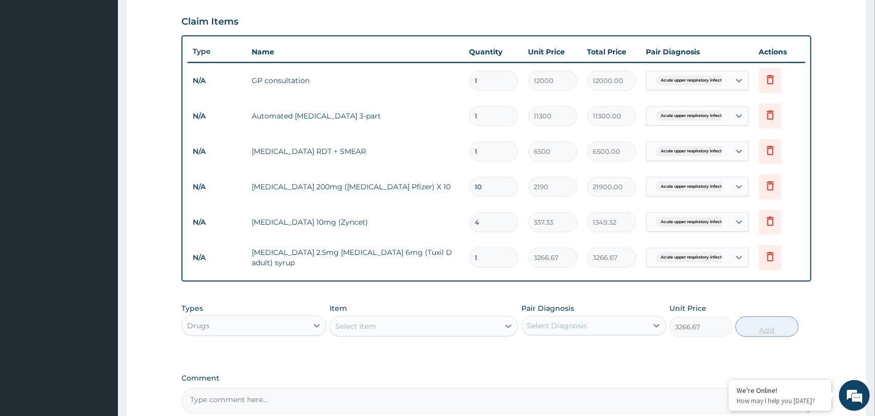
type input "0"
click at [406, 332] on div "Select Item" at bounding box center [414, 326] width 169 height 16
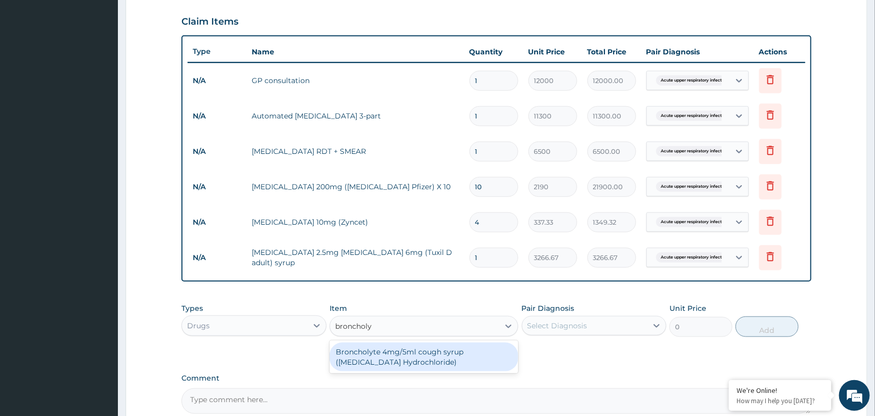
type input "broncholyt"
click at [397, 363] on div "Broncholyte 4mg/5ml cough syrup (Bromhexine Hydrochloride)" at bounding box center [424, 357] width 189 height 29
type input "4757.13"
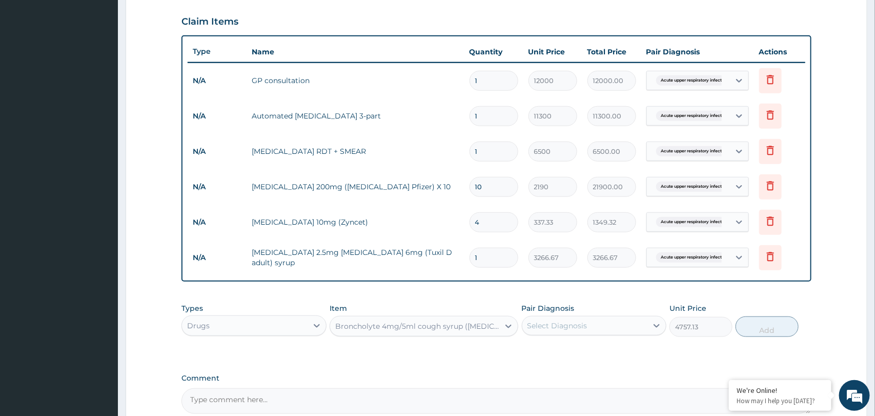
click at [572, 330] on div "Select Diagnosis" at bounding box center [558, 325] width 60 height 10
click at [562, 354] on label "Acute upper respiratory infection" at bounding box center [582, 351] width 87 height 10
checkbox input "true"
click at [772, 333] on button "Add" at bounding box center [767, 326] width 63 height 21
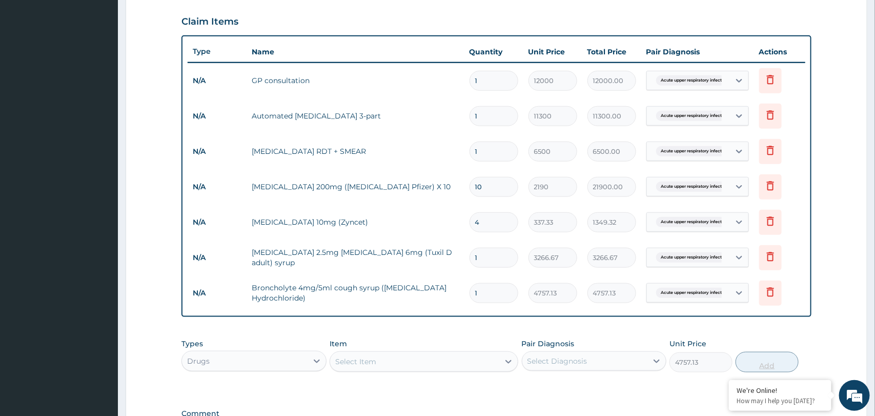
type input "0"
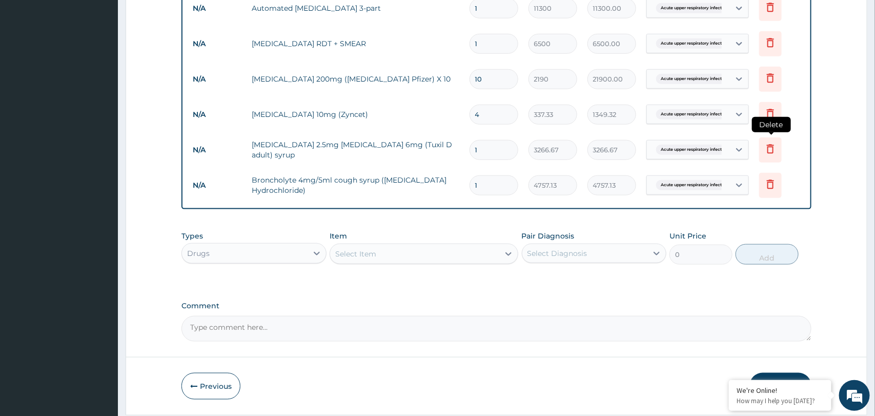
scroll to position [488, 0]
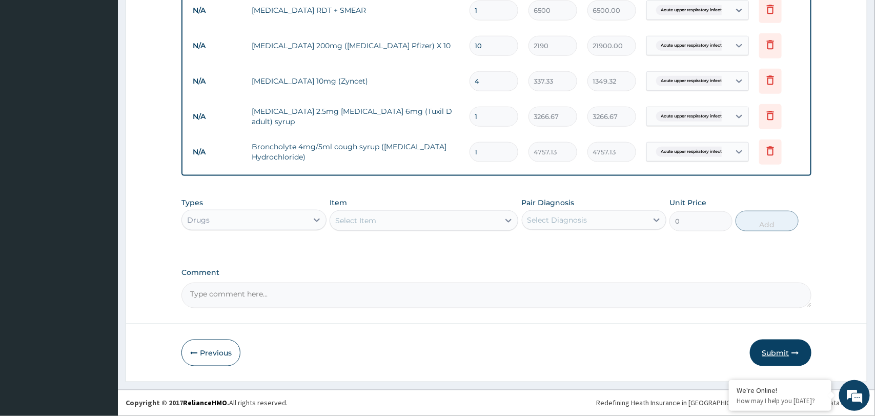
click at [777, 355] on button "Submit" at bounding box center [781, 352] width 62 height 27
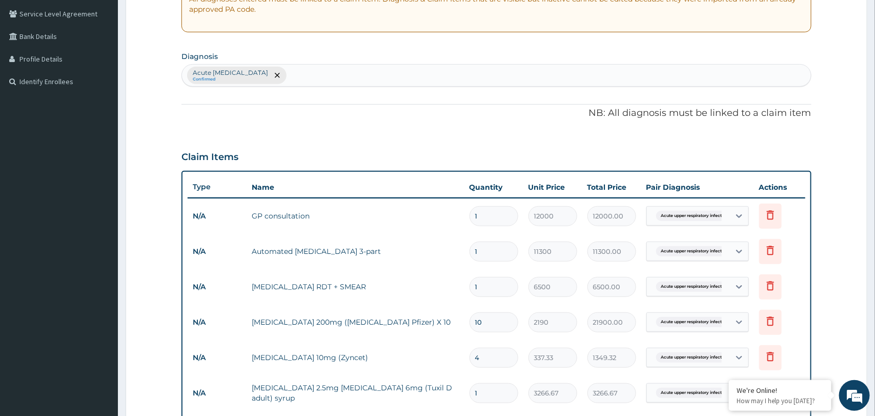
scroll to position [0, 0]
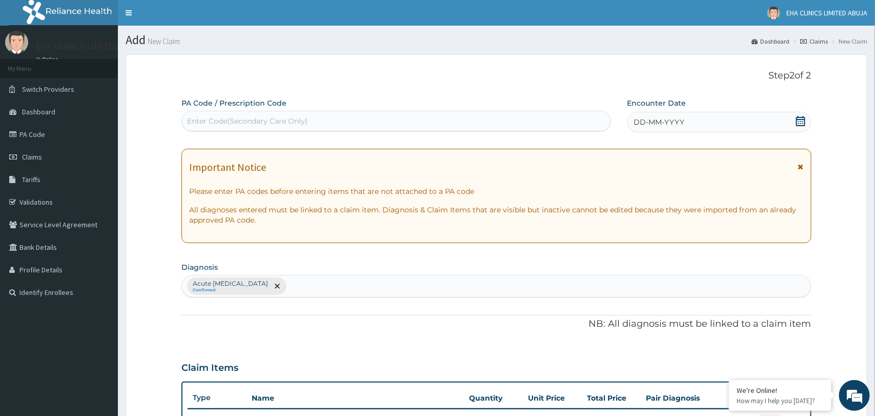
click at [799, 122] on icon at bounding box center [801, 121] width 10 height 10
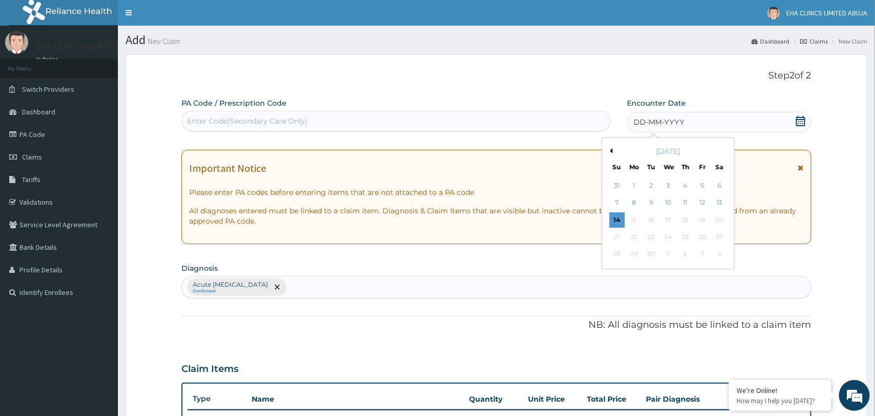
click at [611, 151] on button "Previous Month" at bounding box center [610, 150] width 5 height 5
click at [683, 256] on div "28" at bounding box center [685, 254] width 15 height 15
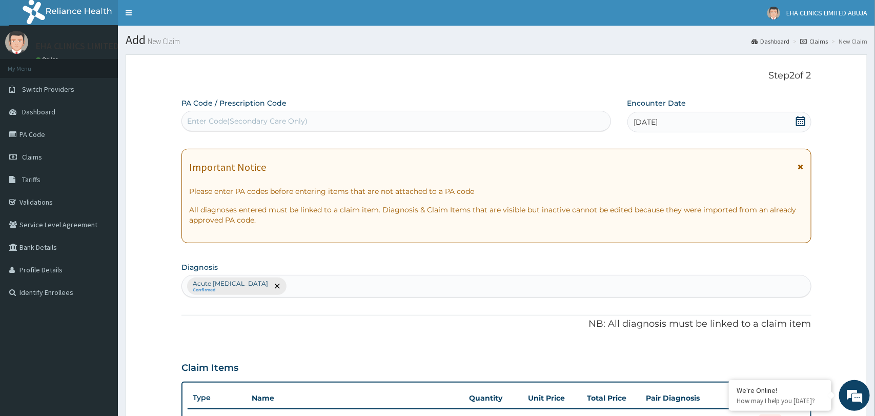
scroll to position [488, 0]
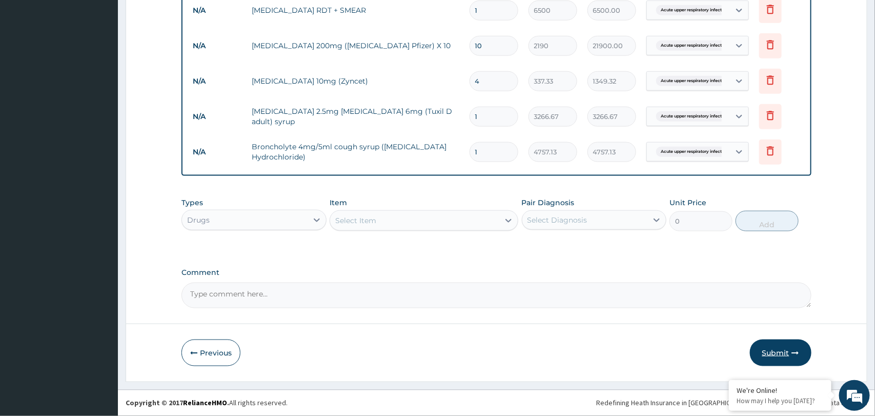
click at [776, 357] on button "Submit" at bounding box center [781, 352] width 62 height 27
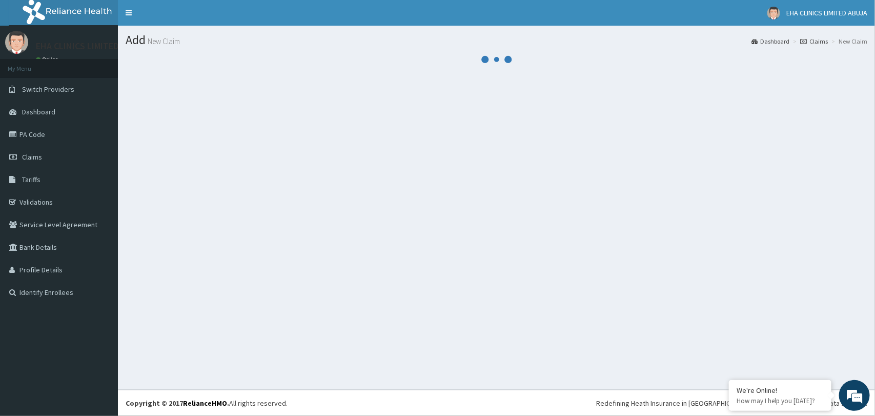
scroll to position [0, 0]
